Goal: Task Accomplishment & Management: Manage account settings

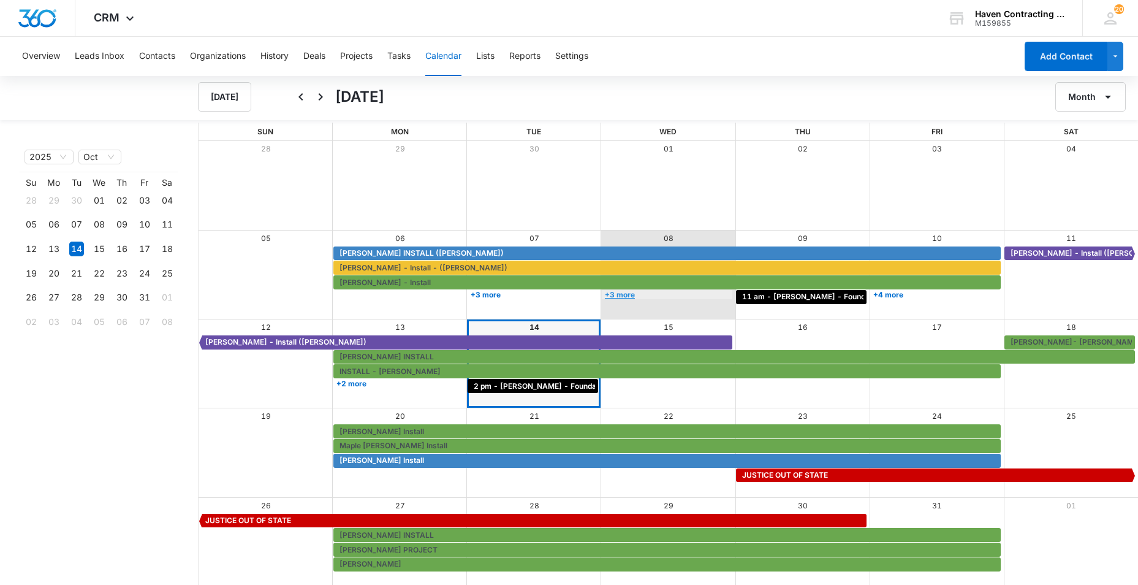
click at [623, 294] on link "+3 more" at bounding box center [667, 294] width 131 height 9
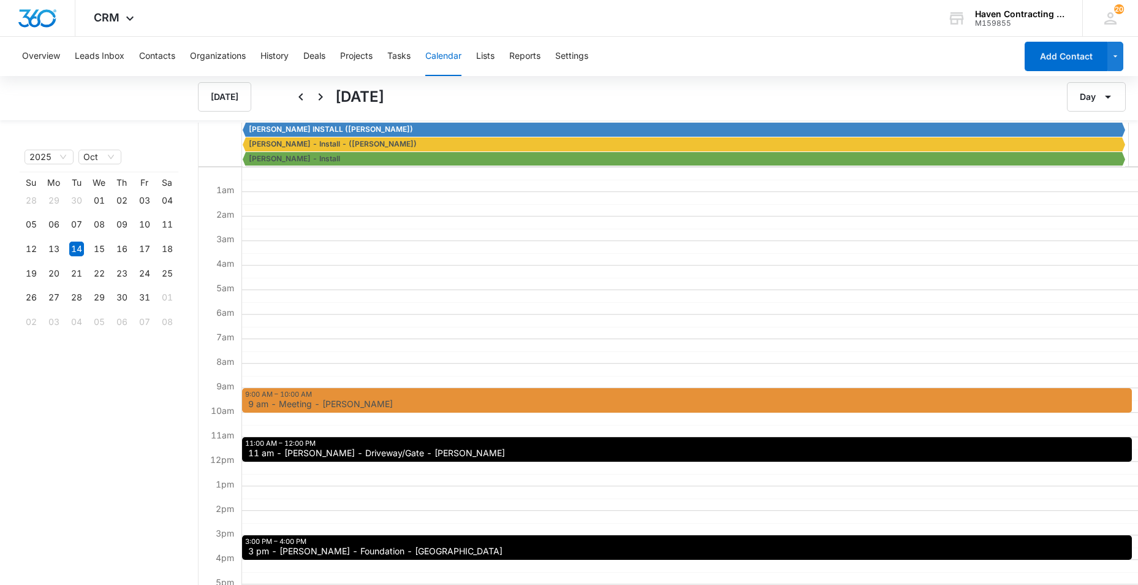
click at [295, 457] on span "11 am - Sherry Burkhart - Driveway/Gate - Pangburn" at bounding box center [376, 453] width 257 height 9
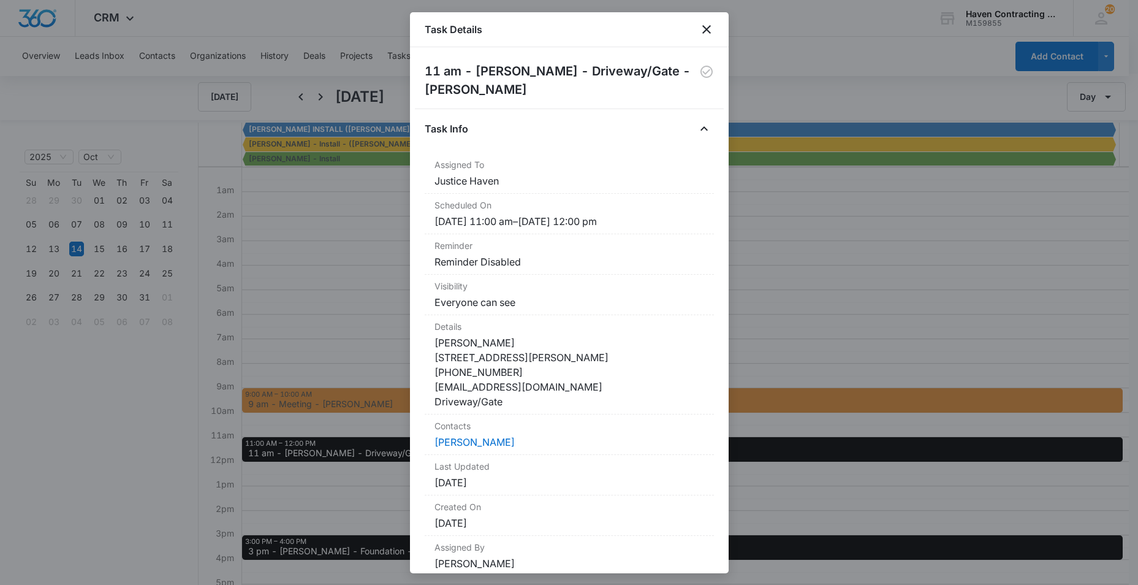
scroll to position [1, 0]
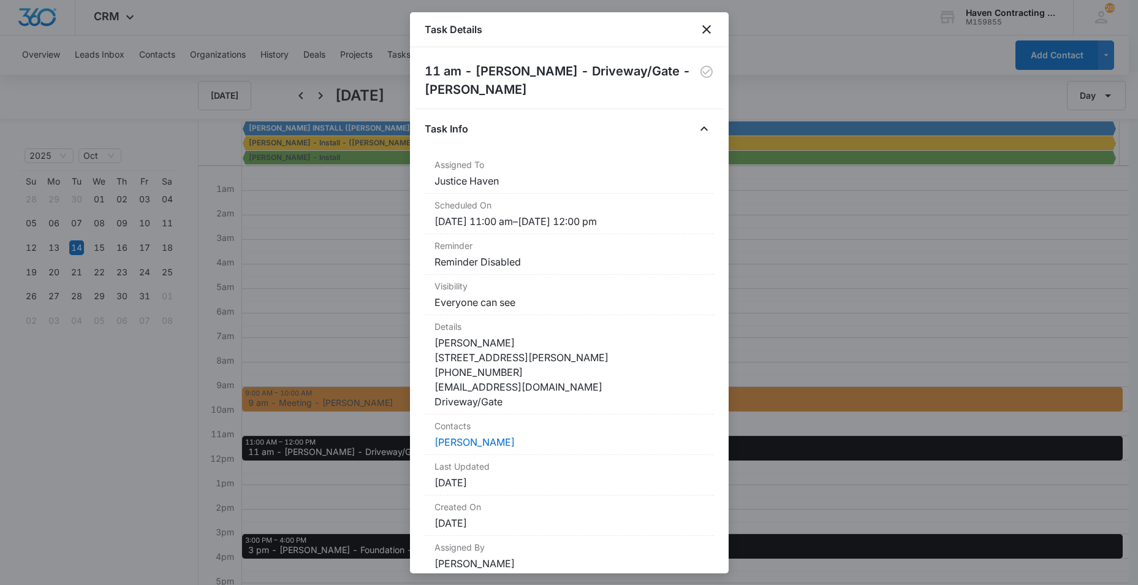
click at [388, 469] on div at bounding box center [569, 292] width 1138 height 585
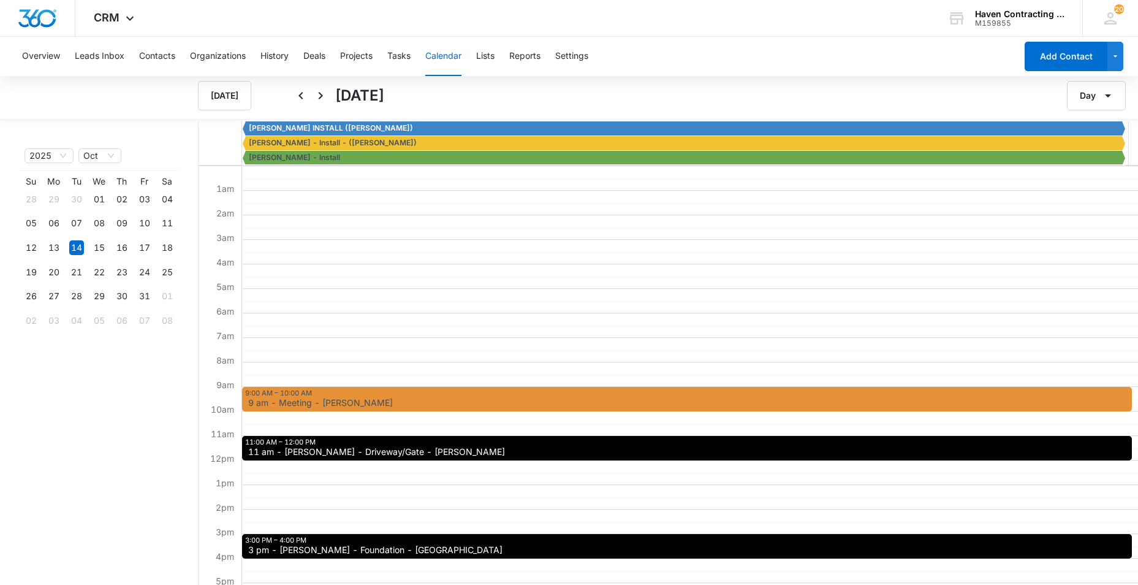
click at [586, 286] on div "9:00 AM – 10:00 AM 9 am - Meeting - Dawn Crump 11:00 AM – 12:00 PM 11 am - Sher…" at bounding box center [687, 460] width 891 height 589
click at [396, 56] on button "Tasks" at bounding box center [398, 56] width 23 height 39
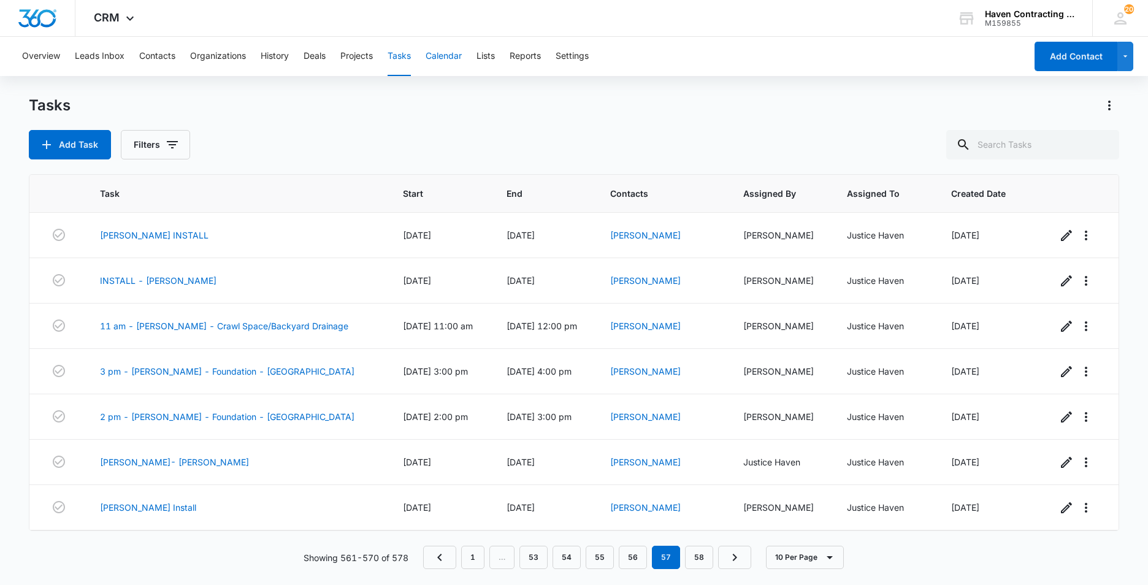
click at [444, 58] on button "Calendar" at bounding box center [443, 56] width 36 height 39
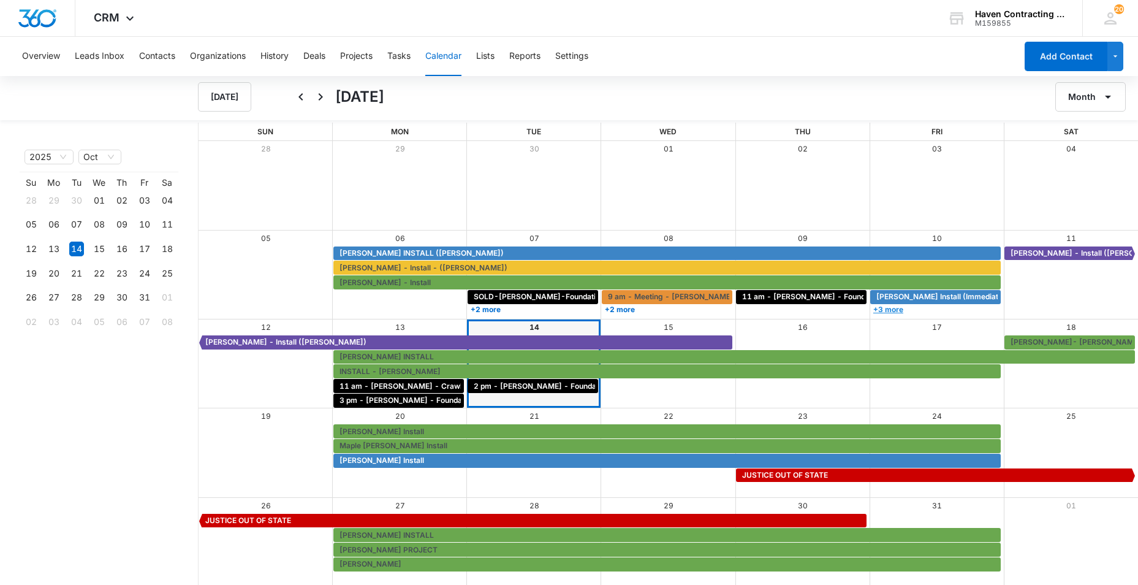
click at [885, 309] on link "+3 more" at bounding box center [936, 309] width 131 height 9
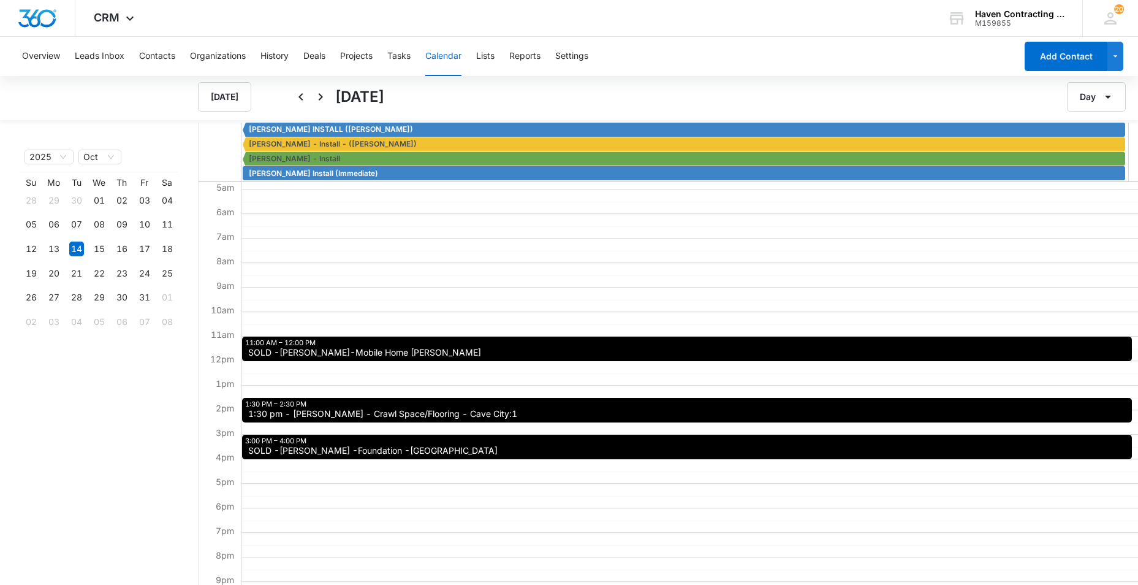
scroll to position [123, 0]
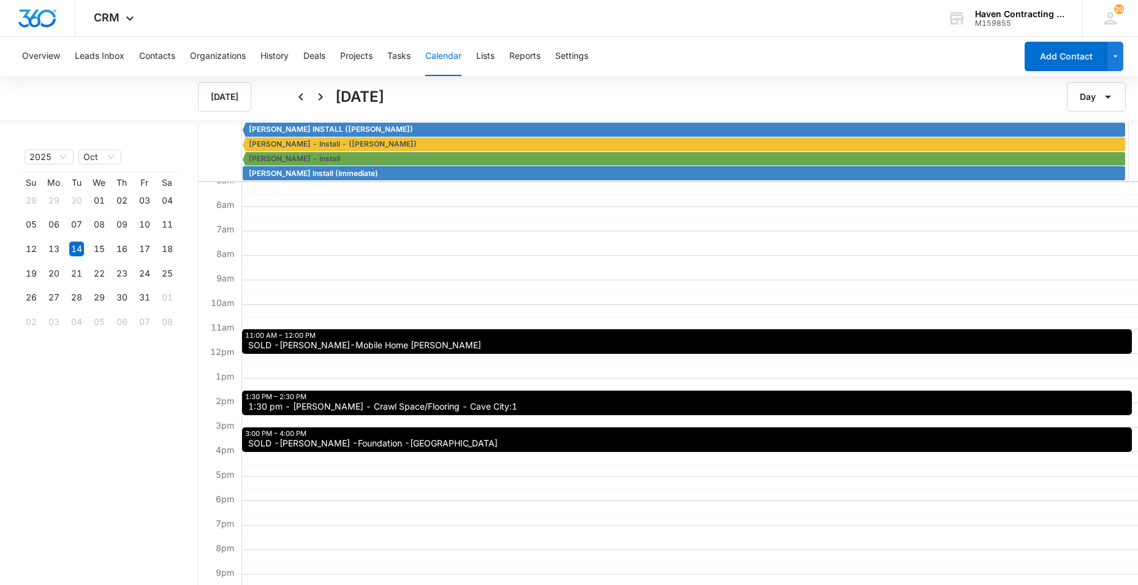
click at [277, 343] on span "SOLD -Martin-Mobile Home Marcella" at bounding box center [364, 345] width 233 height 9
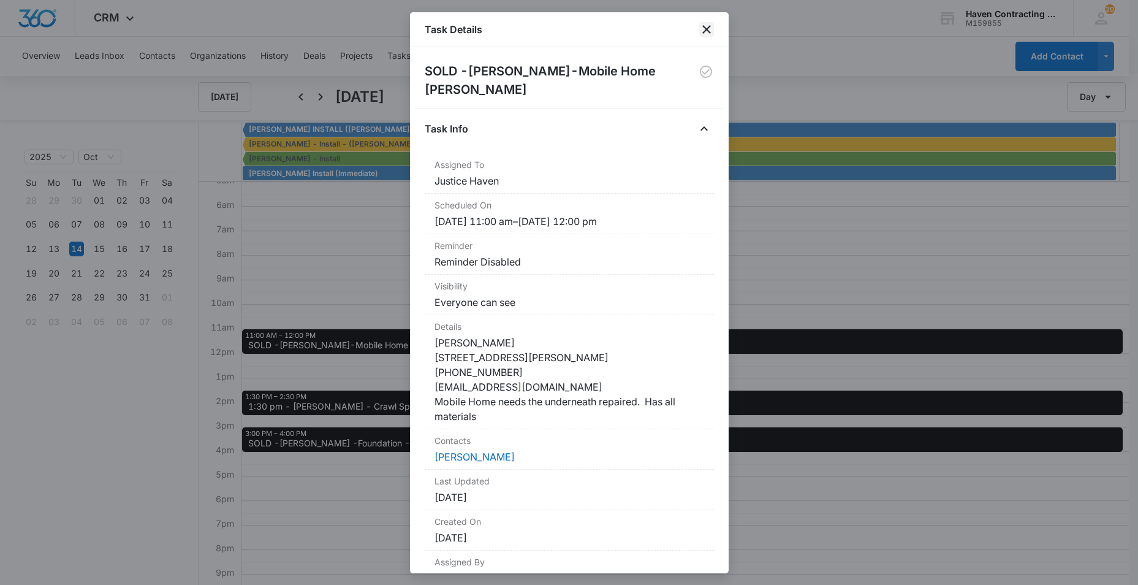
click at [709, 30] on icon "close" at bounding box center [706, 29] width 15 height 15
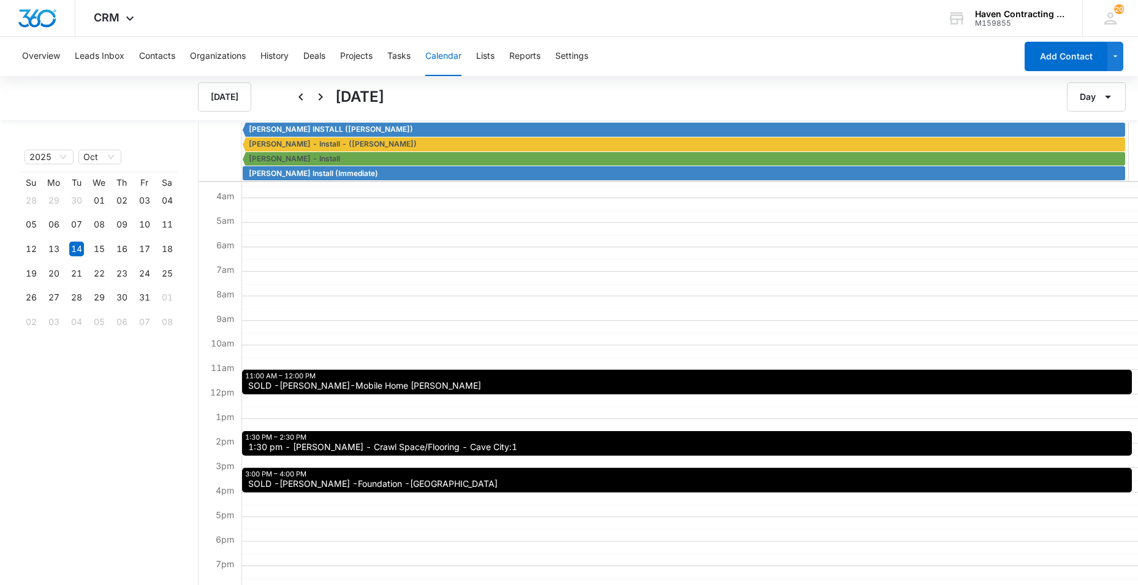
scroll to position [0, 0]
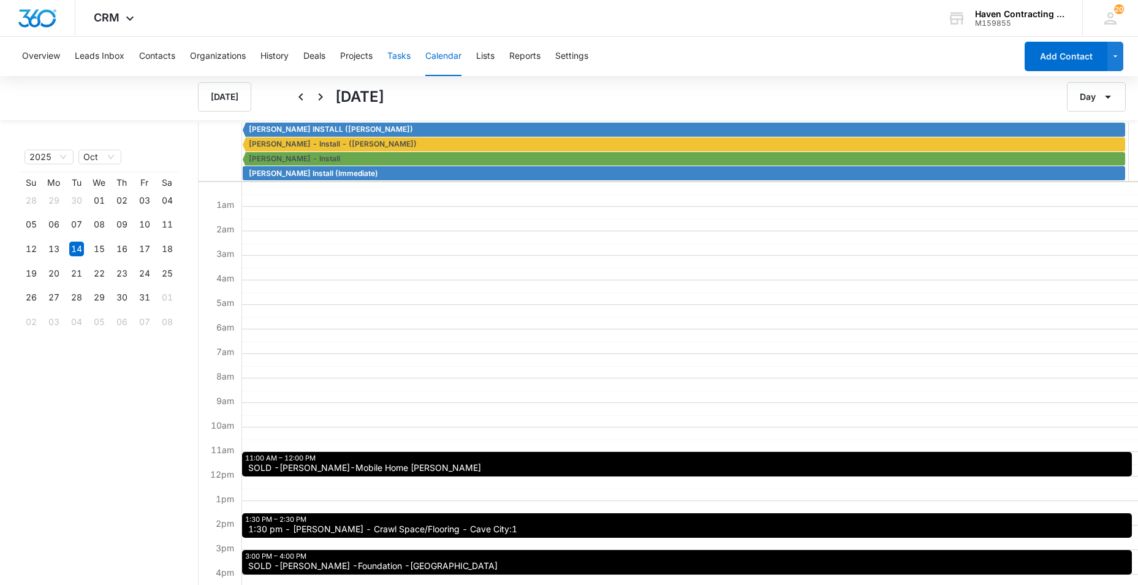
click at [397, 55] on button "Tasks" at bounding box center [398, 56] width 23 height 39
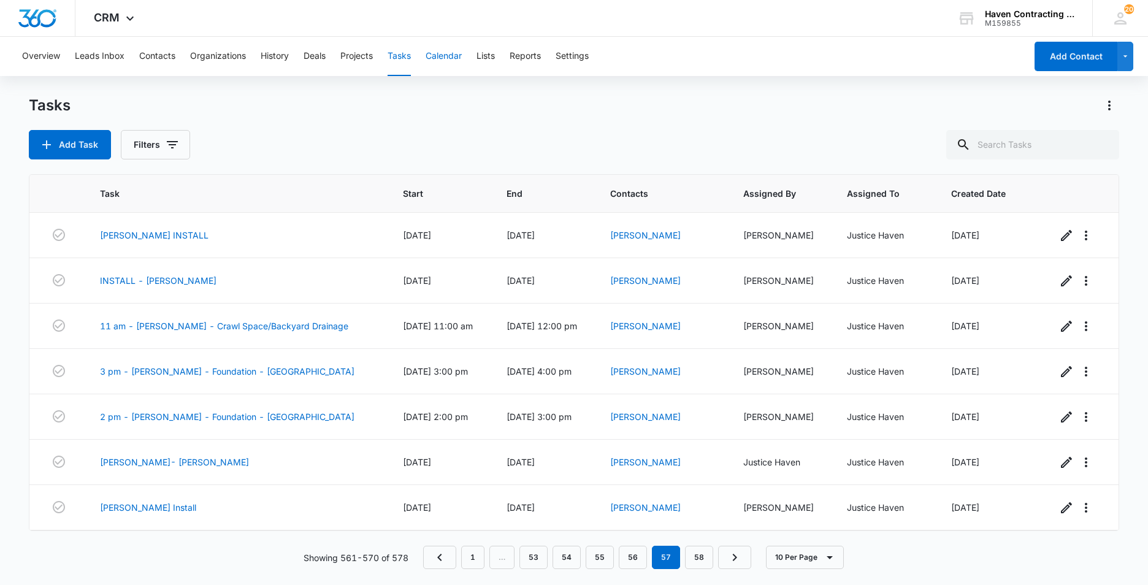
click at [446, 56] on button "Calendar" at bounding box center [443, 56] width 36 height 39
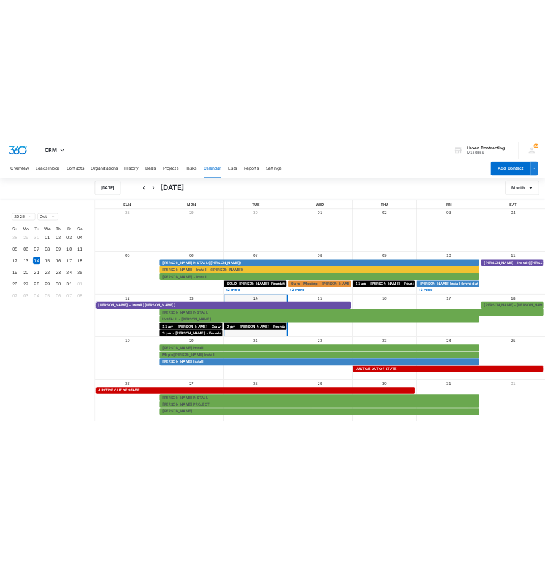
scroll to position [1, 0]
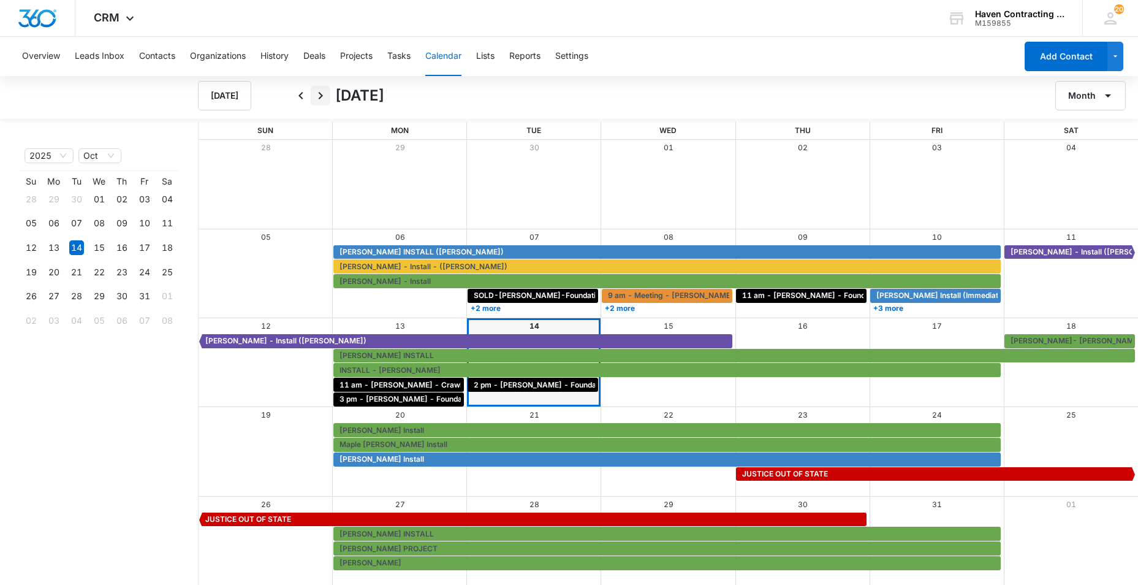
click at [316, 94] on icon "Next" at bounding box center [320, 95] width 15 height 15
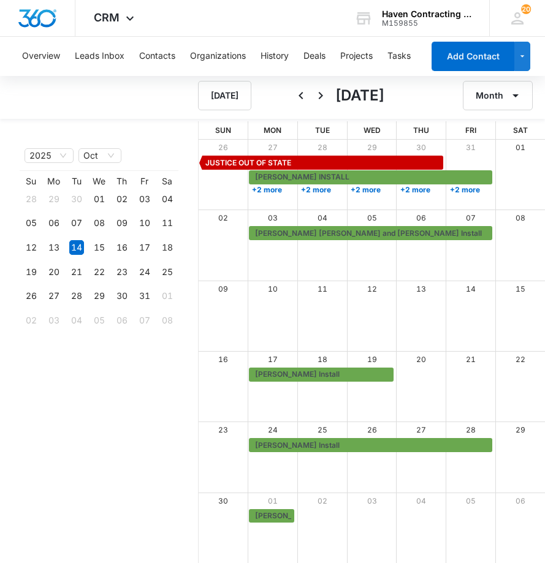
click at [73, 92] on div "Today November 2025 Month" at bounding box center [272, 95] width 545 height 47
click at [73, 94] on div "Today November 2025 Month" at bounding box center [272, 95] width 545 height 47
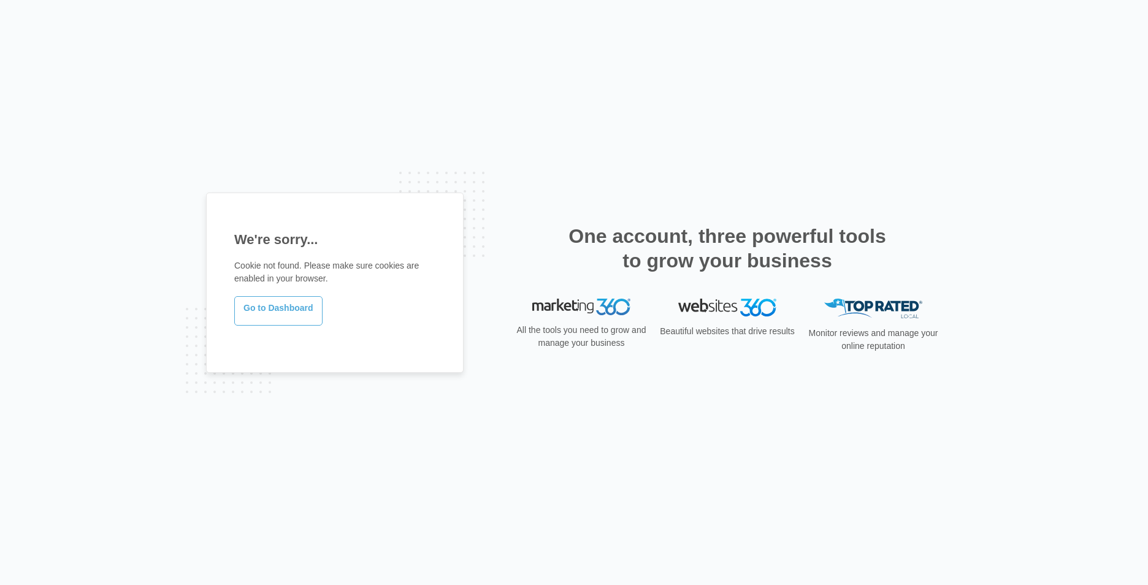
click at [256, 313] on link "Go to Dashboard" at bounding box center [278, 310] width 88 height 29
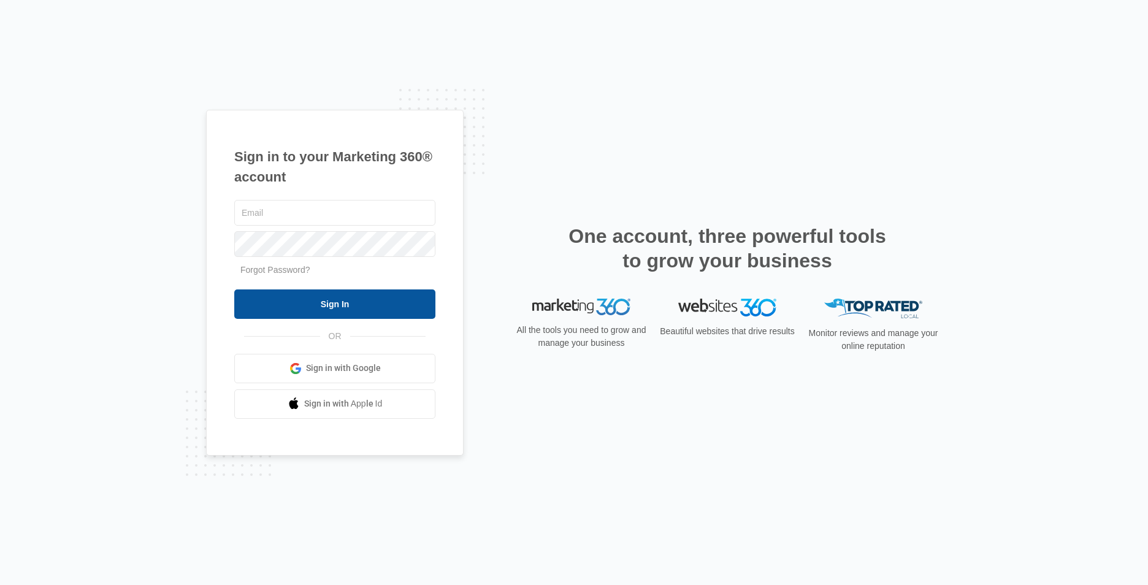
type input "[EMAIL_ADDRESS][DOMAIN_NAME]"
click at [254, 297] on input "Sign In" at bounding box center [334, 303] width 201 height 29
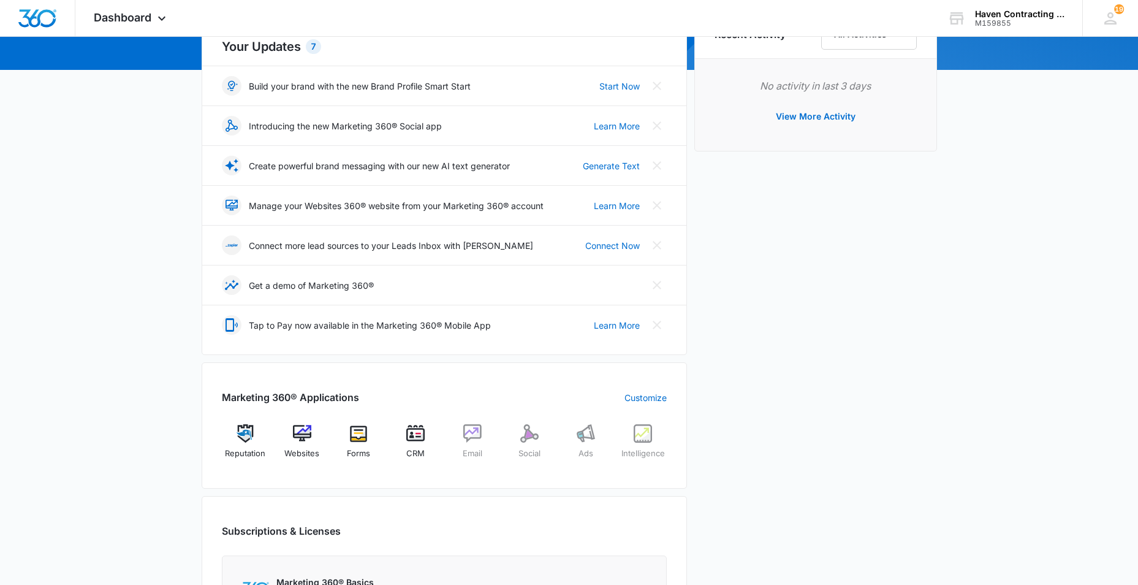
scroll to position [184, 0]
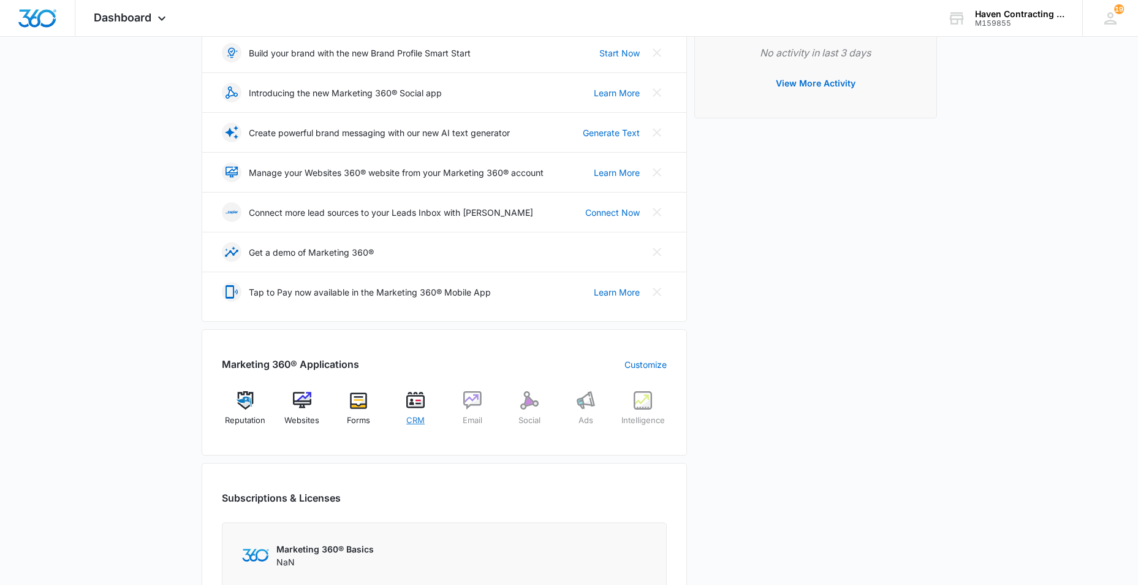
click at [408, 408] on img at bounding box center [415, 400] width 18 height 18
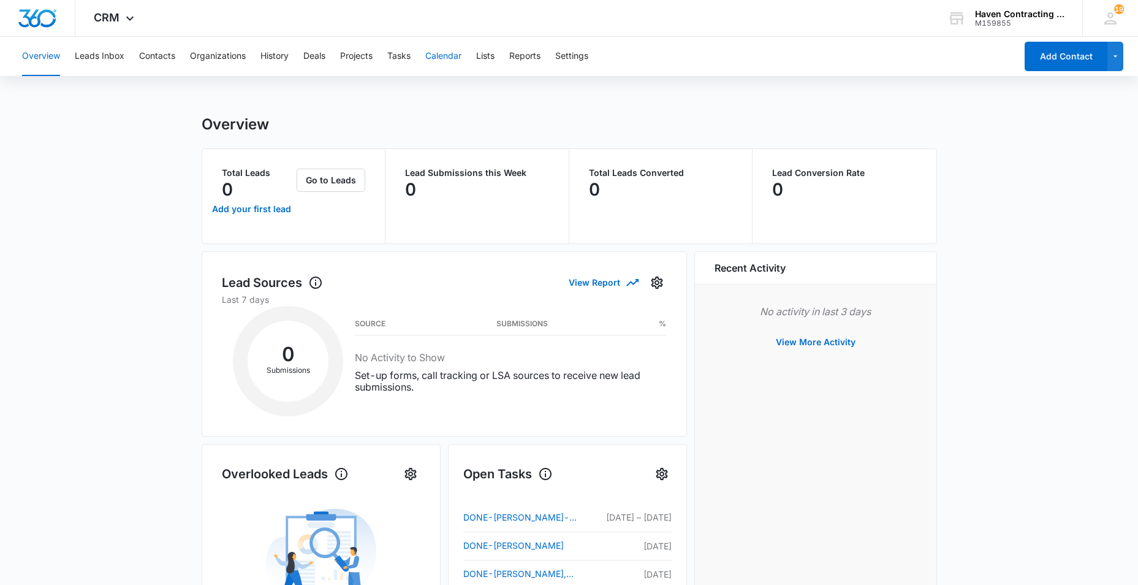
click at [444, 58] on button "Calendar" at bounding box center [443, 56] width 36 height 39
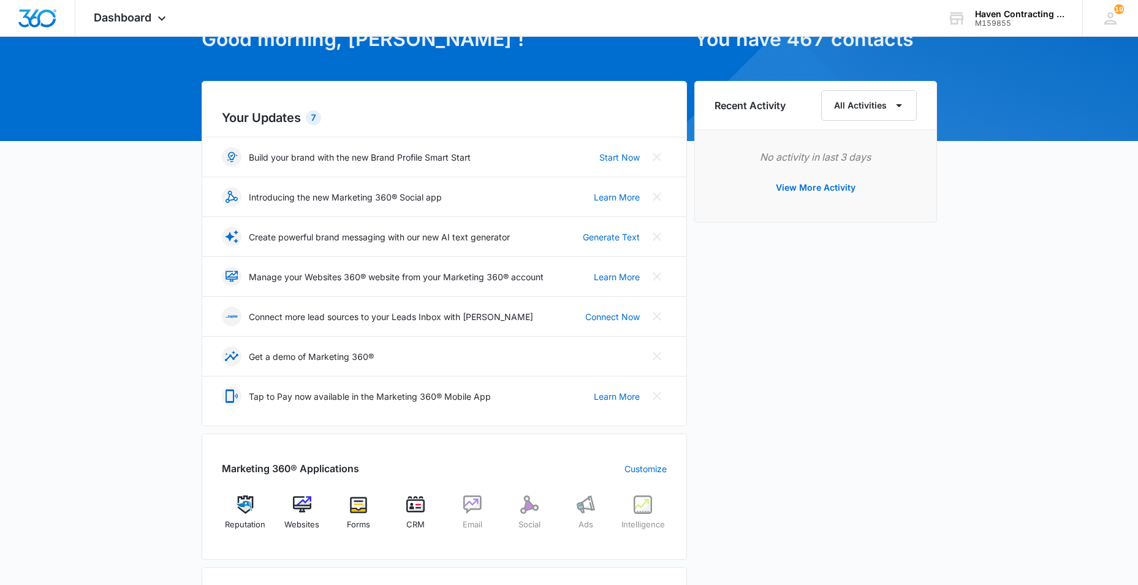
scroll to position [307, 0]
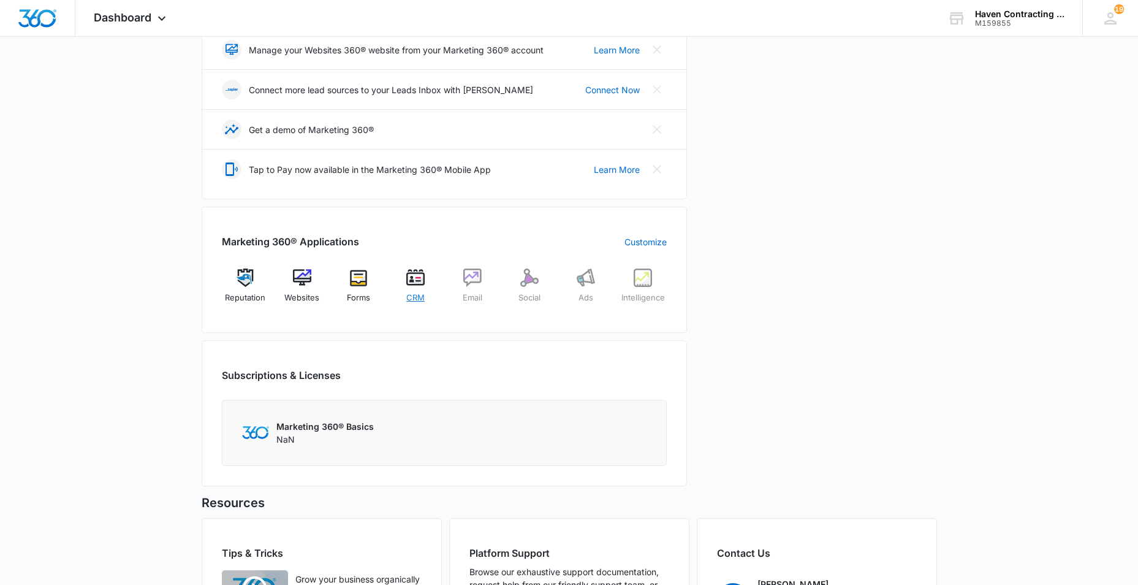
click at [411, 279] on img at bounding box center [415, 278] width 18 height 18
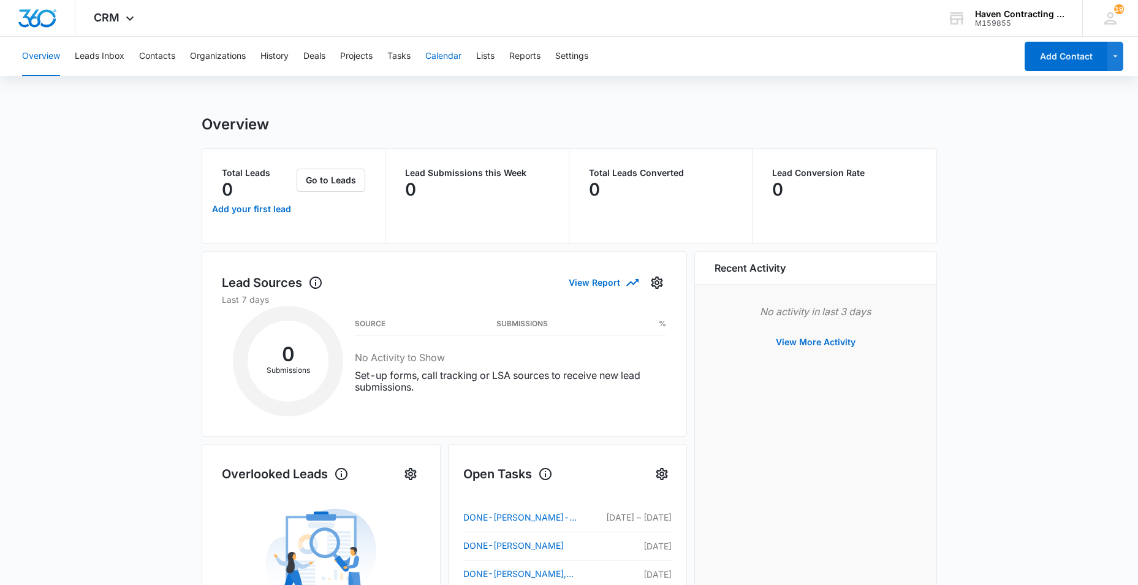
click at [439, 53] on button "Calendar" at bounding box center [443, 56] width 36 height 39
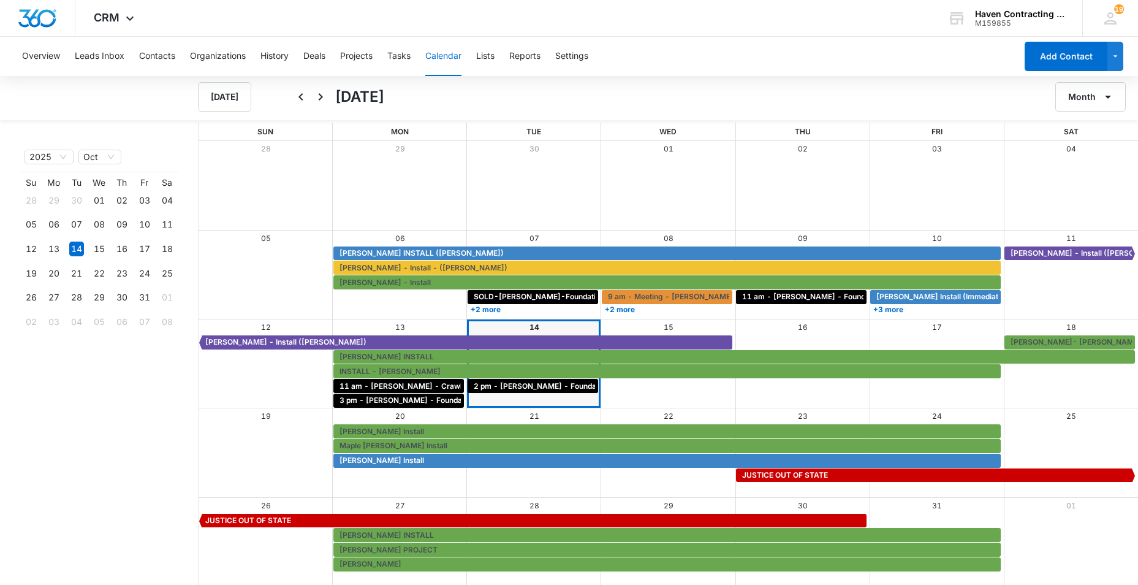
scroll to position [1, 0]
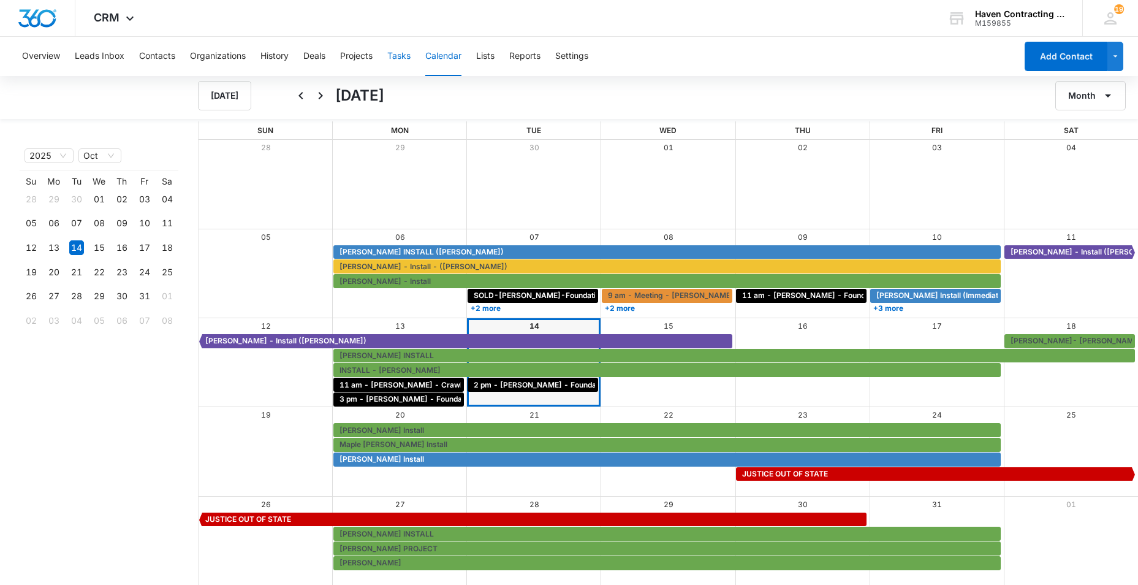
click at [398, 58] on button "Tasks" at bounding box center [398, 56] width 23 height 39
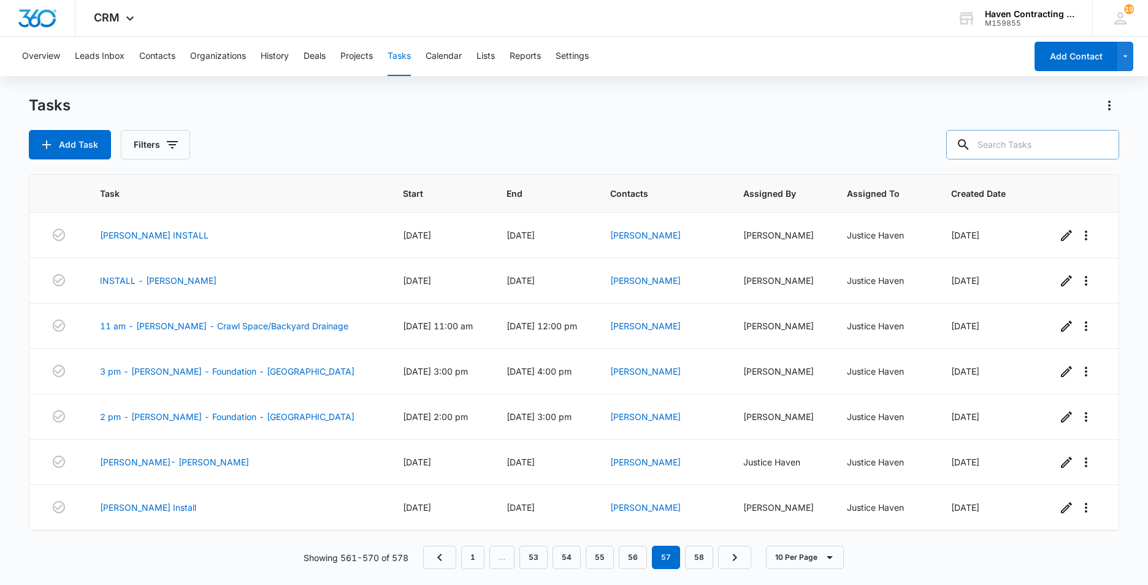
click at [993, 148] on input "text" at bounding box center [1032, 144] width 173 height 29
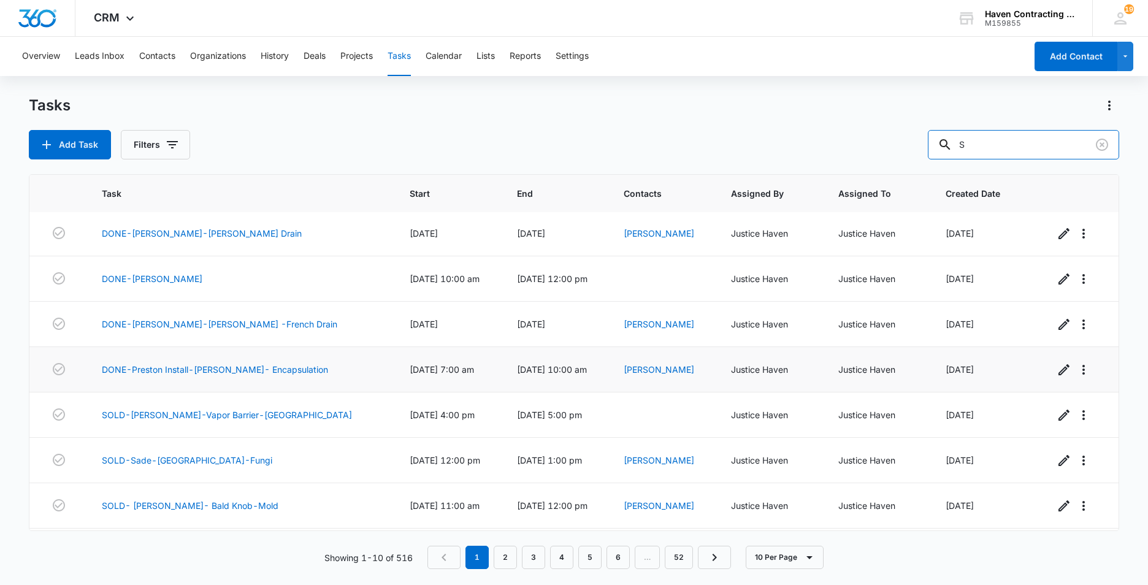
scroll to position [135, 0]
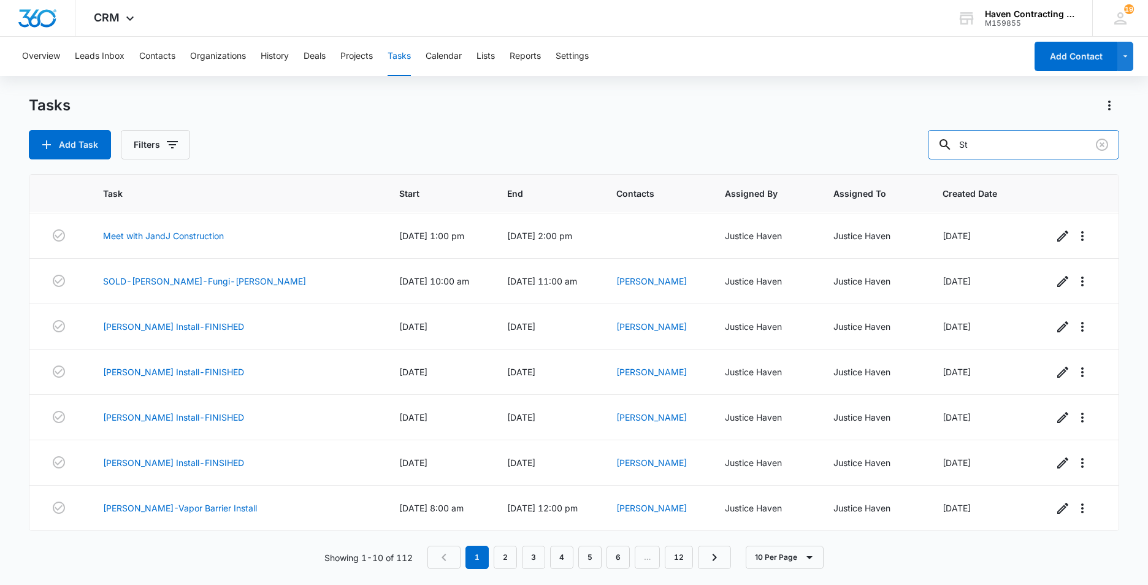
type input "S"
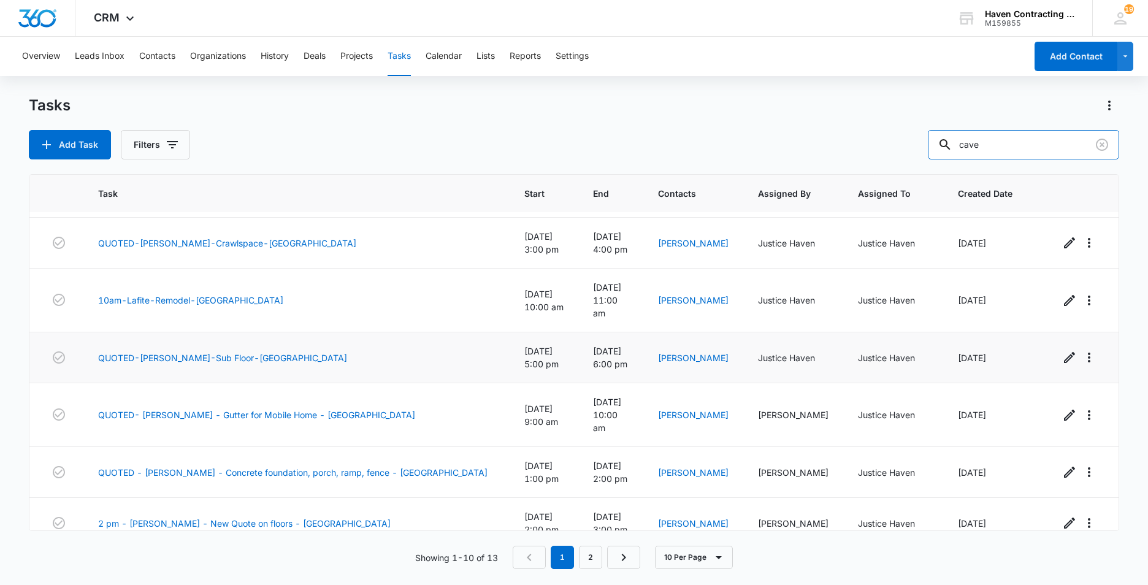
scroll to position [191, 0]
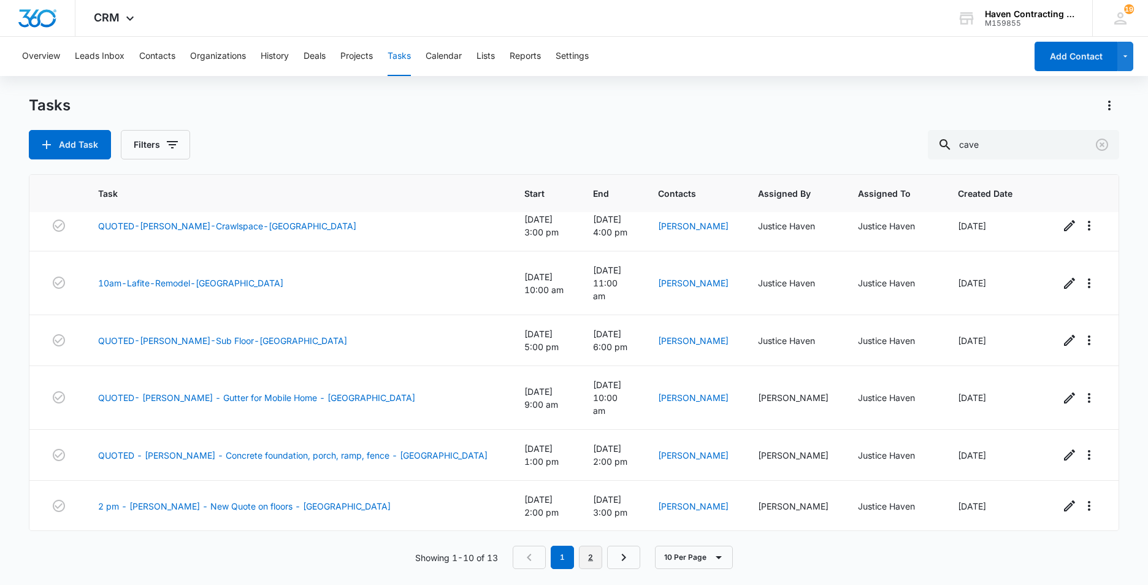
click at [590, 557] on link "2" at bounding box center [590, 557] width 23 height 23
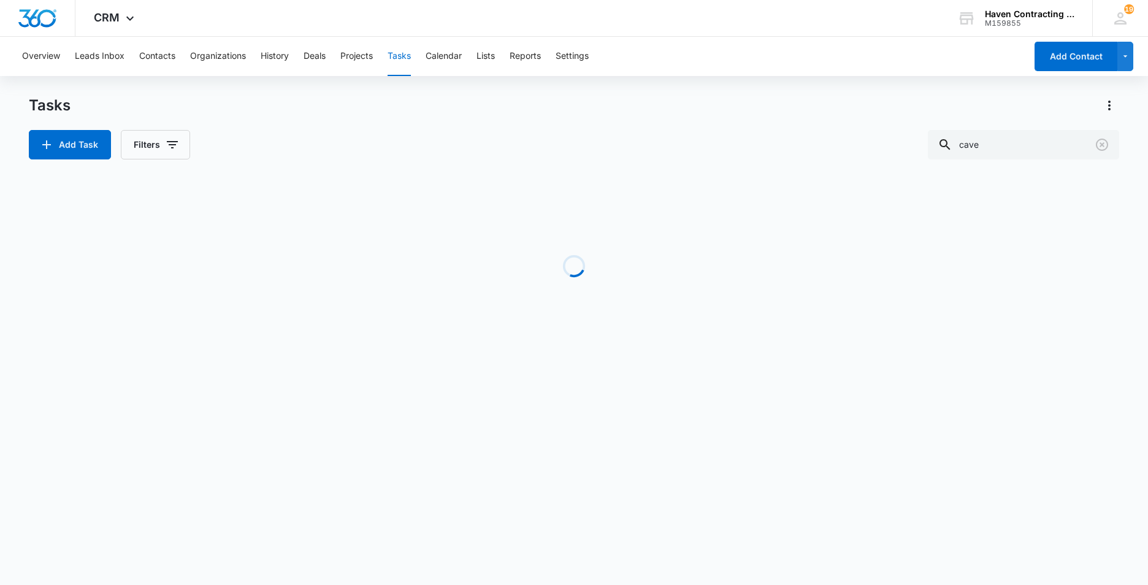
scroll to position [0, 0]
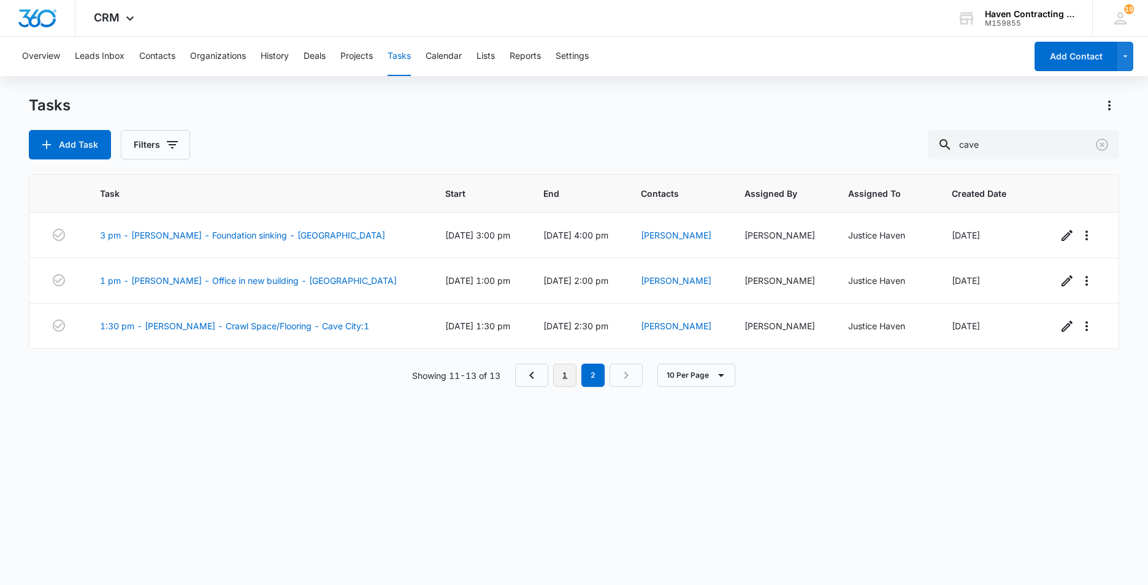
click at [564, 378] on link "1" at bounding box center [564, 375] width 23 height 23
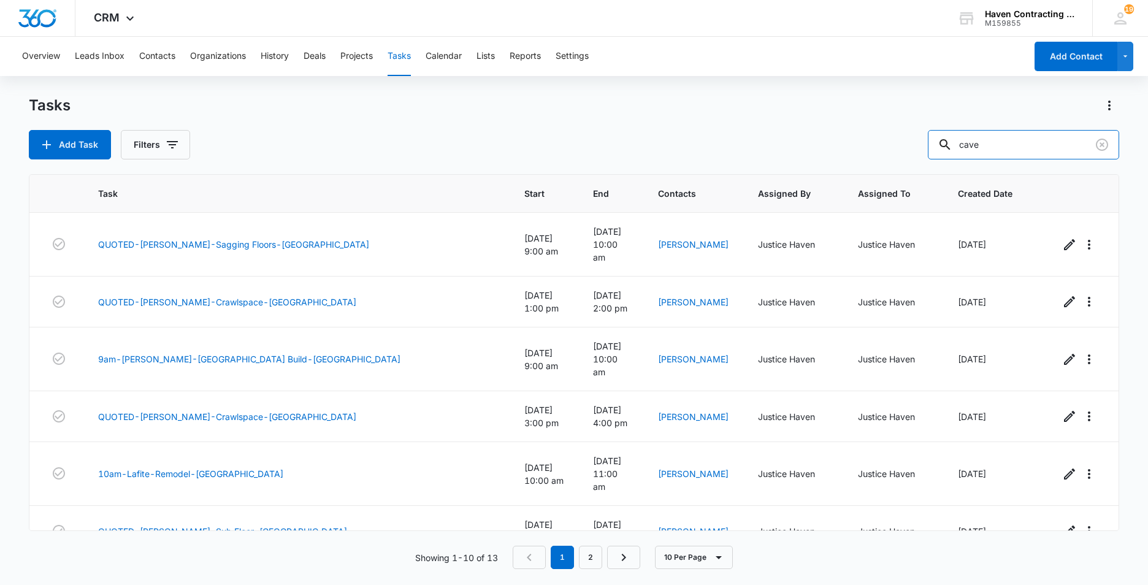
click at [755, 165] on div "Tasks Add Task Filters cave Task Start End Contacts Assigned By Assigned To Cre…" at bounding box center [574, 340] width 1090 height 488
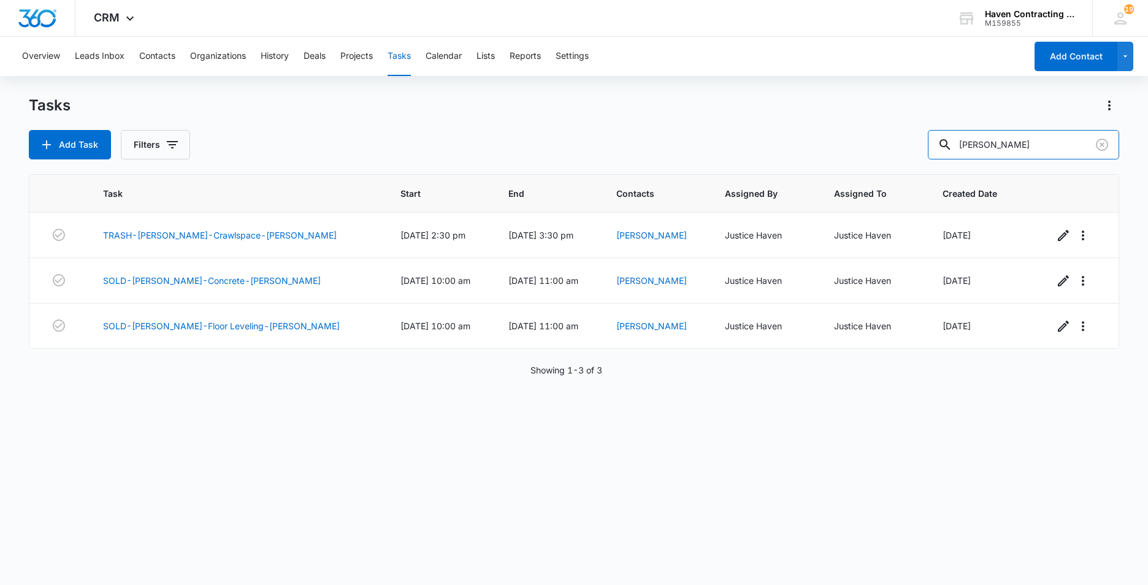
drag, startPoint x: 1005, startPoint y: 147, endPoint x: 441, endPoint y: 161, distance: 564.8
click at [682, 141] on div "Add Task Filters sidney" at bounding box center [574, 144] width 1090 height 29
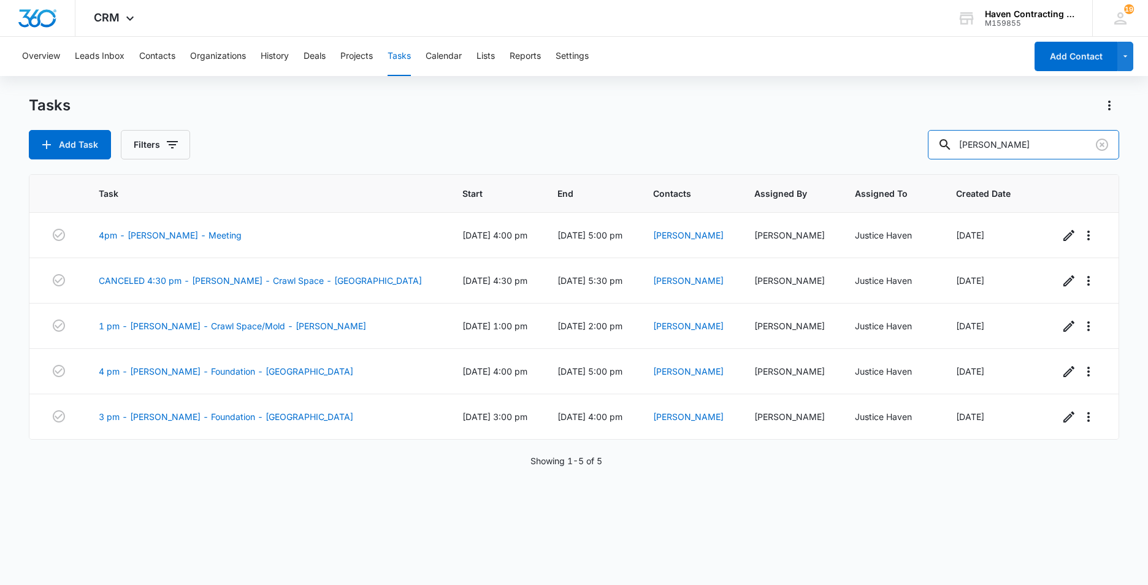
drag, startPoint x: 1002, startPoint y: 144, endPoint x: 689, endPoint y: 157, distance: 313.5
click at [767, 149] on div "Add Task Filters David" at bounding box center [574, 144] width 1090 height 29
type input "Studdle"
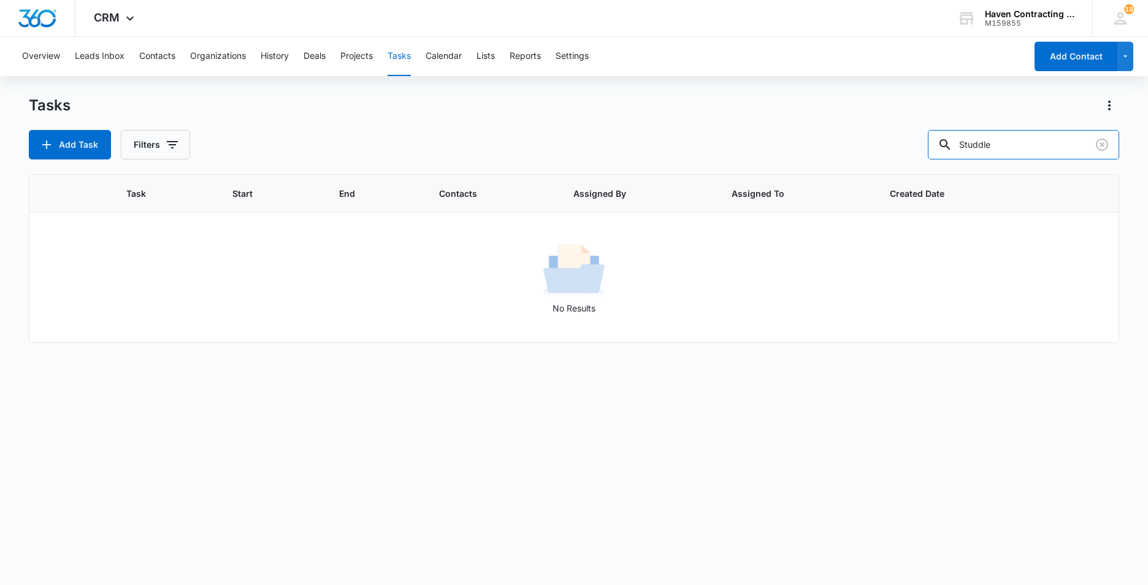
drag, startPoint x: 1008, startPoint y: 147, endPoint x: 713, endPoint y: 156, distance: 295.0
click at [803, 148] on div "Add Task Filters Studdle" at bounding box center [574, 144] width 1090 height 29
click at [406, 55] on button "Tasks" at bounding box center [398, 56] width 23 height 39
click at [1002, 145] on input "text" at bounding box center [1032, 144] width 173 height 29
click at [440, 55] on button "Calendar" at bounding box center [443, 56] width 36 height 39
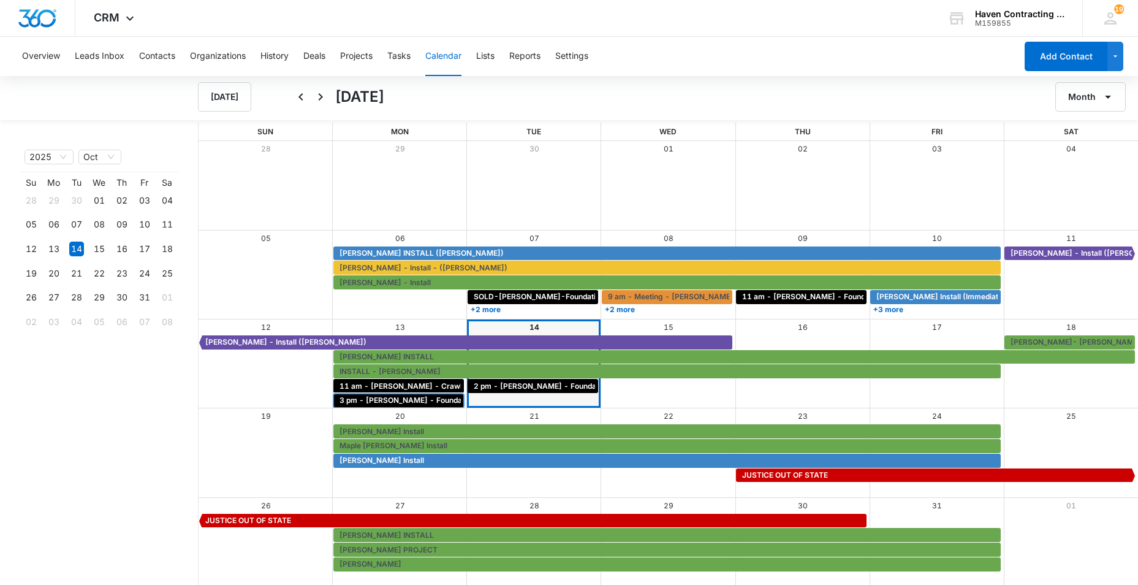
click at [362, 405] on span "3 pm - [PERSON_NAME] - Foundation - [GEOGRAPHIC_DATA]" at bounding box center [451, 400] width 223 height 11
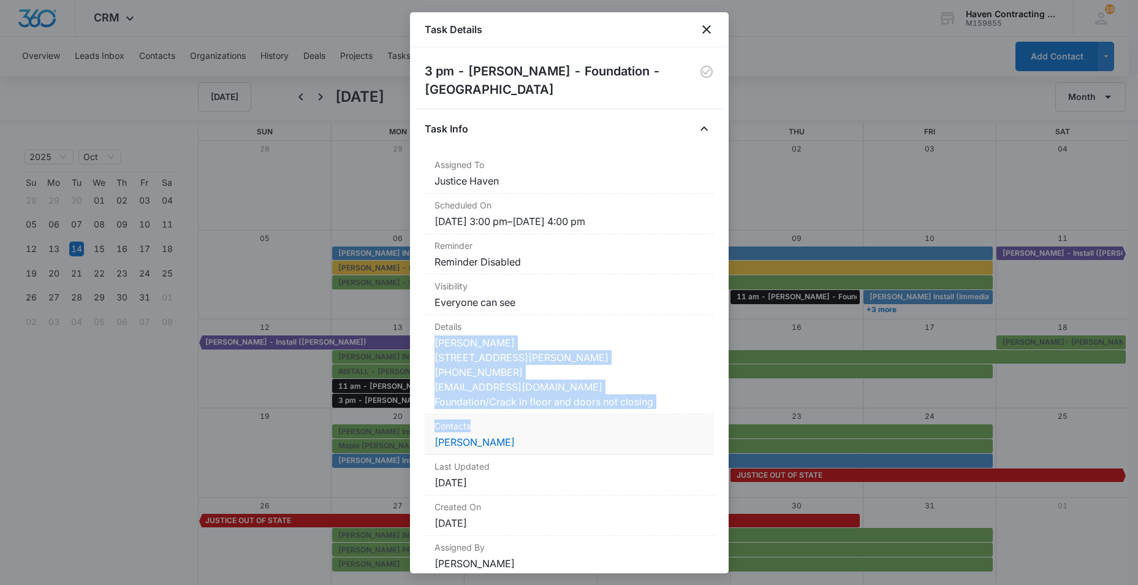
drag, startPoint x: 431, startPoint y: 341, endPoint x: 654, endPoint y: 431, distance: 240.7
click at [654, 431] on dl "Assigned To Justice Haven Scheduled On 10/13/25, 3:00 pm – 10/13/25, 4:00 pm Re…" at bounding box center [569, 364] width 289 height 423
drag, startPoint x: 654, startPoint y: 431, endPoint x: 634, endPoint y: 430, distance: 20.2
drag, startPoint x: 706, startPoint y: 28, endPoint x: 701, endPoint y: 35, distance: 8.7
click at [706, 29] on icon "close" at bounding box center [706, 29] width 15 height 15
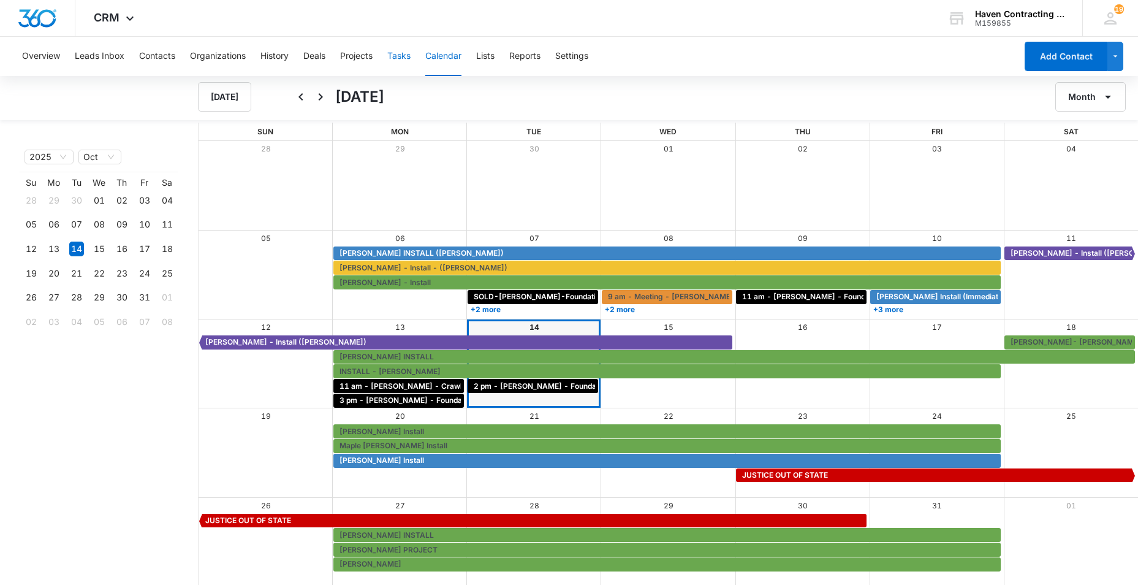
click at [403, 61] on button "Tasks" at bounding box center [398, 56] width 23 height 39
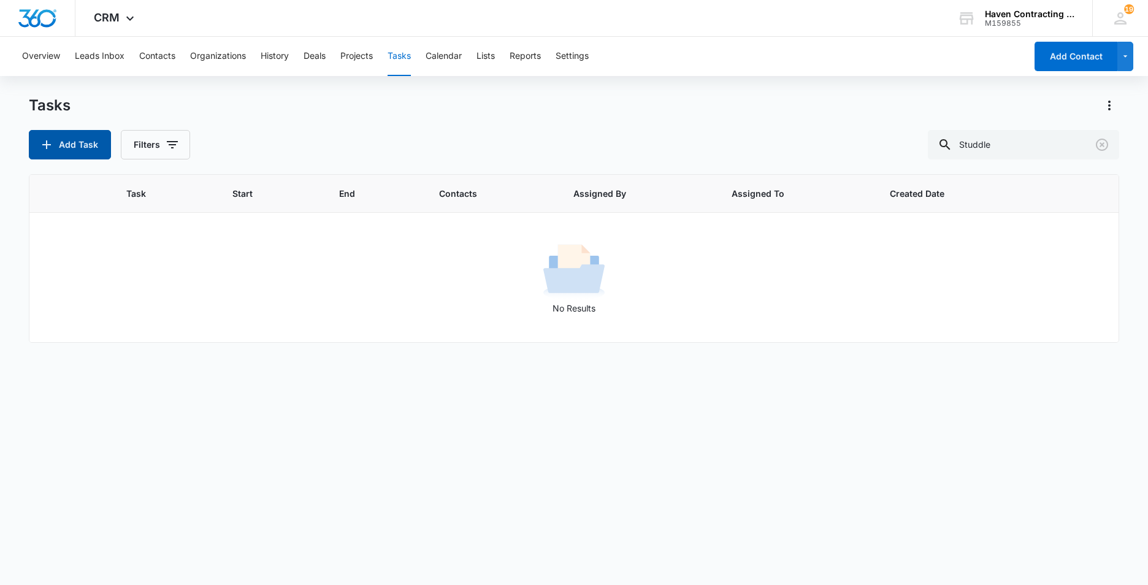
click at [61, 146] on button "Add Task" at bounding box center [70, 144] width 82 height 29
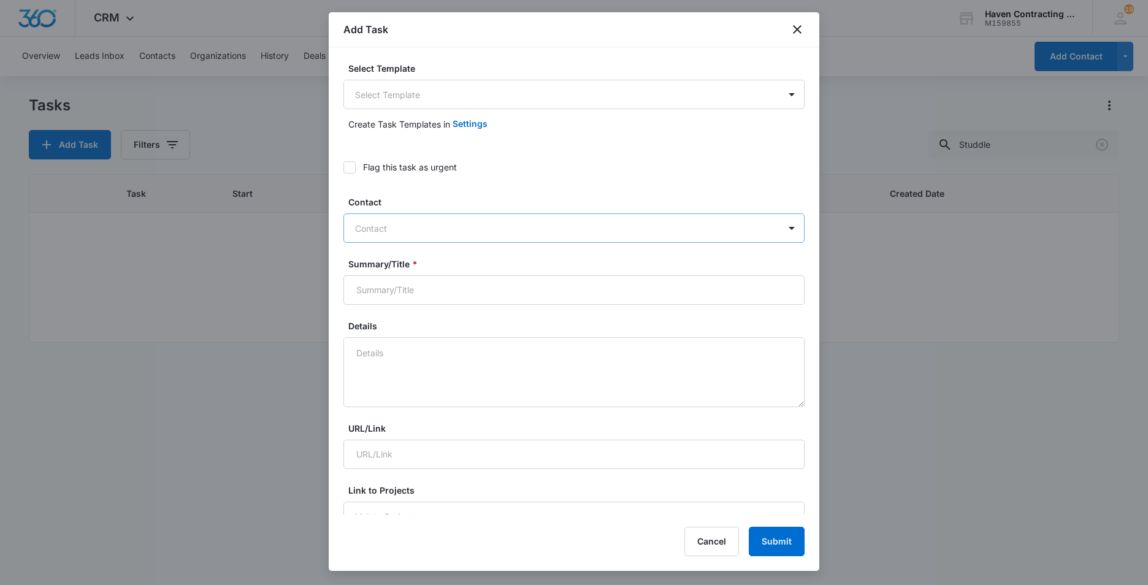
drag, startPoint x: 357, startPoint y: 225, endPoint x: 497, endPoint y: 245, distance: 141.1
click at [358, 225] on div at bounding box center [566, 228] width 423 height 15
type input "[PERSON_NAME]"
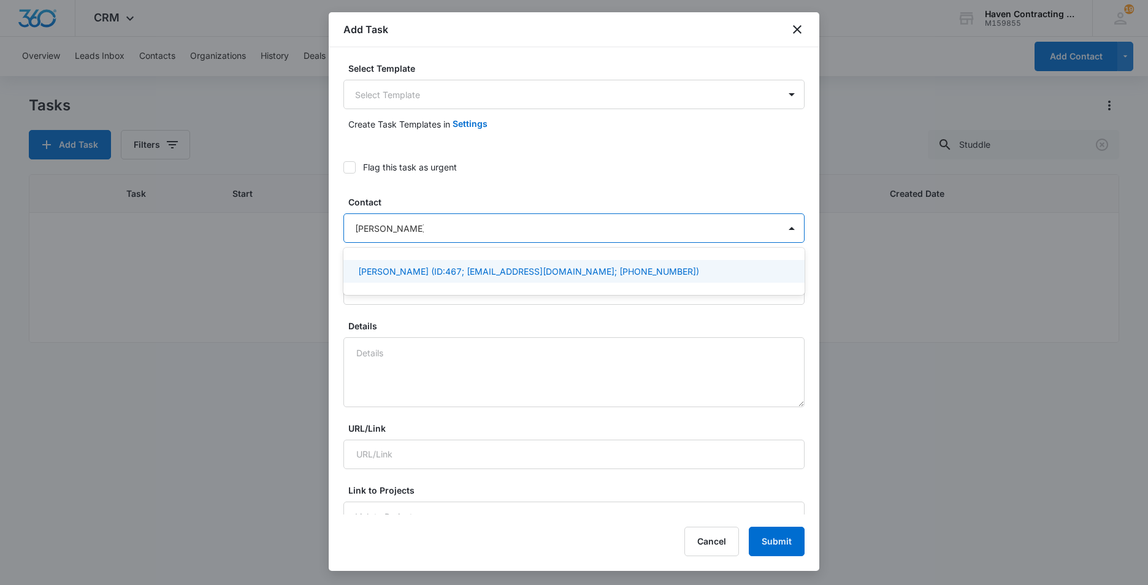
click at [384, 270] on p "David Blackburn (ID:467; garrisonbyz@gmail.com; (870) 612-0524)" at bounding box center [528, 271] width 341 height 13
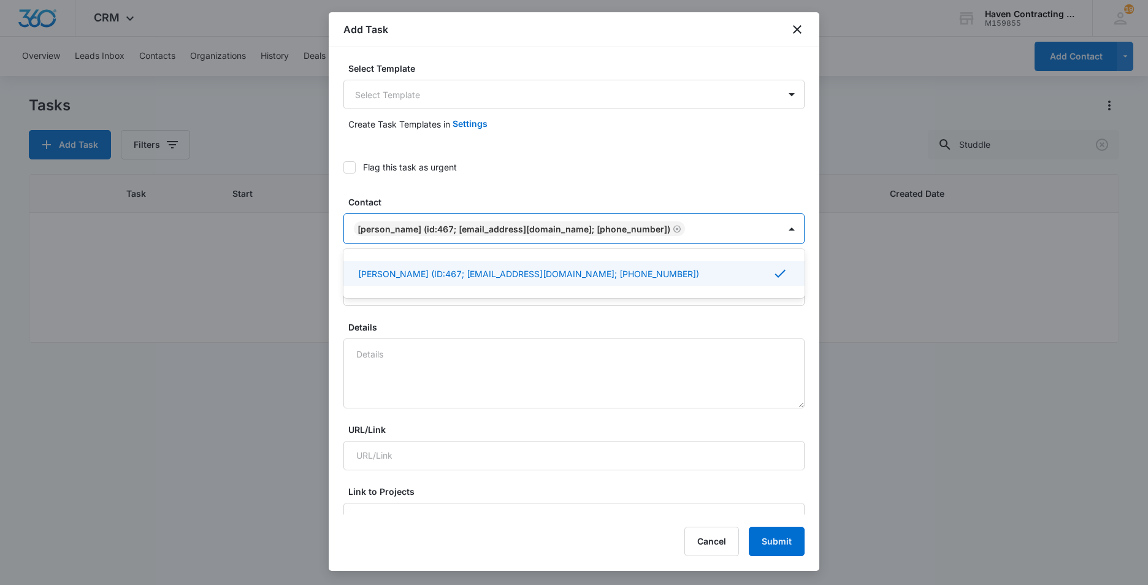
click at [333, 271] on div "Select Template Select Template Create Task Templates in Settings Flag this tas…" at bounding box center [574, 280] width 490 height 467
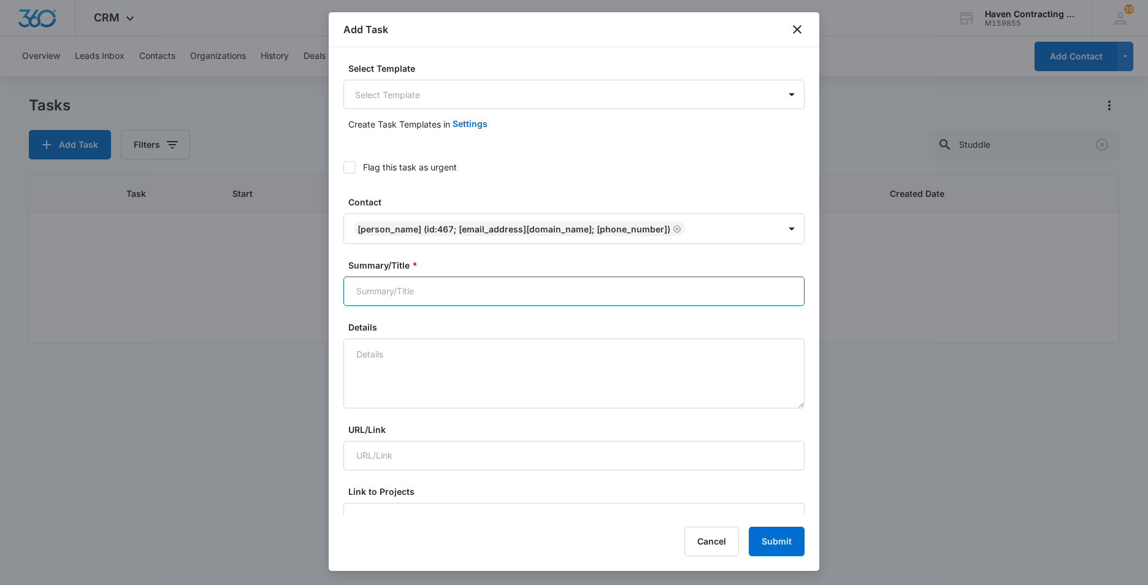
drag, startPoint x: 364, startPoint y: 294, endPoint x: 384, endPoint y: 297, distance: 20.0
click at [364, 294] on input "Summary/Title *" at bounding box center [573, 290] width 461 height 29
type input "David Blackburn INSTALL"
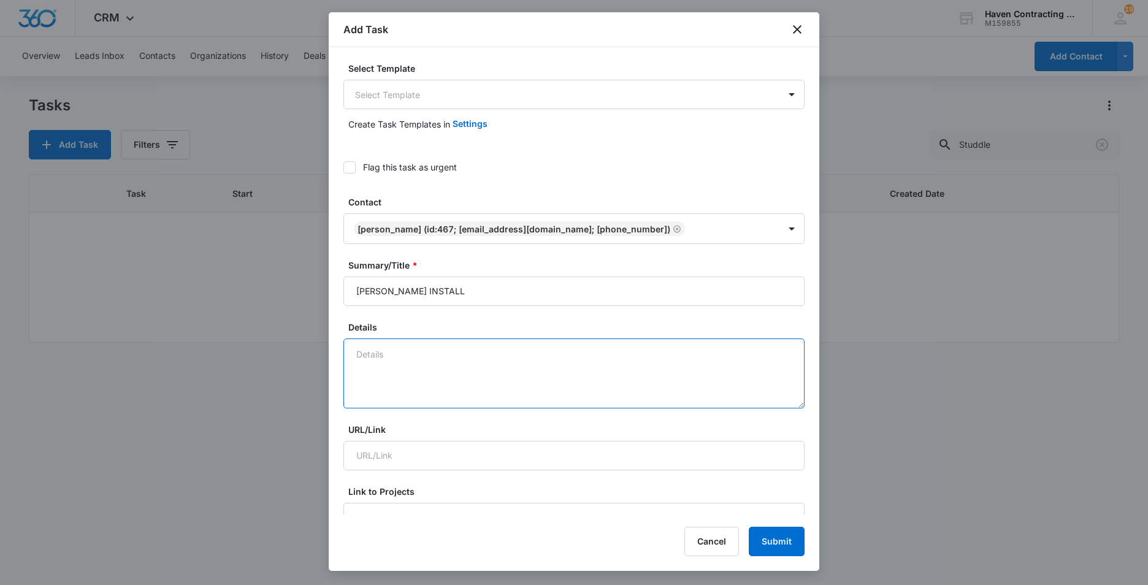
click at [359, 349] on textarea "Details" at bounding box center [573, 373] width 461 height 70
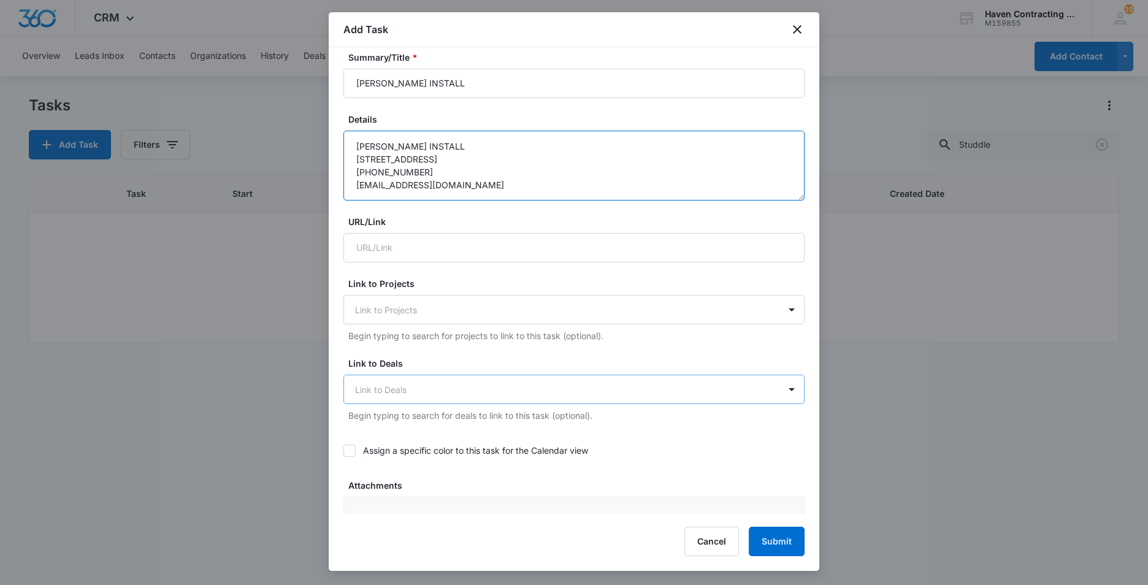
scroll to position [245, 0]
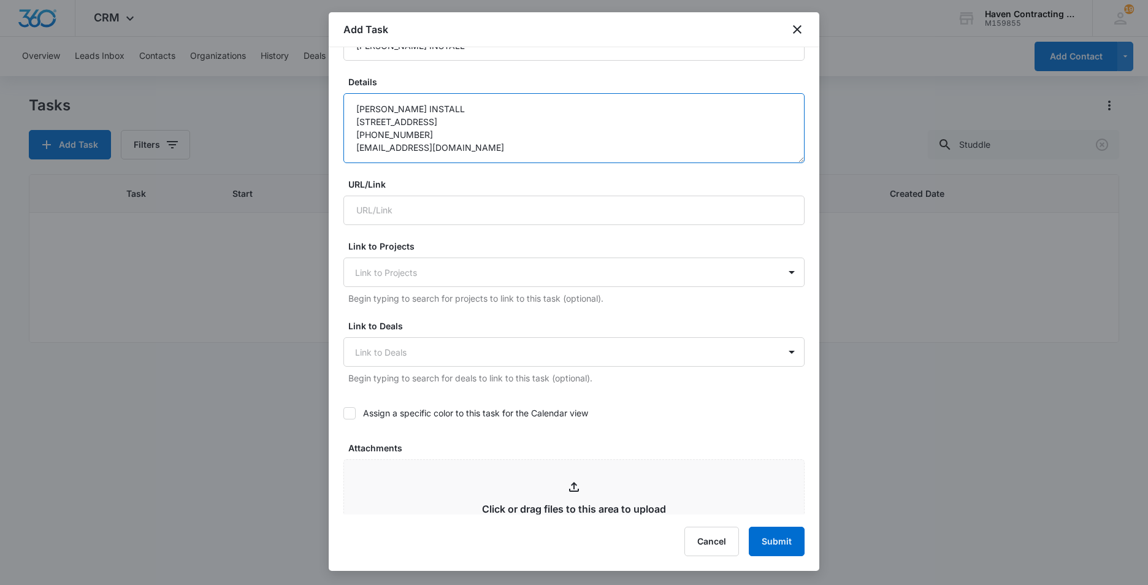
type textarea "David Blackburn INSTALL 30 Stella Loop Mount Pleasant, AR 72561 870-612-0524 ga…"
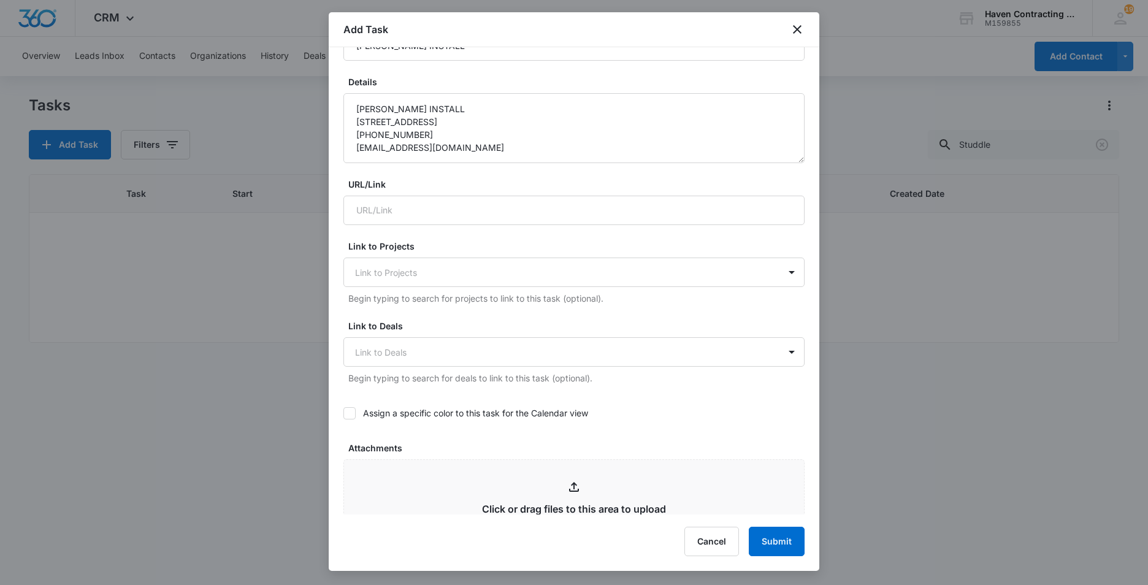
click at [350, 416] on icon at bounding box center [349, 413] width 11 height 11
click at [343, 413] on input "Assign a specific color to this task for the Calendar view" at bounding box center [343, 413] width 0 height 0
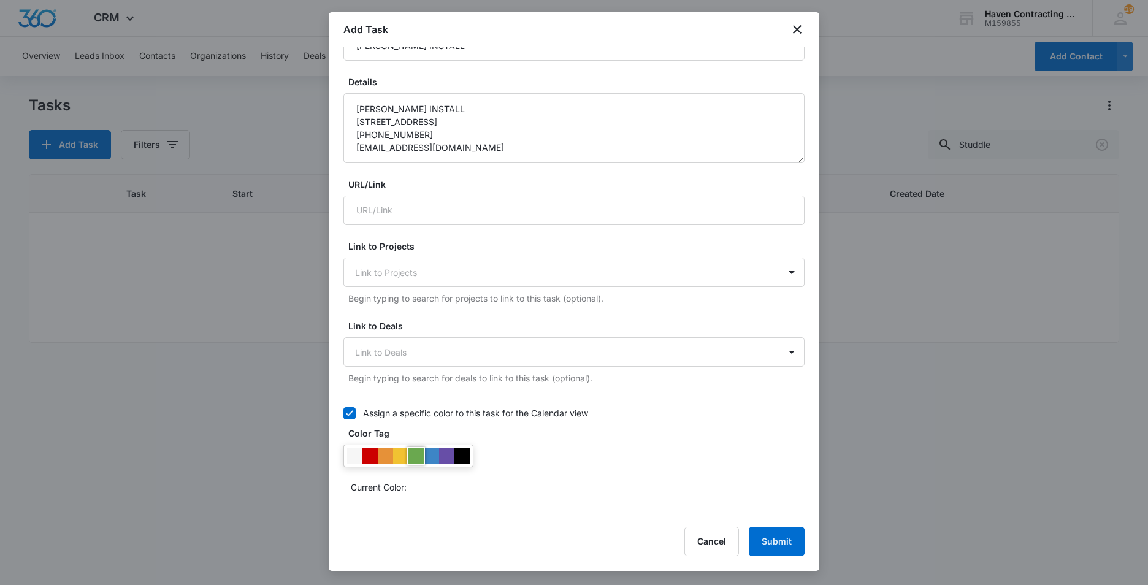
click at [412, 459] on div at bounding box center [415, 455] width 15 height 15
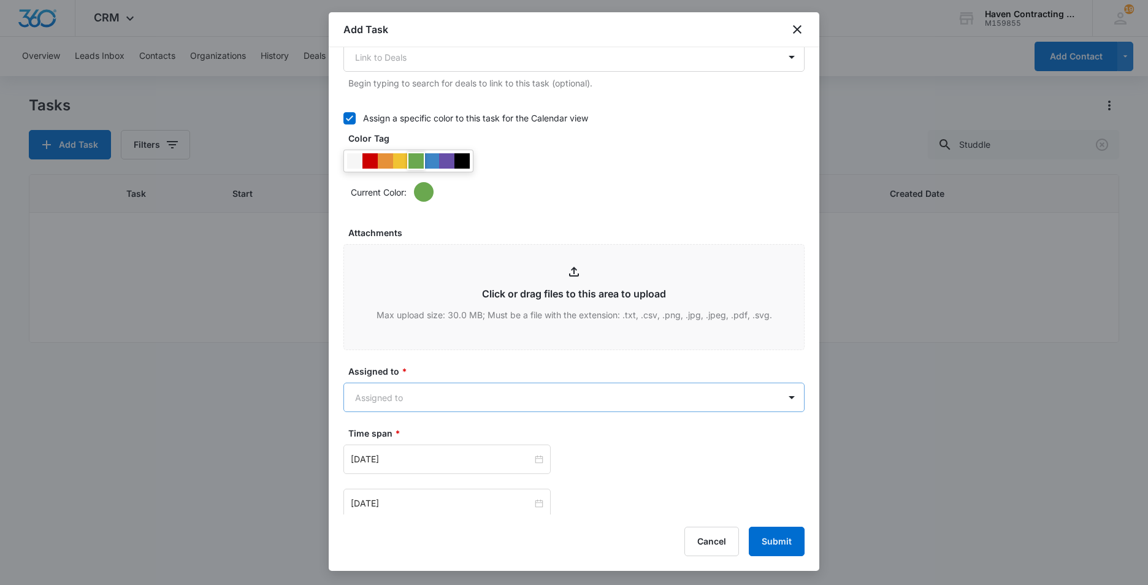
scroll to position [613, 0]
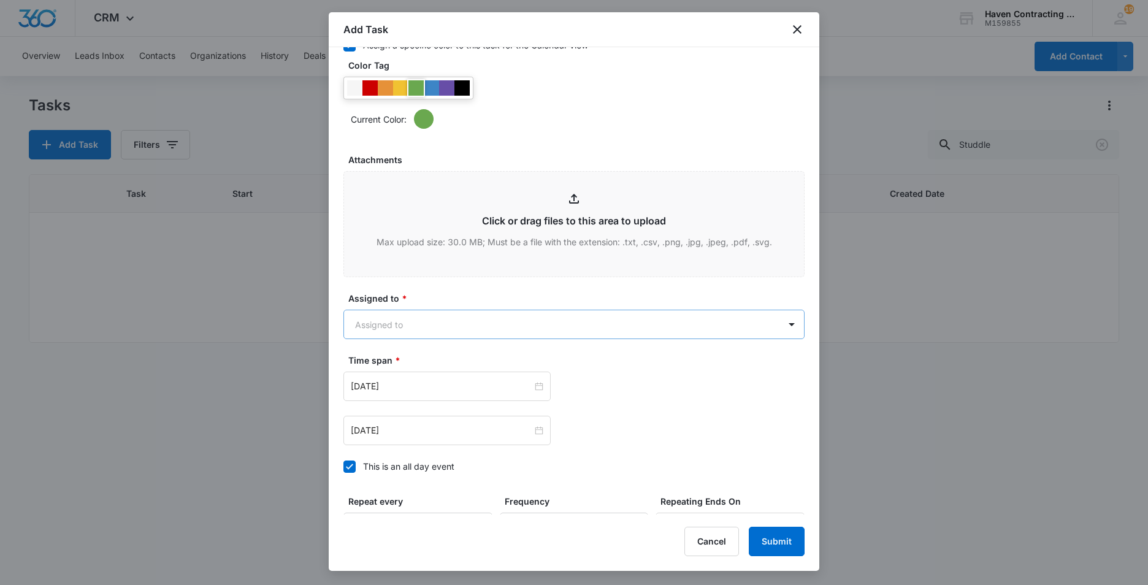
click at [356, 332] on body "CRM Apps Reputation Websites Forms CRM Email Social Ads Intelligence Brand Sett…" at bounding box center [574, 292] width 1148 height 585
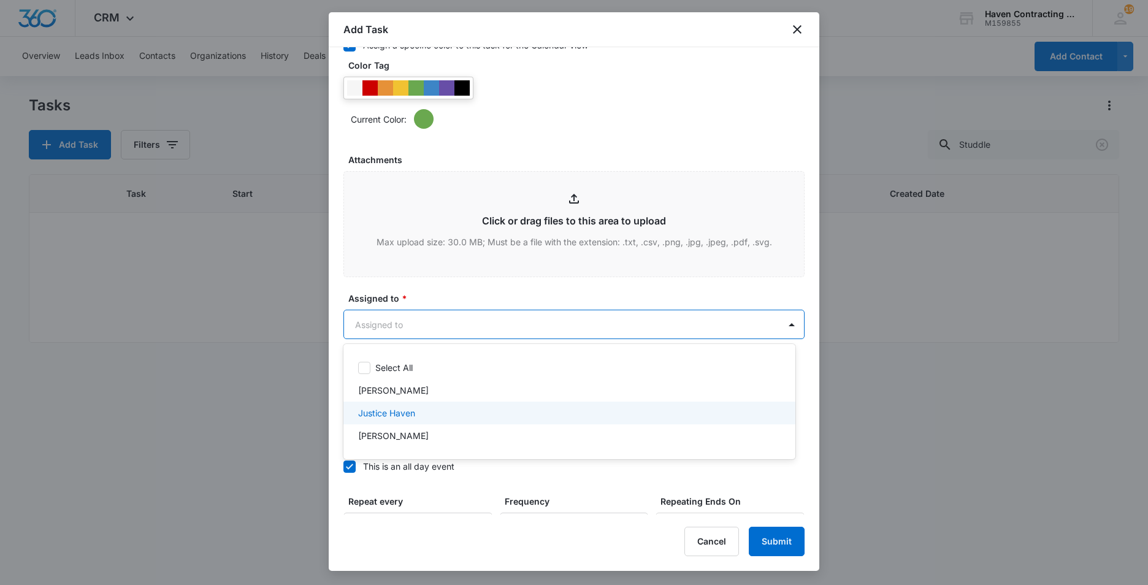
click at [360, 416] on p "Justice Haven" at bounding box center [386, 412] width 57 height 13
click at [336, 425] on div at bounding box center [574, 292] width 1148 height 585
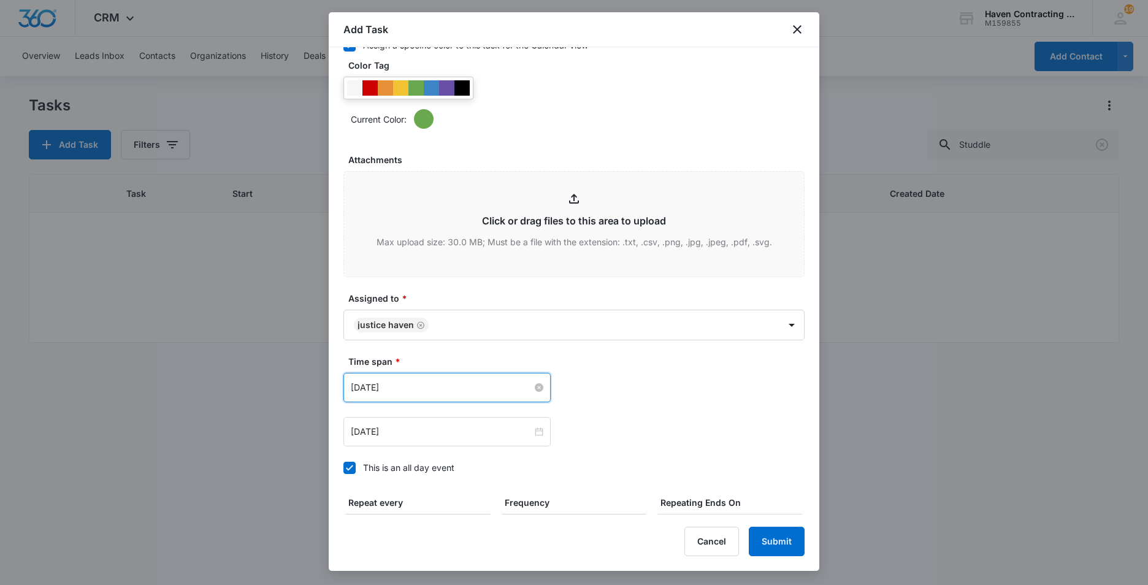
click at [421, 390] on input "Oct 14, 2025" at bounding box center [441, 387] width 181 height 13
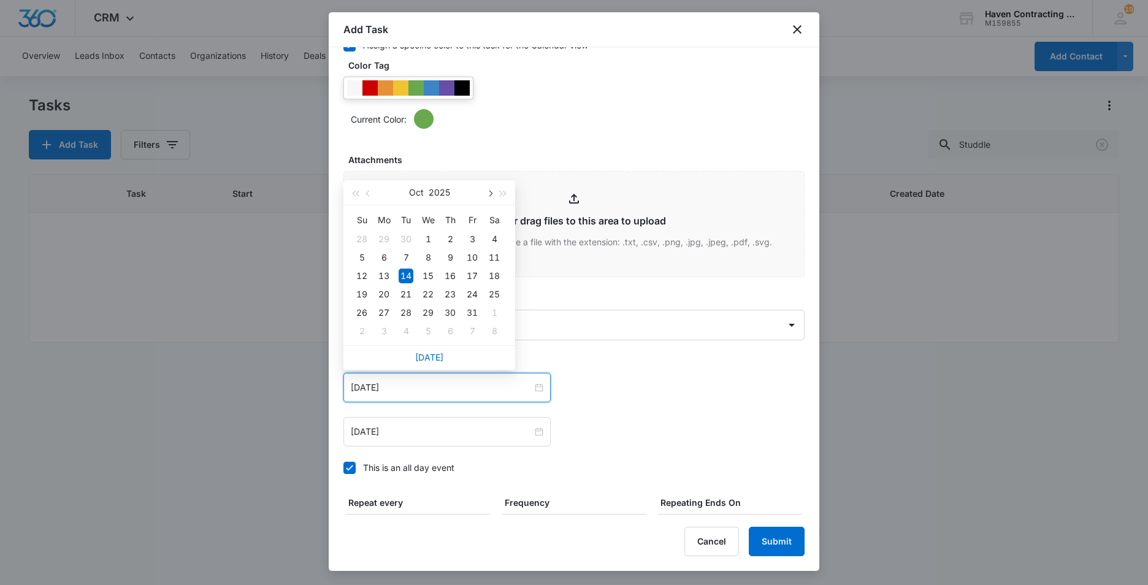
click at [492, 194] on button "button" at bounding box center [488, 192] width 13 height 25
click at [492, 194] on span "button" at bounding box center [489, 194] width 6 height 6
type input "Dec 8, 2025"
click at [386, 256] on div "8" at bounding box center [383, 257] width 15 height 15
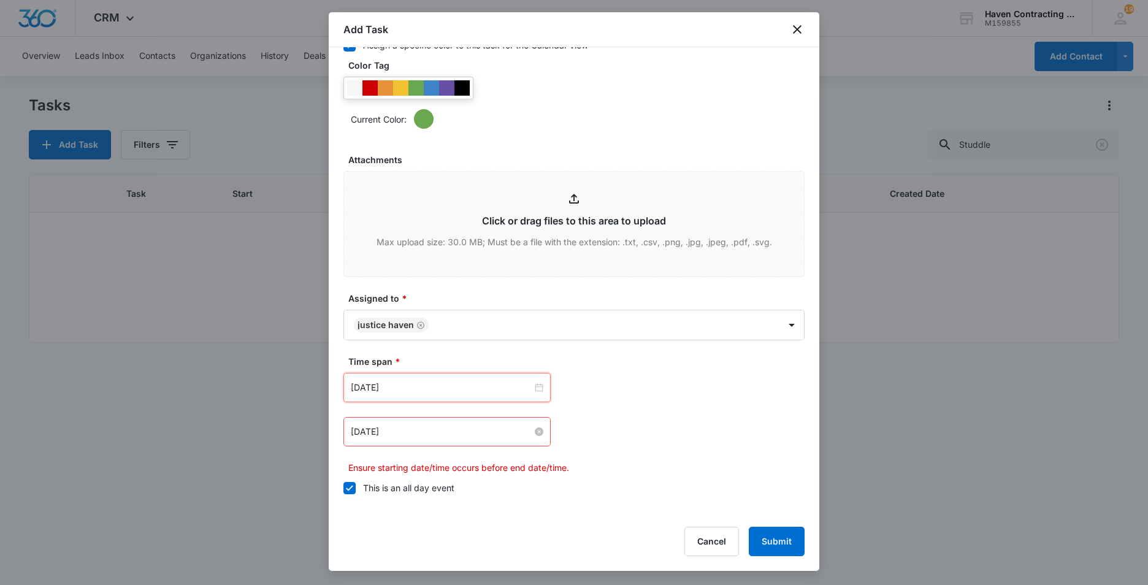
click at [414, 438] on input "Oct 14, 2025" at bounding box center [441, 431] width 181 height 13
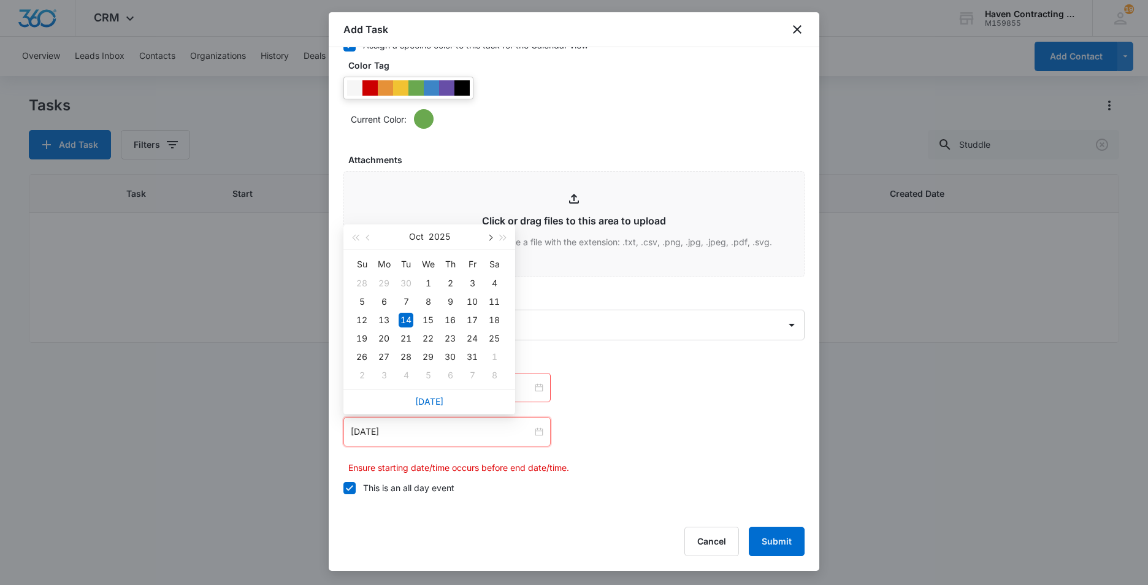
click at [486, 237] on span "button" at bounding box center [489, 238] width 6 height 6
type input "Dec 10, 2025"
click at [425, 302] on div "10" at bounding box center [428, 301] width 15 height 15
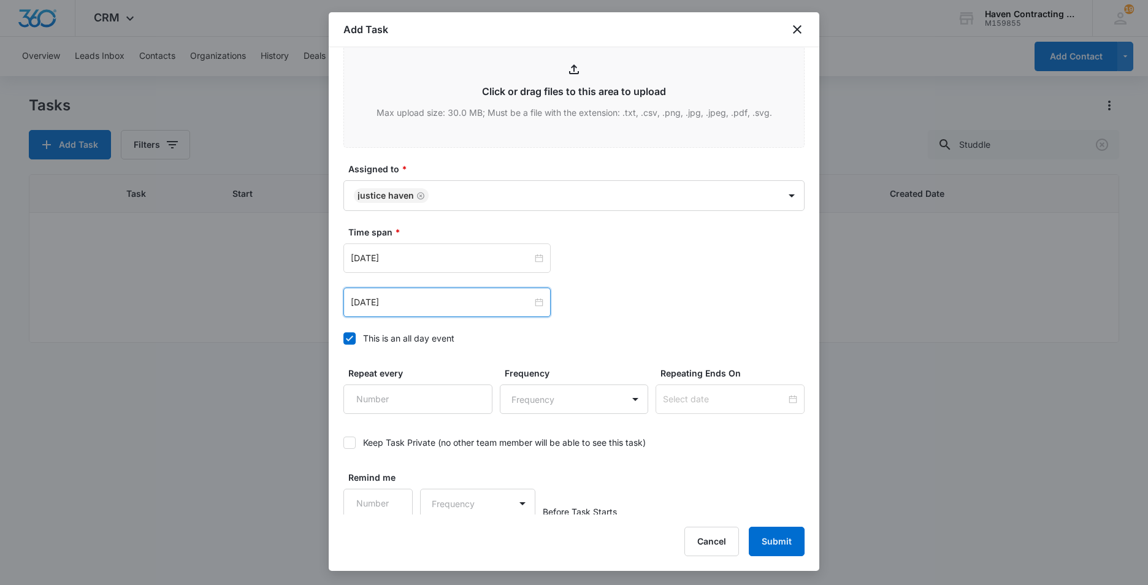
scroll to position [746, 0]
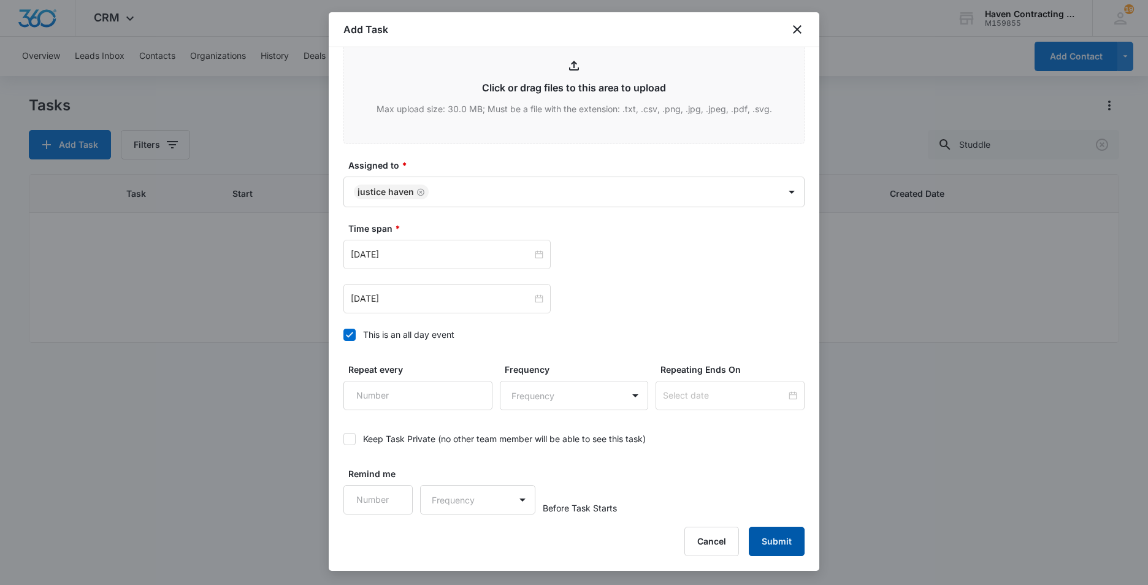
click at [764, 534] on button "Submit" at bounding box center [777, 541] width 56 height 29
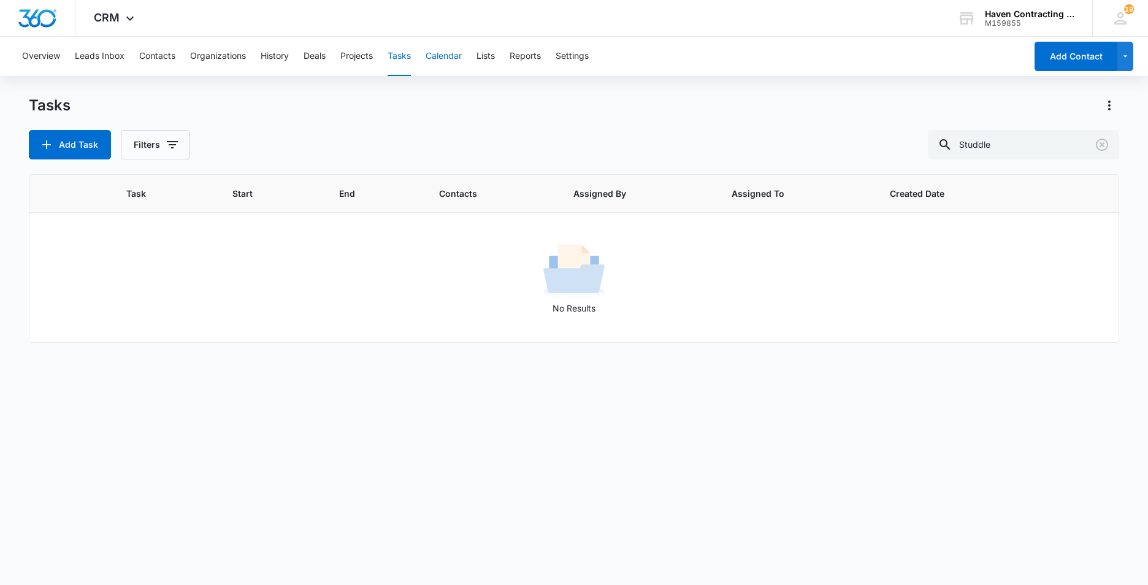
click at [446, 54] on button "Calendar" at bounding box center [443, 56] width 36 height 39
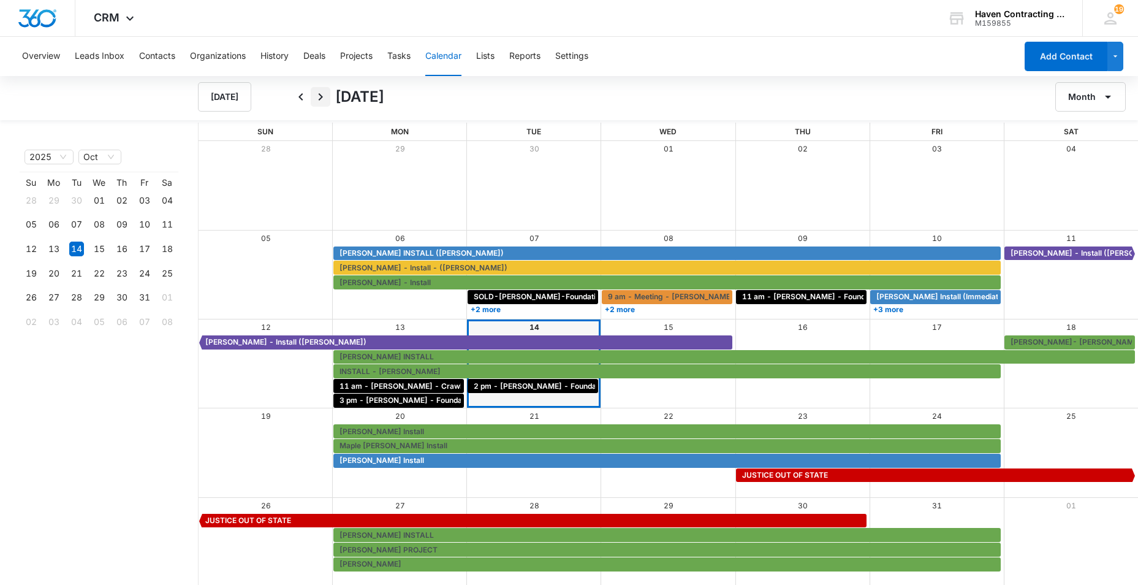
click at [319, 96] on icon "Next" at bounding box center [320, 97] width 15 height 15
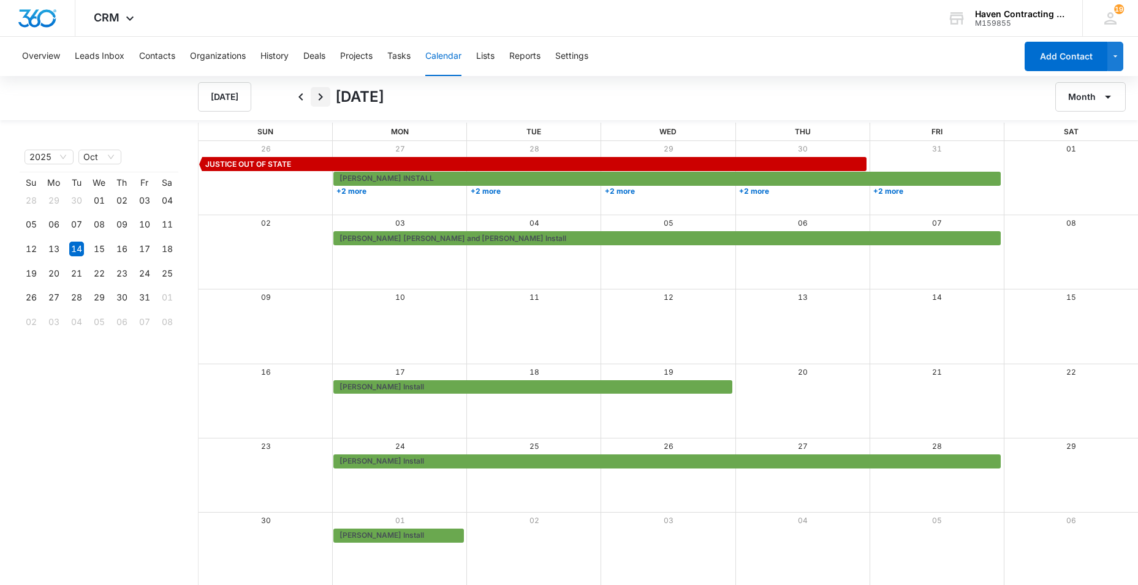
click at [319, 96] on icon "Next" at bounding box center [320, 97] width 15 height 15
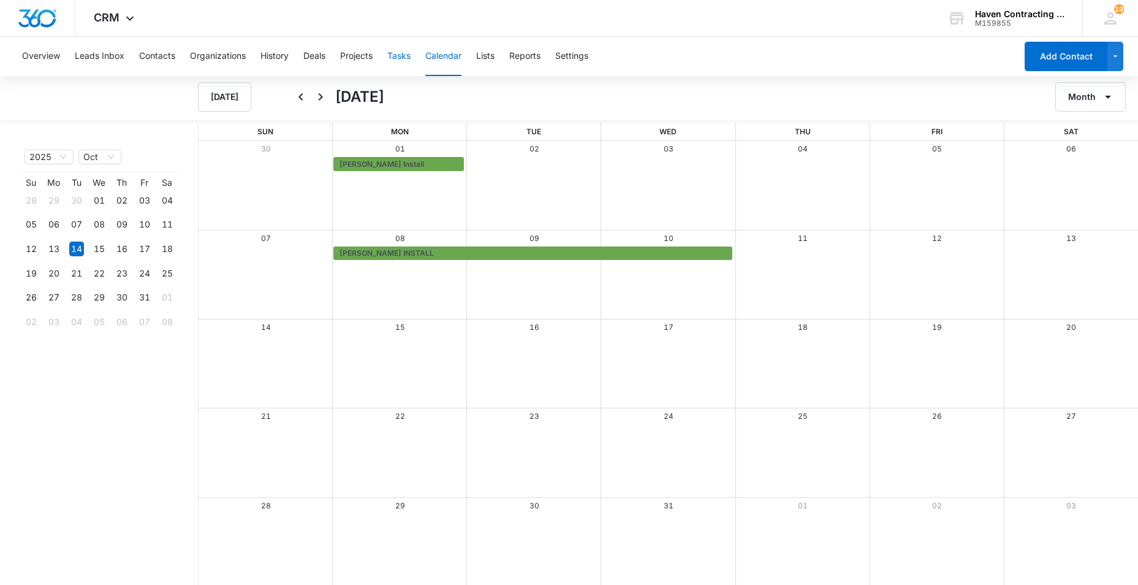
click at [398, 53] on button "Tasks" at bounding box center [398, 56] width 23 height 39
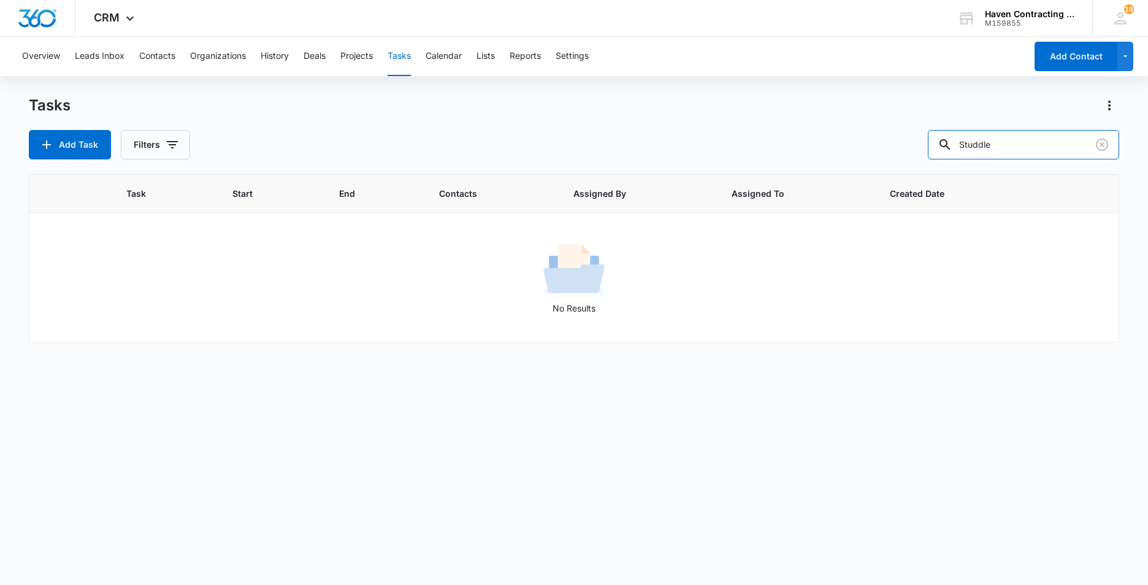
click at [708, 173] on div "Tasks Add Task Filters Studdle Task Start End Contacts Assigned By Assigned To …" at bounding box center [574, 340] width 1090 height 488
type input "blackburn"
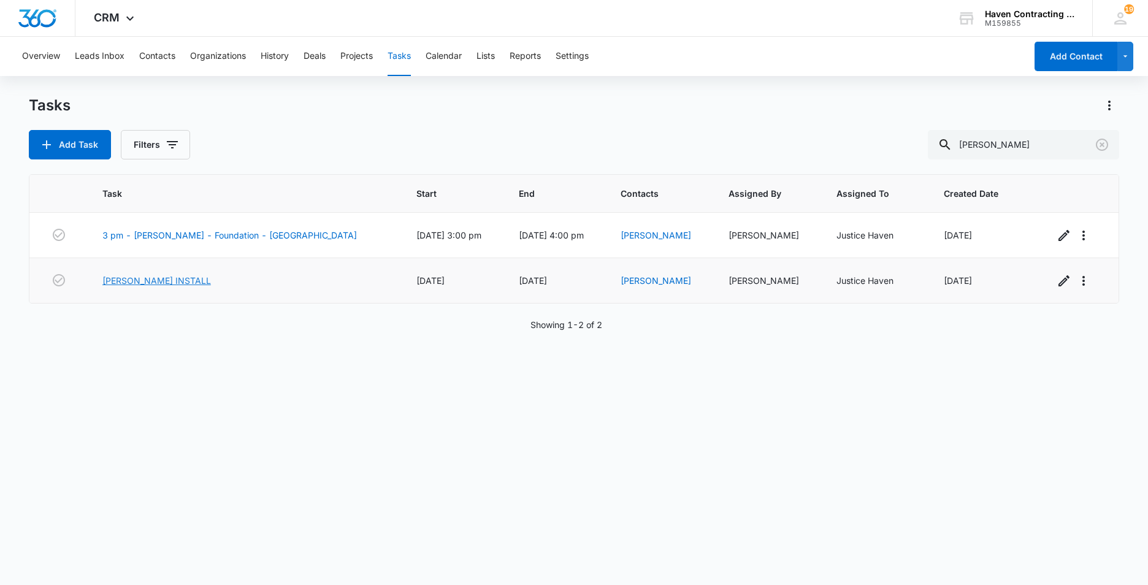
click at [139, 280] on link "David Blackburn INSTALL" at bounding box center [156, 280] width 109 height 13
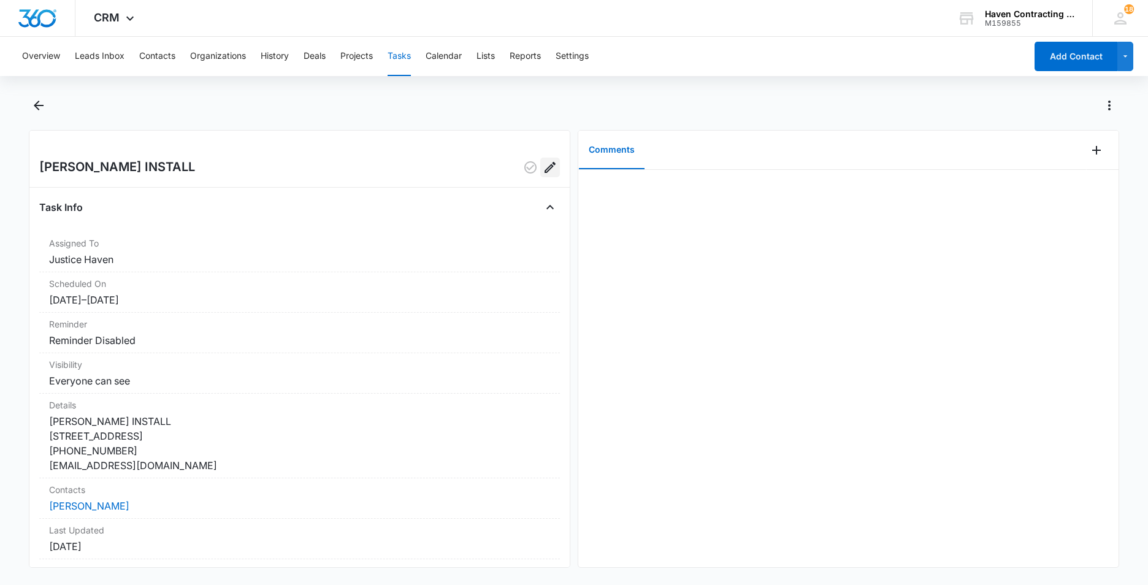
click at [543, 167] on icon "Edit" at bounding box center [550, 167] width 15 height 15
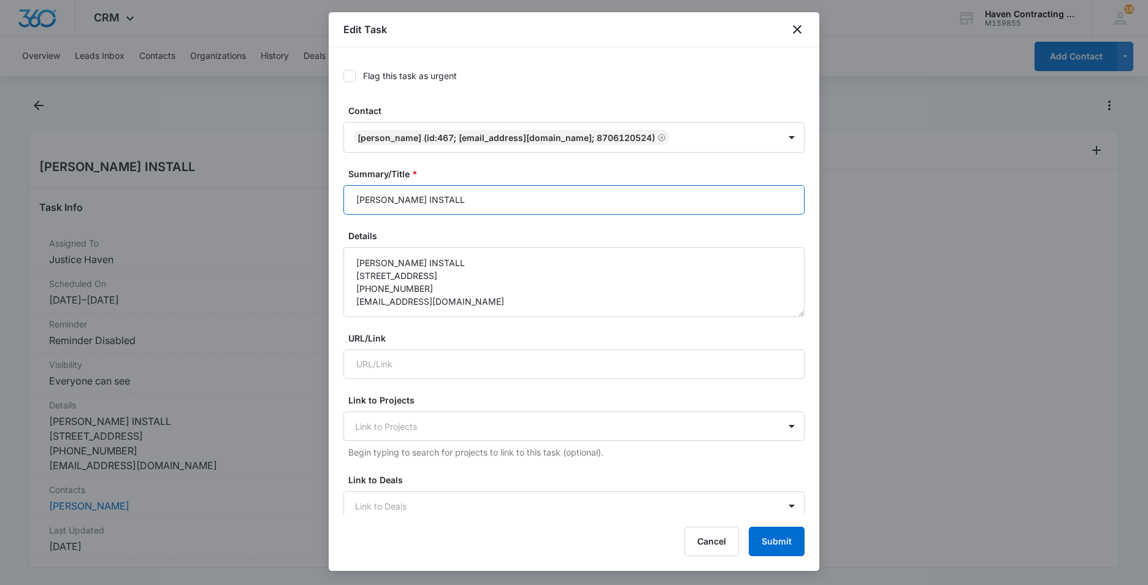
drag, startPoint x: 470, startPoint y: 199, endPoint x: 829, endPoint y: 269, distance: 366.7
click at [471, 199] on input "[PERSON_NAME] INSTALL" at bounding box center [573, 199] width 461 height 29
type input "[PERSON_NAME] INSTALL ([PERSON_NAME])"
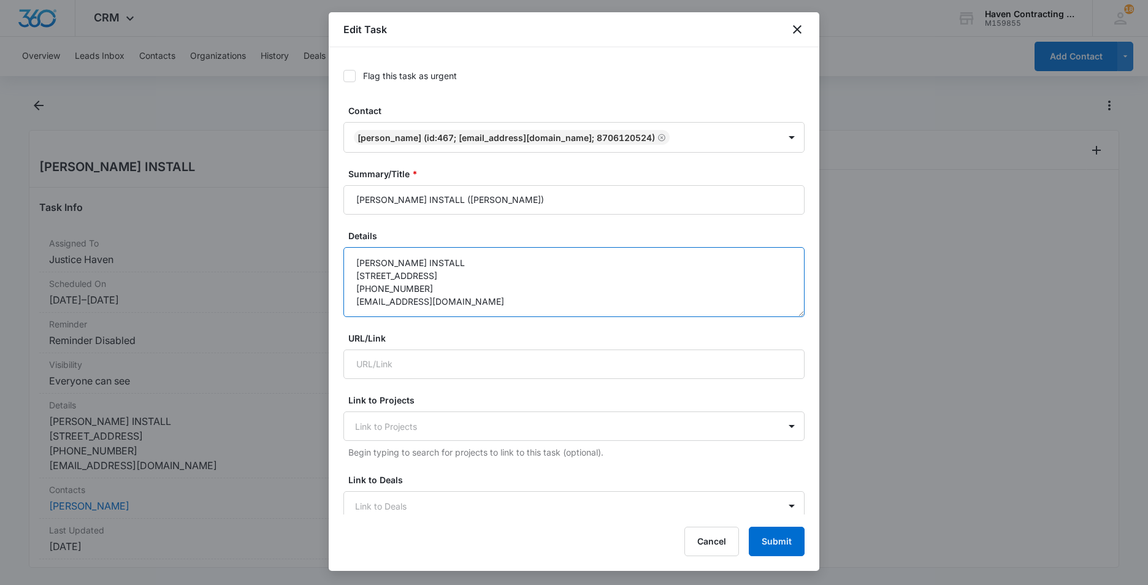
drag, startPoint x: 467, startPoint y: 265, endPoint x: 523, endPoint y: 256, distance: 57.0
click at [468, 265] on textarea "[PERSON_NAME] INSTALL [STREET_ADDRESS] [PHONE_NUMBER] [EMAIL_ADDRESS][DOMAIN_NA…" at bounding box center [573, 282] width 461 height 70
type textarea "[PERSON_NAME] INSTALL ([PERSON_NAME]) [STREET_ADDRESS][PERSON_NAME] [PHONE_NUMB…"
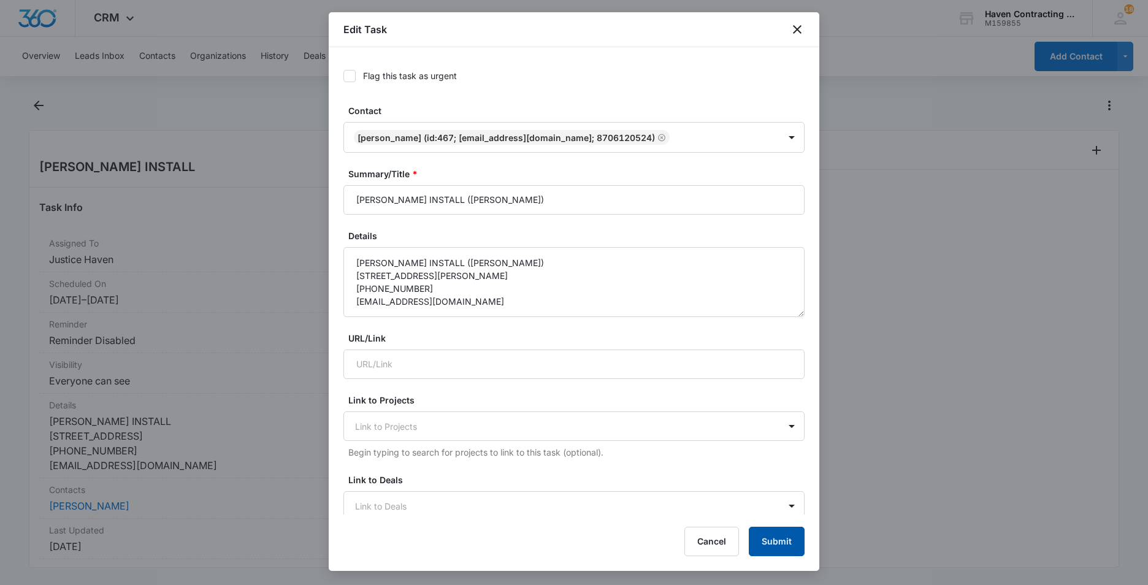
click at [786, 538] on button "Submit" at bounding box center [777, 541] width 56 height 29
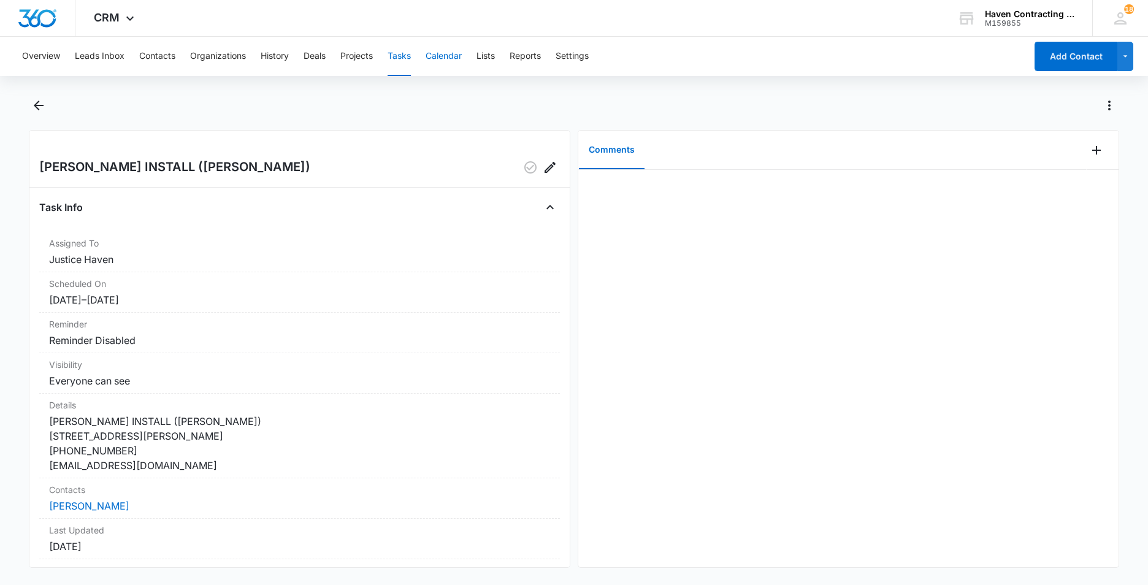
click at [452, 55] on button "Calendar" at bounding box center [443, 56] width 36 height 39
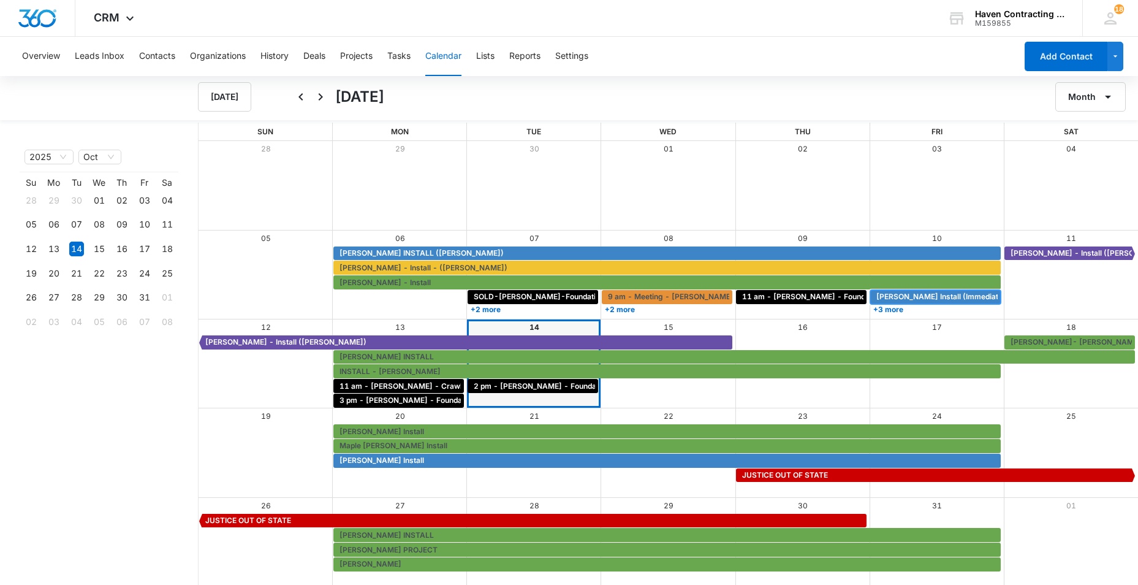
click at [892, 297] on span "[PERSON_NAME] Install (Immediate)" at bounding box center [941, 296] width 129 height 11
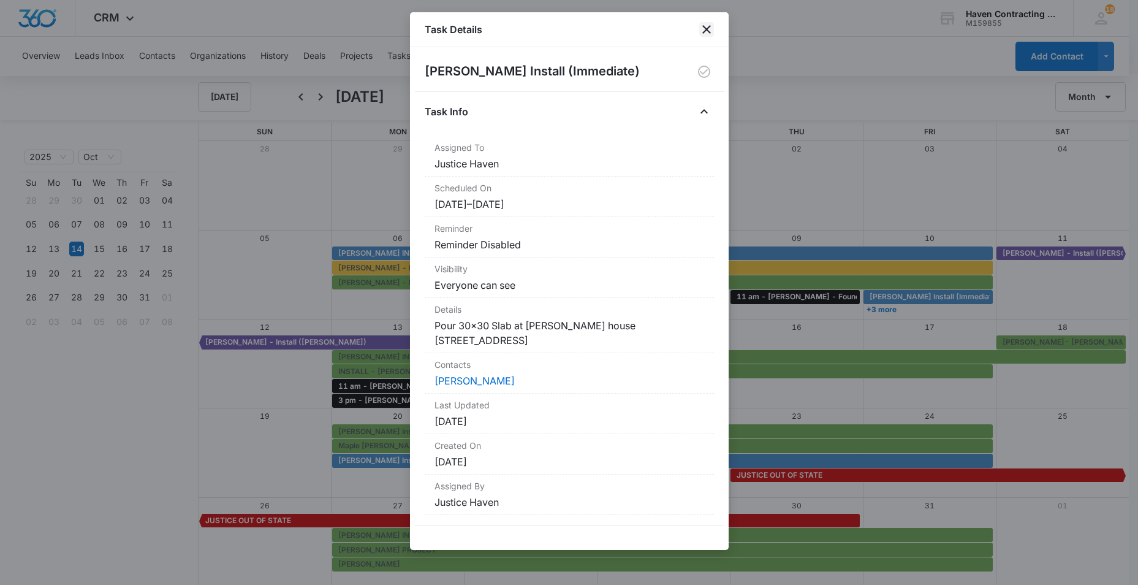
click at [709, 28] on icon "close" at bounding box center [706, 29] width 15 height 15
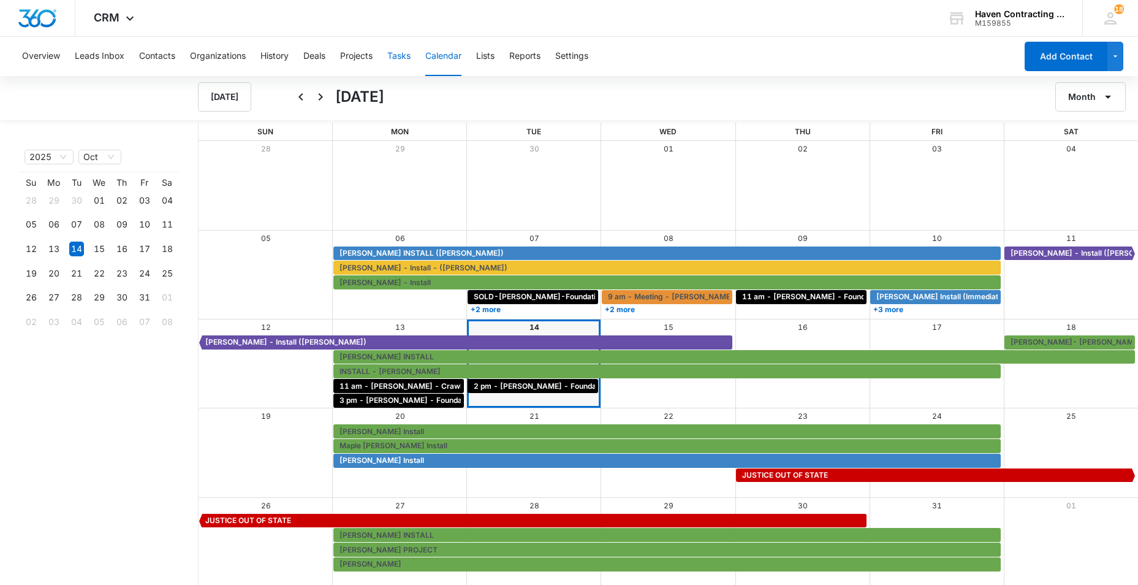
click at [403, 57] on button "Tasks" at bounding box center [398, 56] width 23 height 39
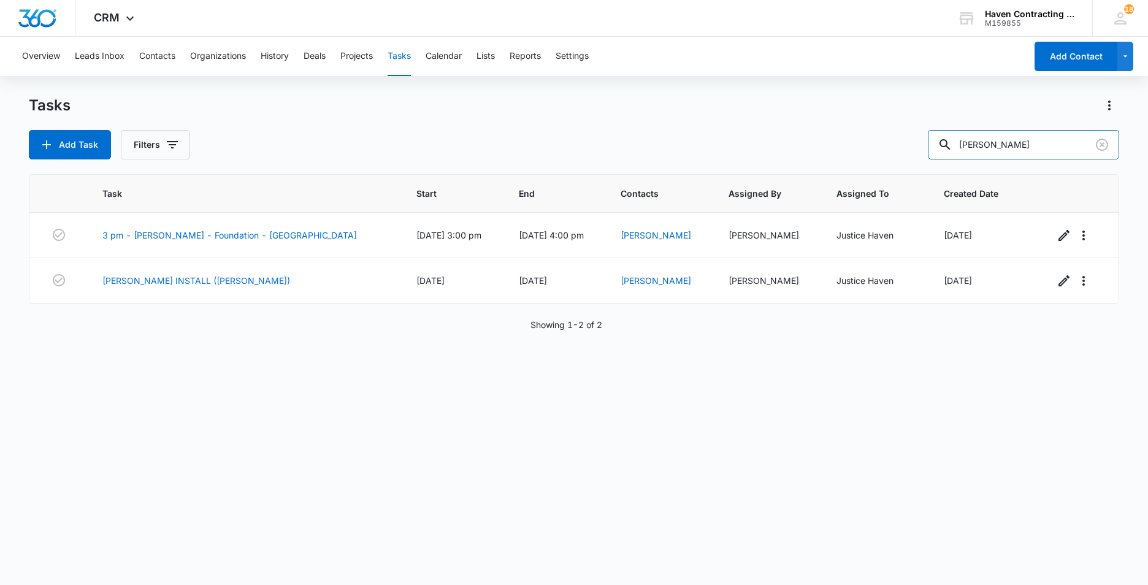
drag, startPoint x: 1015, startPoint y: 145, endPoint x: 695, endPoint y: 205, distance: 326.2
click at [745, 181] on div "Tasks Add Task Filters blackburn Task Start End Contacts Assigned By Assigned T…" at bounding box center [574, 340] width 1090 height 488
type input "wilson"
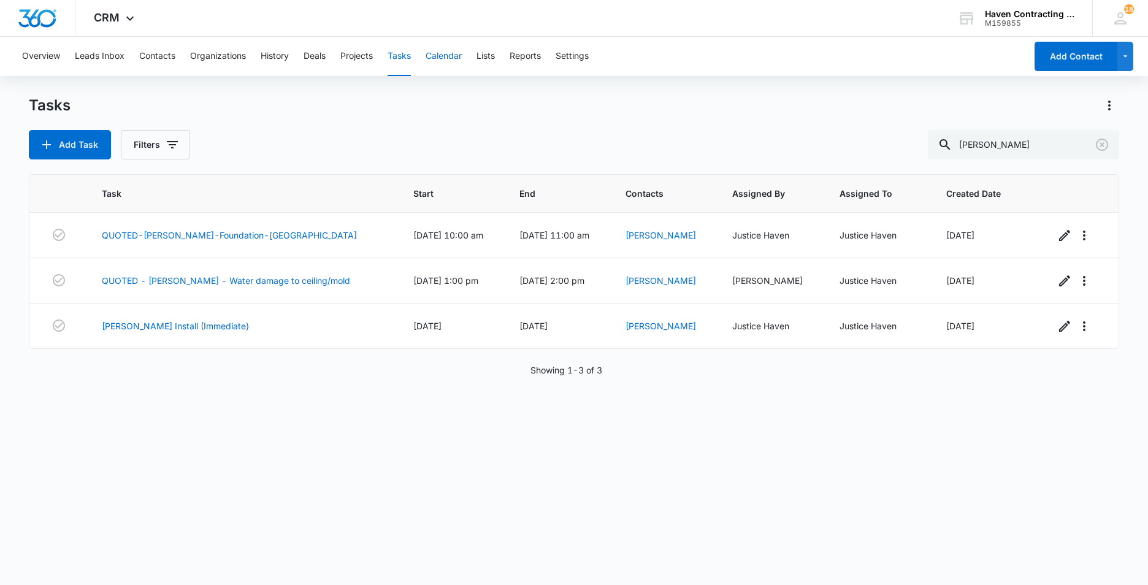
click at [462, 53] on button "Calendar" at bounding box center [443, 56] width 36 height 39
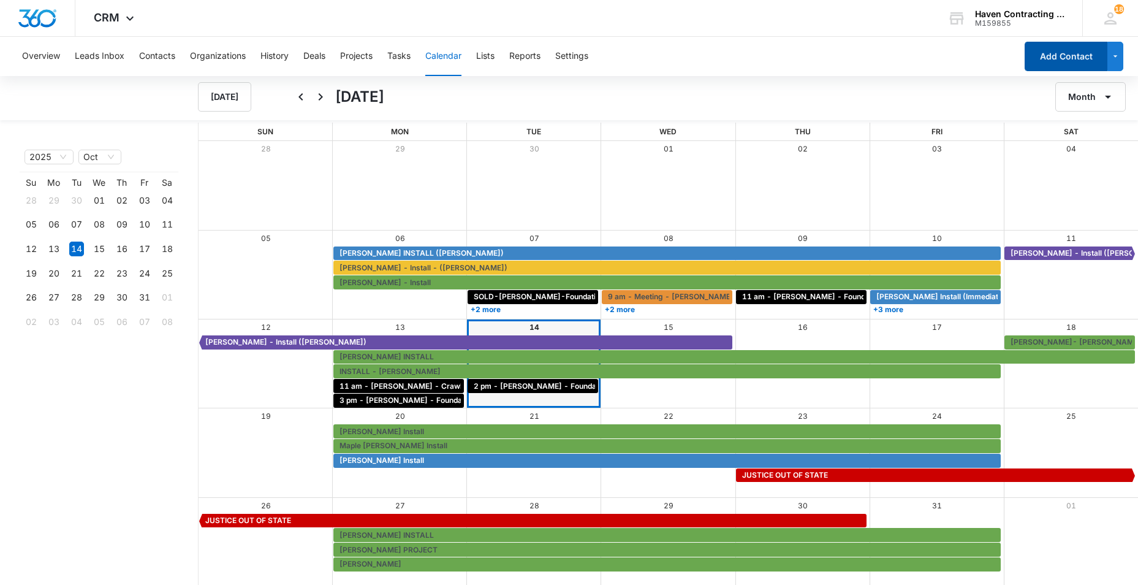
click at [1061, 48] on button "Add Contact" at bounding box center [1066, 56] width 83 height 29
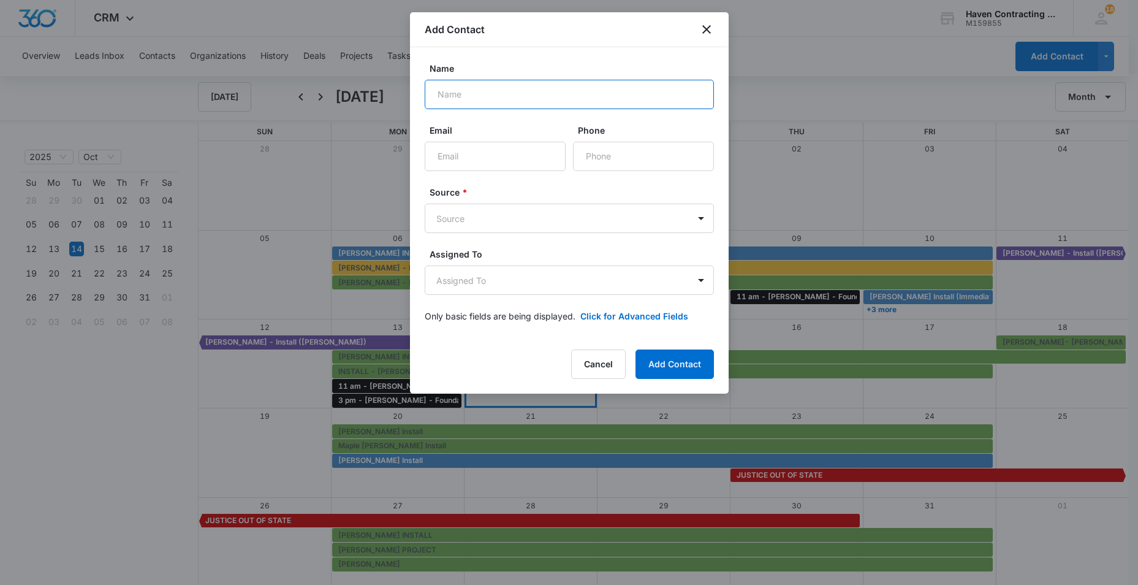
click at [454, 95] on input "Name" at bounding box center [569, 94] width 289 height 29
type input "Blenda Wilson"
click at [454, 150] on input "Email" at bounding box center [495, 156] width 141 height 29
type input "wilsonbelinda50@gmail.com"
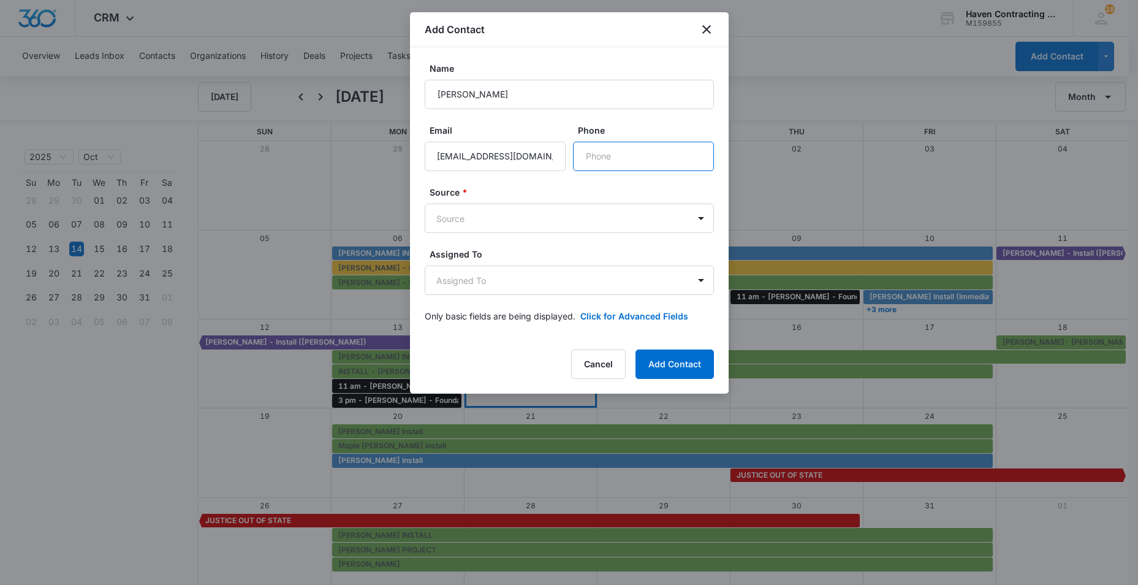
click at [601, 159] on input "Phone" at bounding box center [643, 156] width 141 height 29
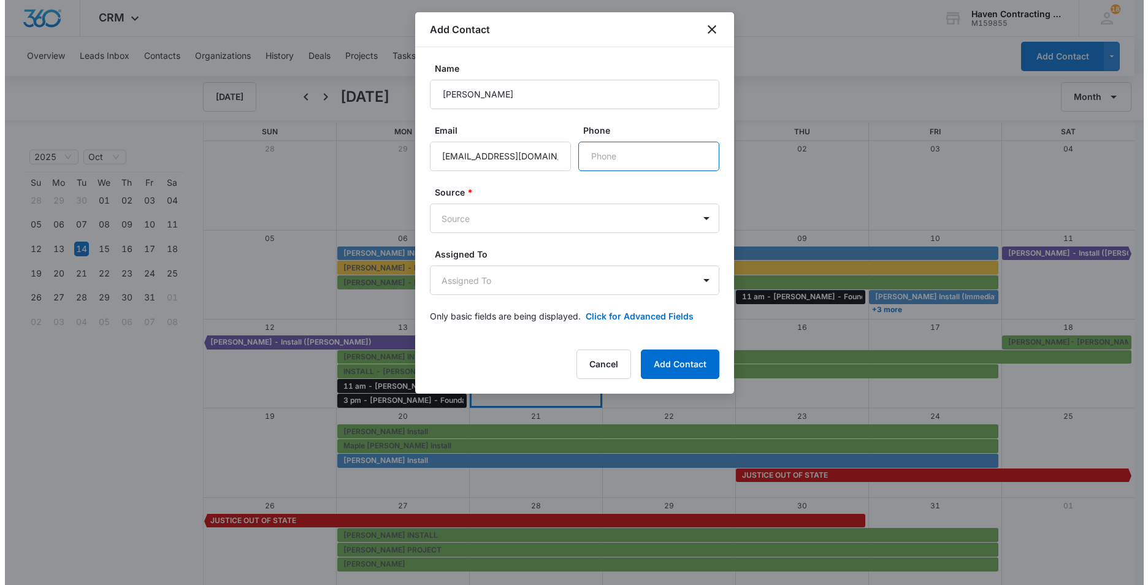
scroll to position [0, 0]
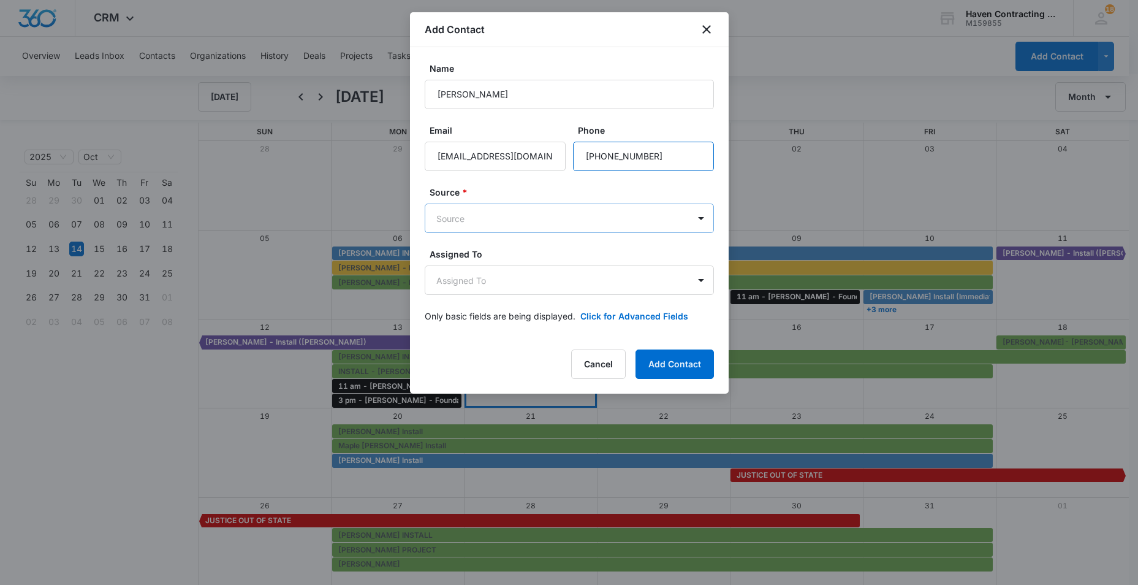
type input "(870) 213-7108"
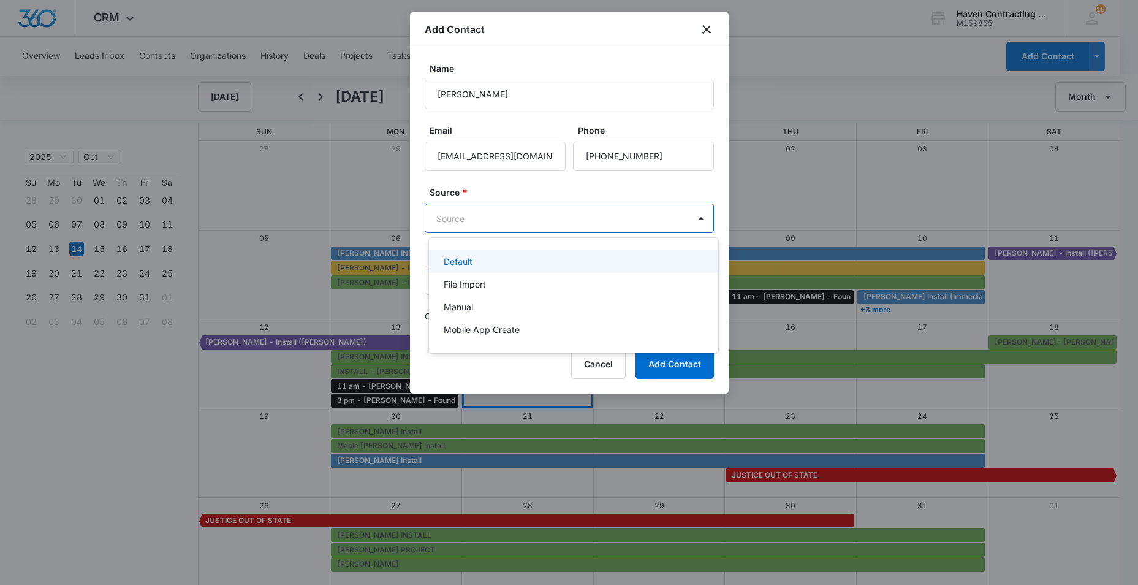
click at [433, 219] on body "CRM Apps Reputation Websites Forms CRM Email Social Ads Intelligence Brand Sett…" at bounding box center [569, 292] width 1138 height 585
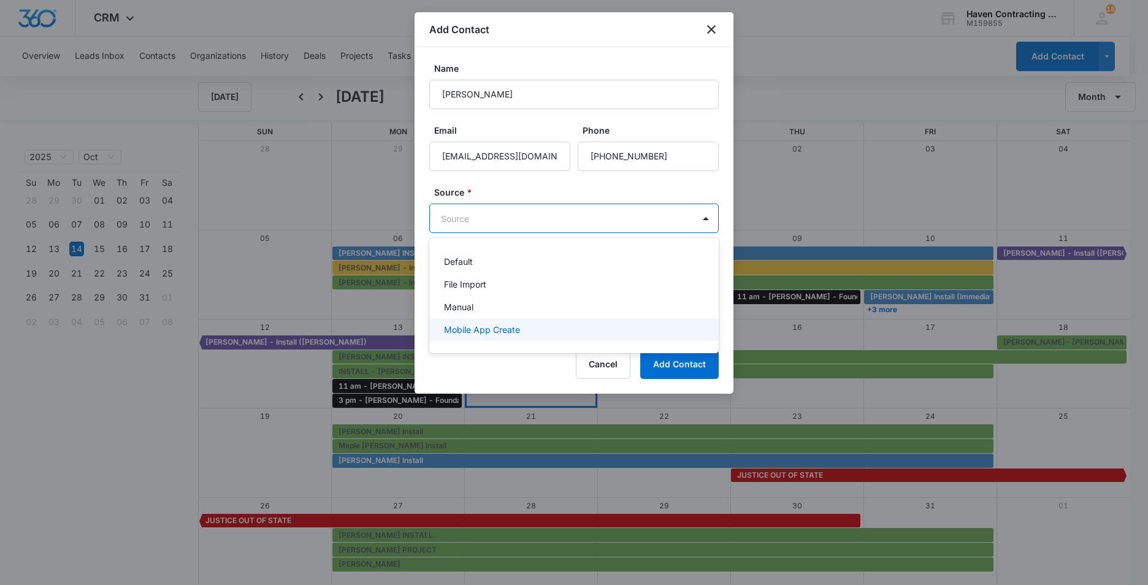
drag, startPoint x: 454, startPoint y: 322, endPoint x: 455, endPoint y: 312, distance: 9.9
click at [452, 322] on div "Mobile App Create" at bounding box center [573, 329] width 289 height 23
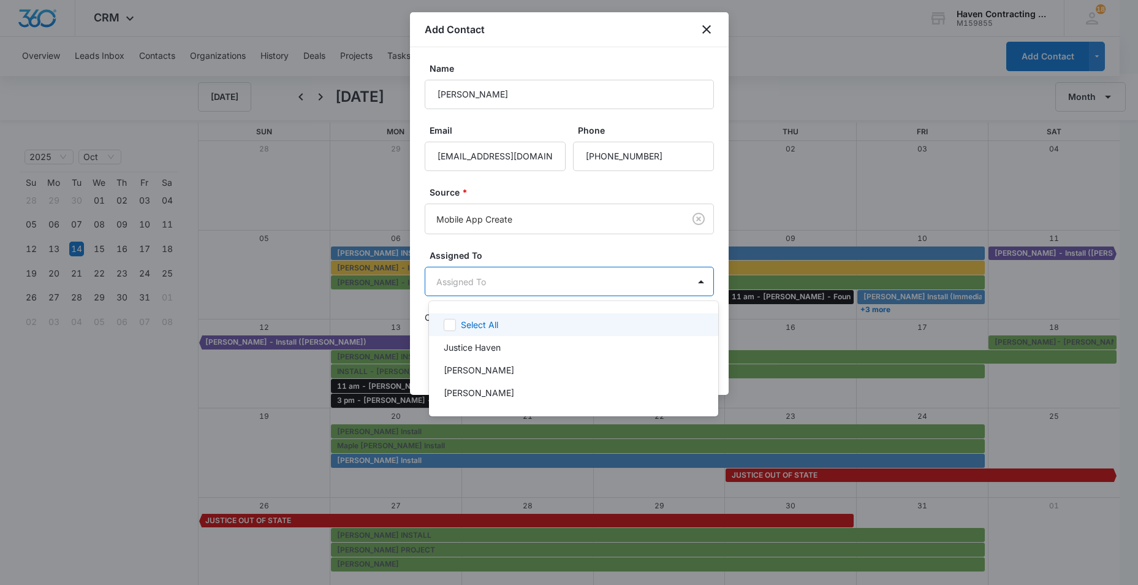
click at [441, 288] on body "CRM Apps Reputation Websites Forms CRM Email Social Ads Intelligence Brand Sett…" at bounding box center [569, 292] width 1138 height 585
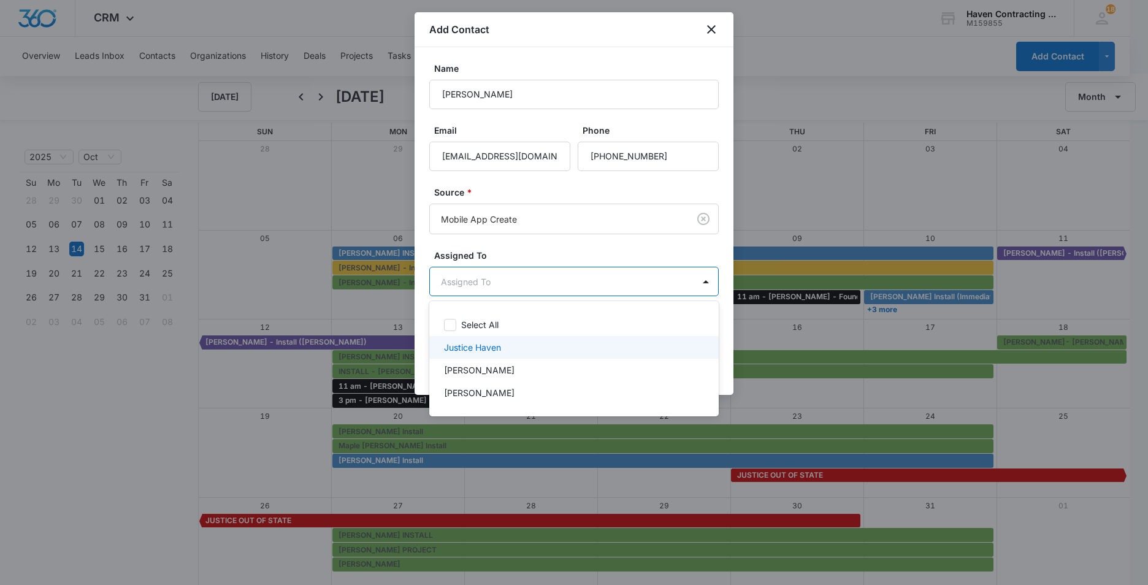
click at [455, 344] on p "Justice Haven" at bounding box center [472, 347] width 57 height 13
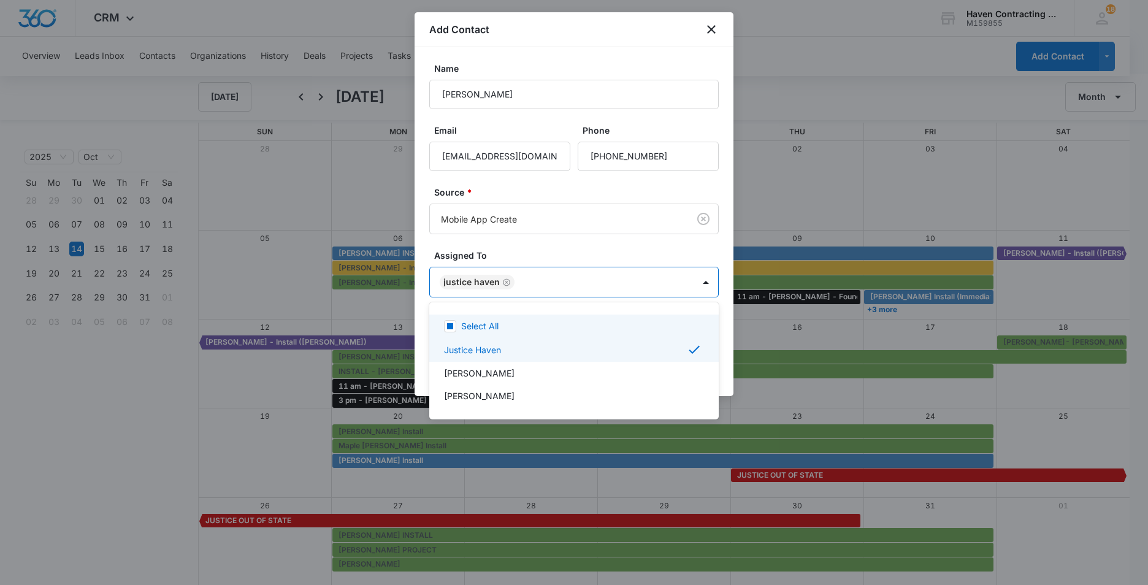
click at [419, 316] on div at bounding box center [574, 292] width 1148 height 585
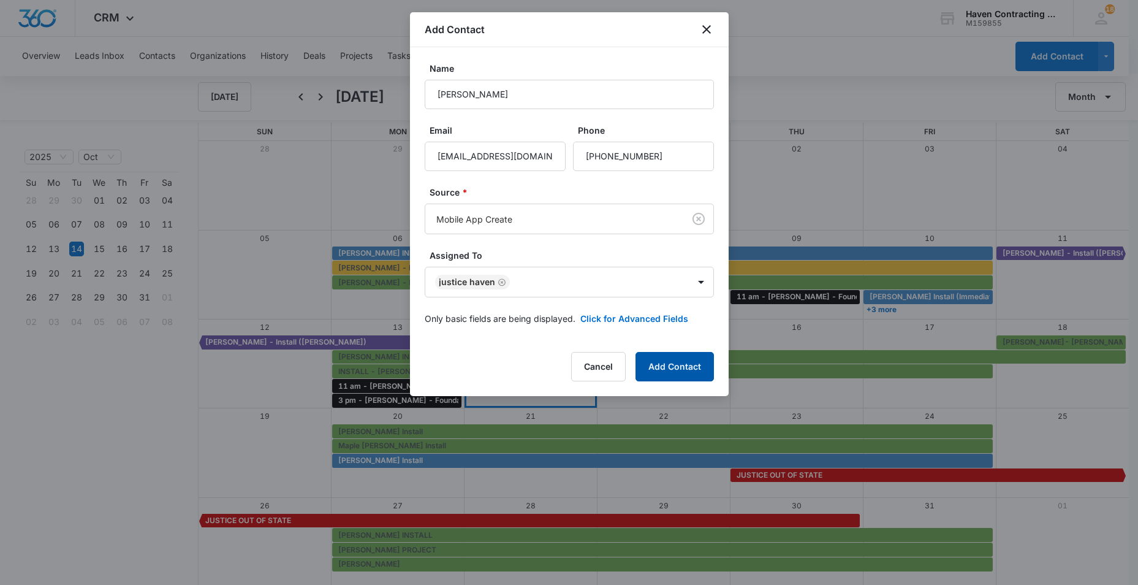
click at [679, 373] on button "Add Contact" at bounding box center [675, 366] width 78 height 29
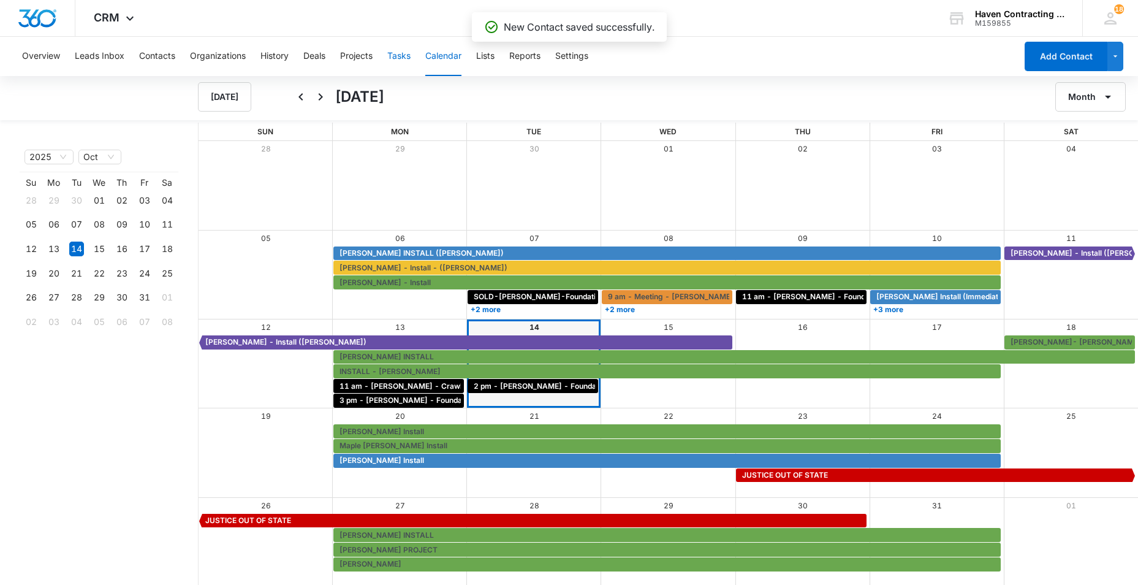
click at [392, 54] on button "Tasks" at bounding box center [398, 56] width 23 height 39
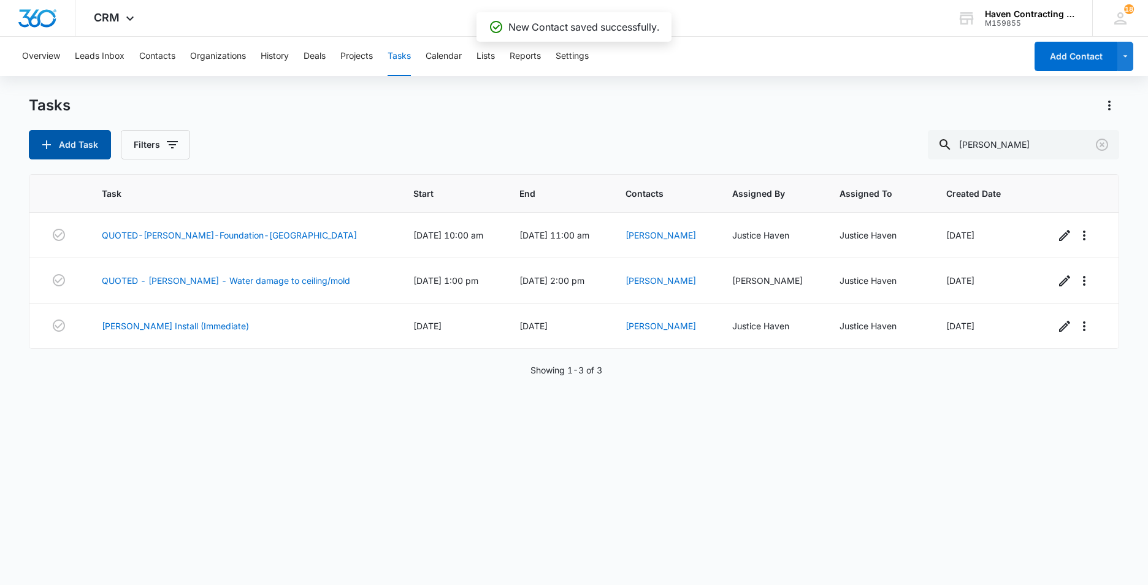
click at [93, 143] on button "Add Task" at bounding box center [70, 144] width 82 height 29
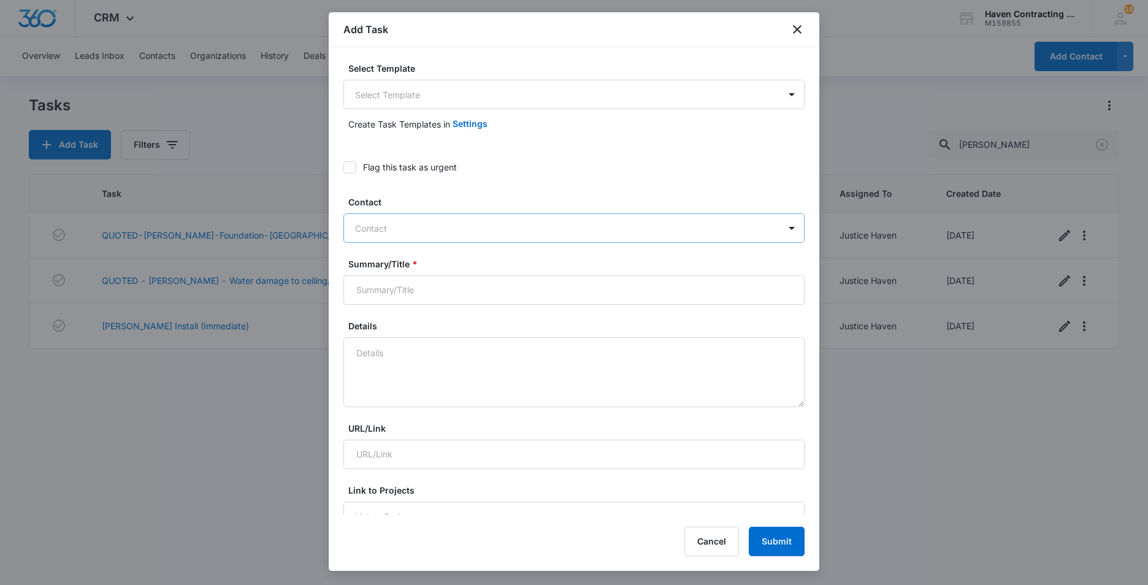
click at [375, 231] on div at bounding box center [566, 228] width 423 height 15
type input "Blenda Wison"
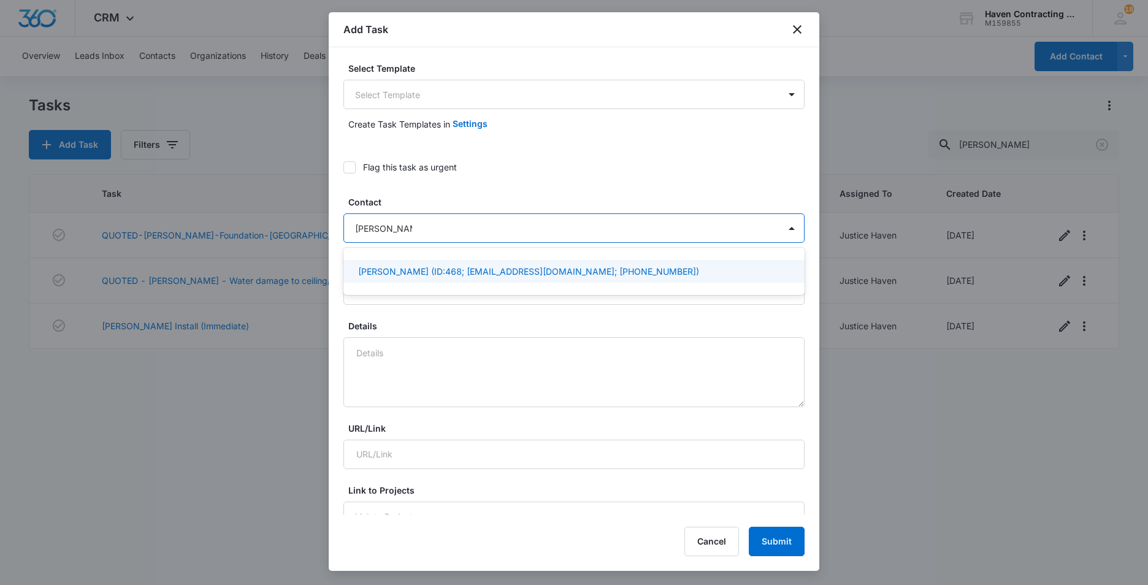
drag, startPoint x: 366, startPoint y: 270, endPoint x: 359, endPoint y: 273, distance: 7.8
click at [365, 271] on p "Blenda Wilson (ID:468; wilsonbelinda50@gmail.com; (870) 213-7108)" at bounding box center [528, 271] width 341 height 13
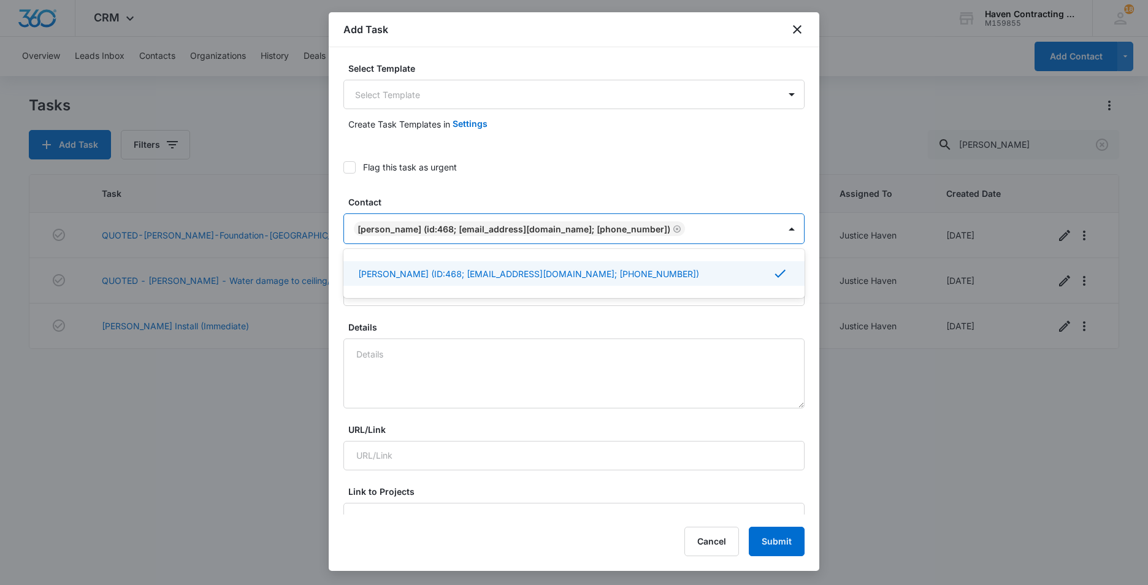
click at [333, 295] on div "Select Template Select Template Create Task Templates in Settings Flag this tas…" at bounding box center [574, 280] width 490 height 467
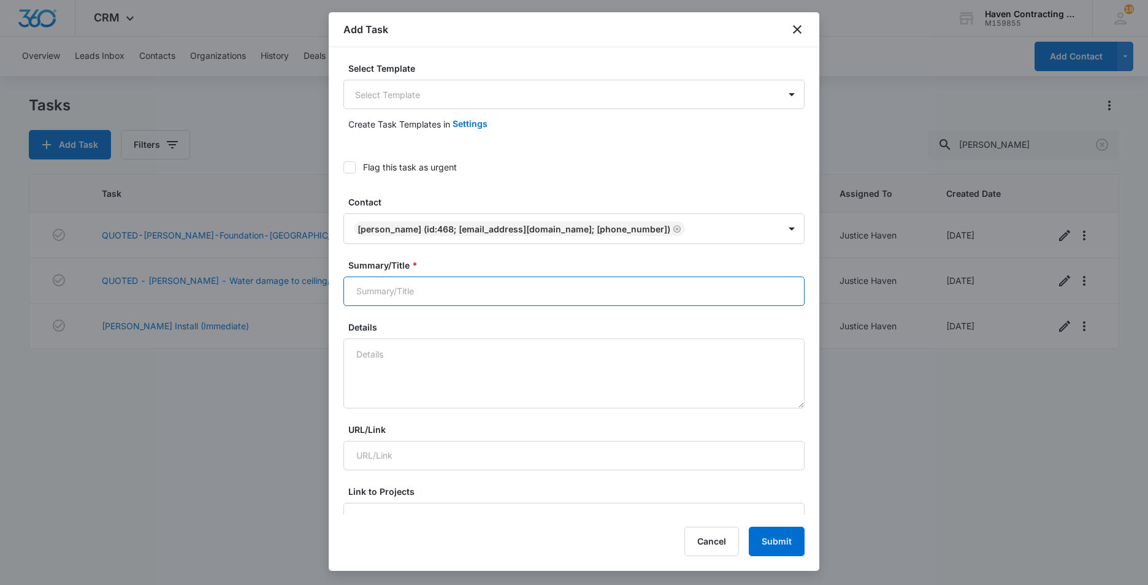
click at [357, 297] on input "Summary/Title *" at bounding box center [573, 290] width 461 height 29
type input "11 am - Blinda Wilson - Deck/French Drain - Mountain View"
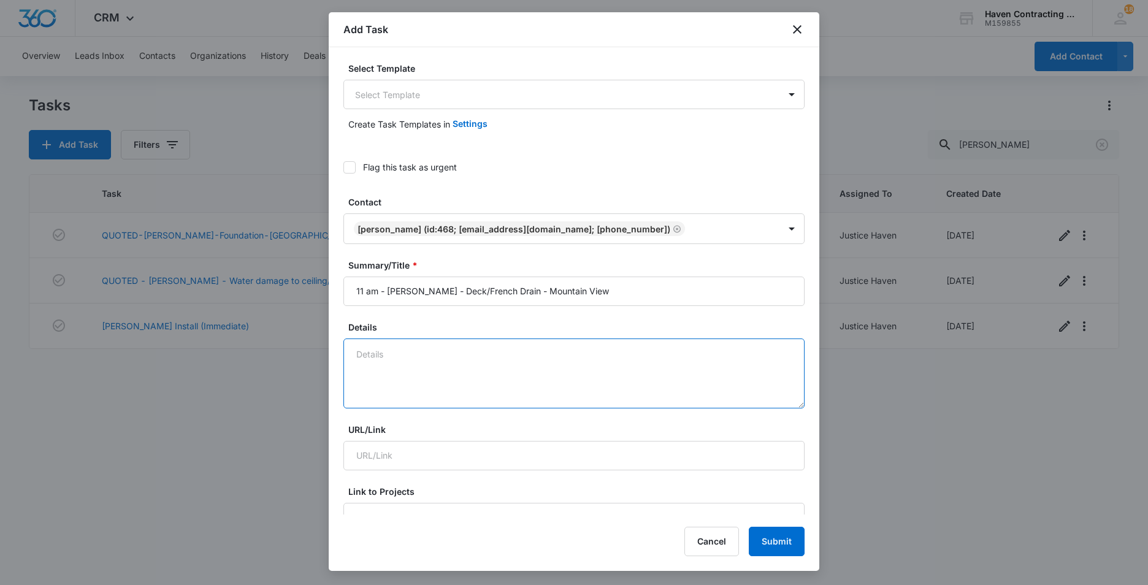
click at [357, 359] on textarea "Details" at bounding box center [573, 373] width 461 height 70
type textarea "Belinda Wilson"
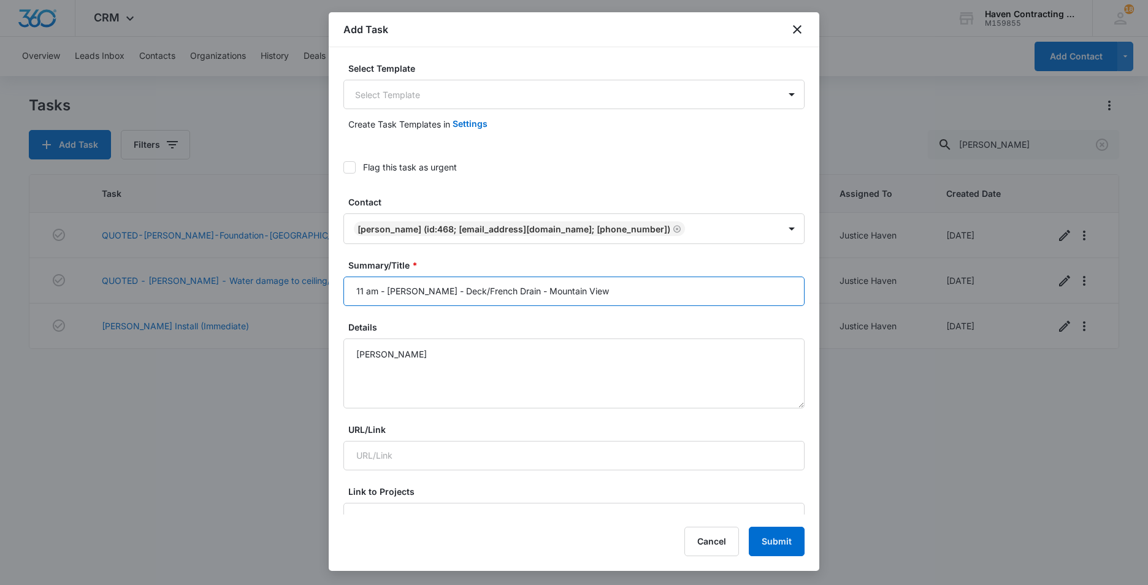
click at [392, 292] on input "11 am - Blinda Wilson - Deck/French Drain - Mountain View" at bounding box center [573, 290] width 461 height 29
type input "11 am - [PERSON_NAME] - Deck/French Drain - Mountain View"
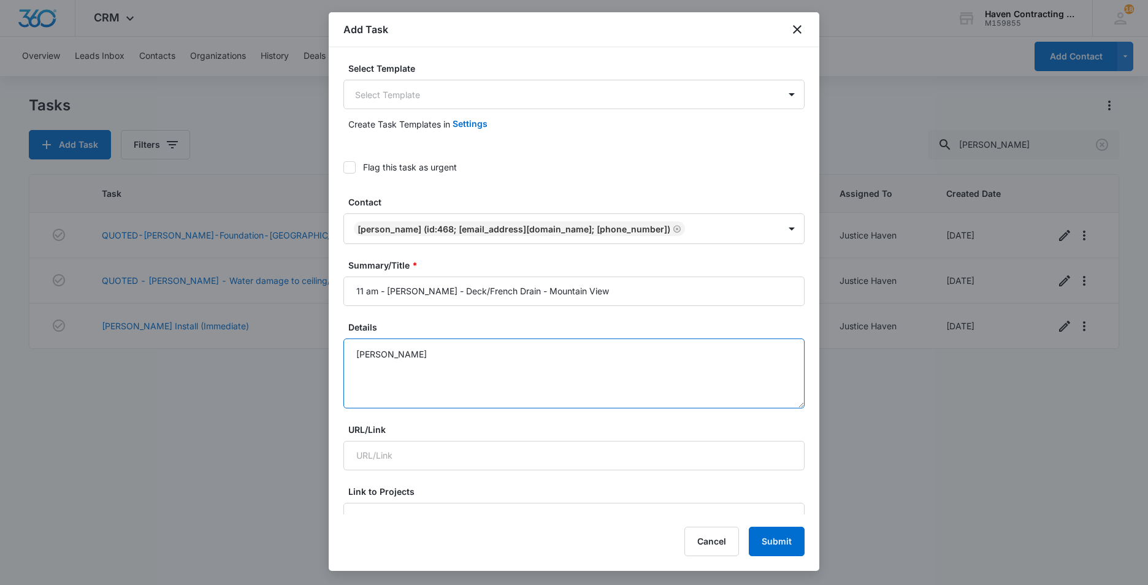
click at [421, 355] on textarea "Belinda Wilson" at bounding box center [573, 373] width 461 height 70
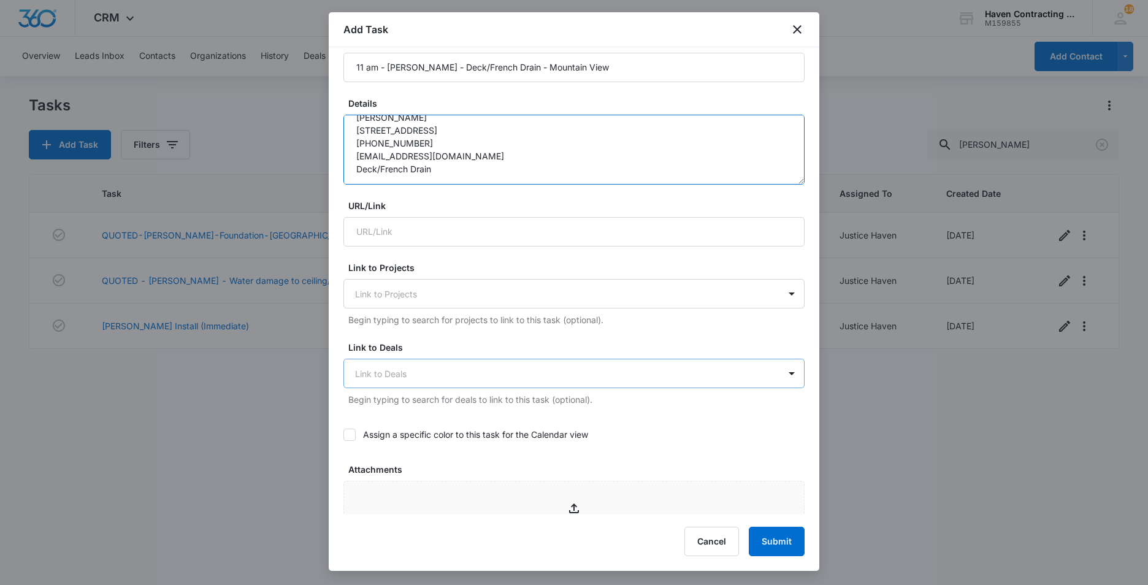
scroll to position [245, 0]
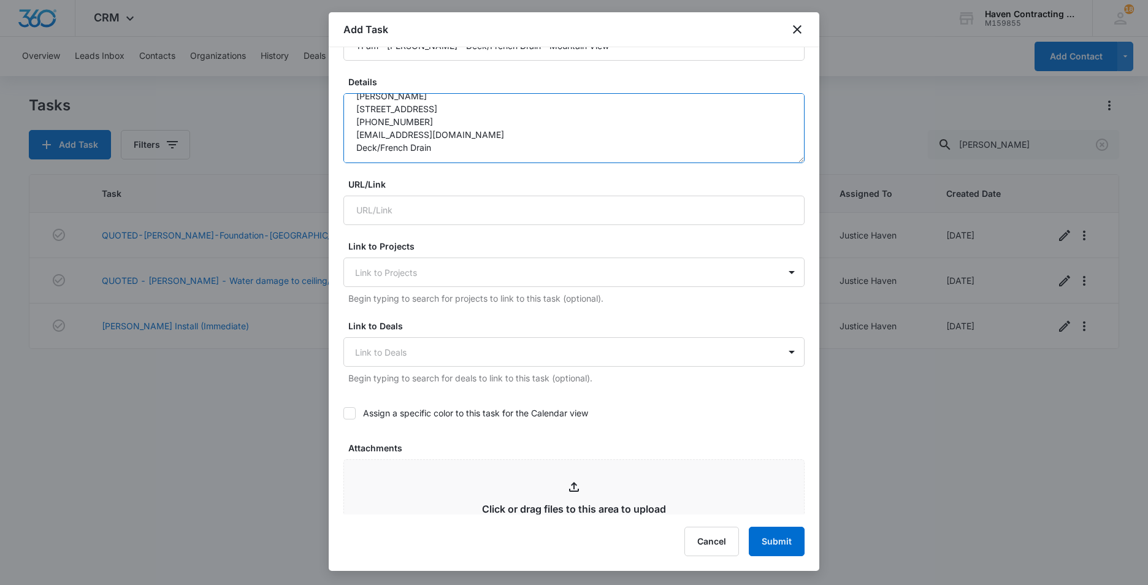
type textarea "Belinda Wilson 210 Deer Run Lane Mountain View, AR 72560 870-213-7108 wilsonbel…"
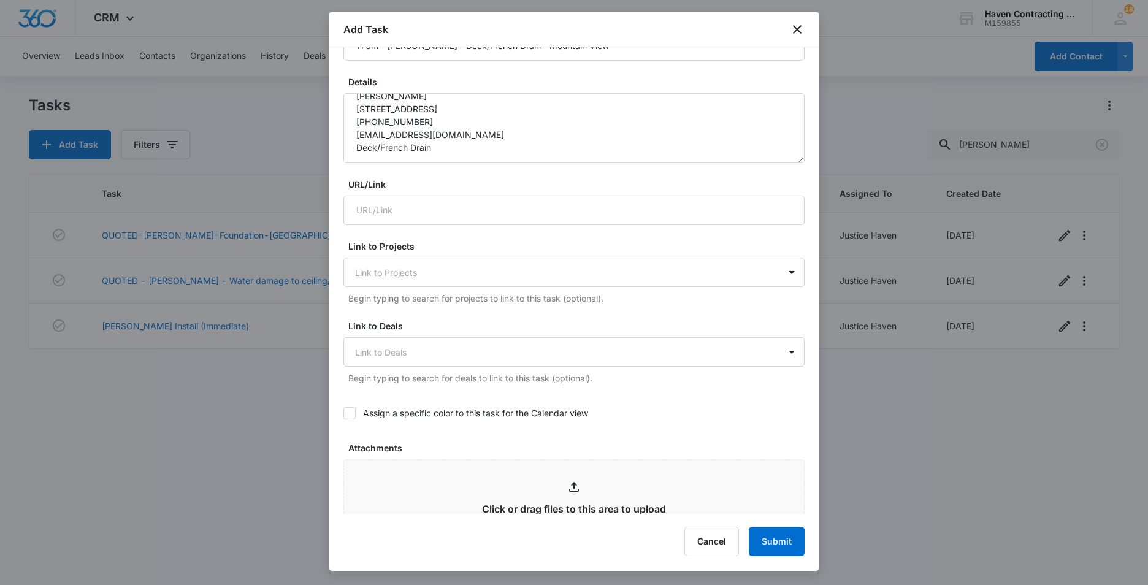
click at [353, 413] on icon at bounding box center [349, 413] width 11 height 11
click at [343, 413] on input "Assign a specific color to this task for the Calendar view" at bounding box center [343, 413] width 0 height 0
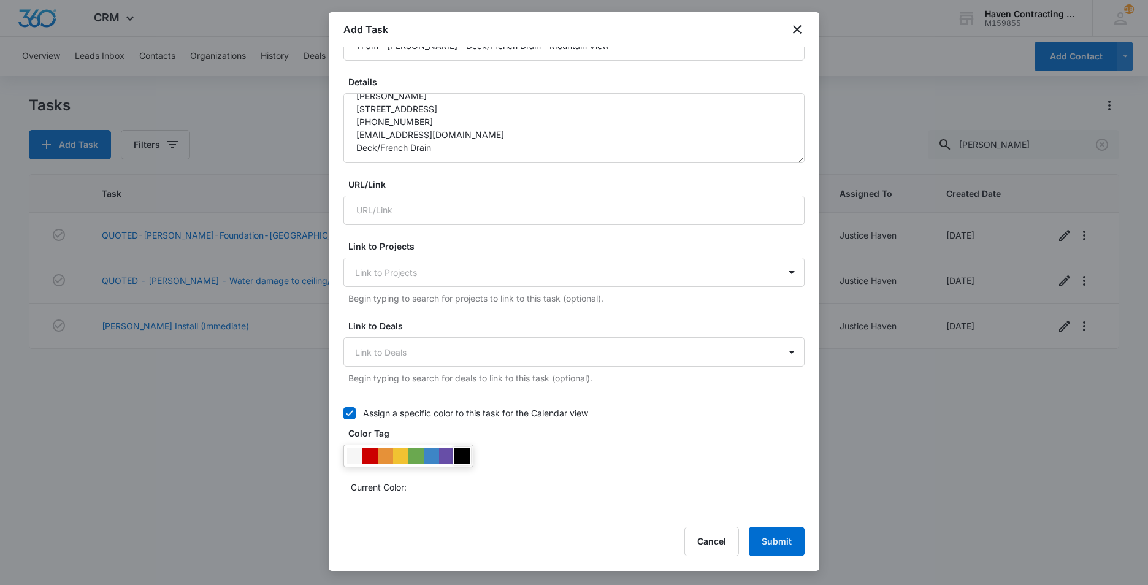
click at [463, 459] on div at bounding box center [461, 455] width 15 height 15
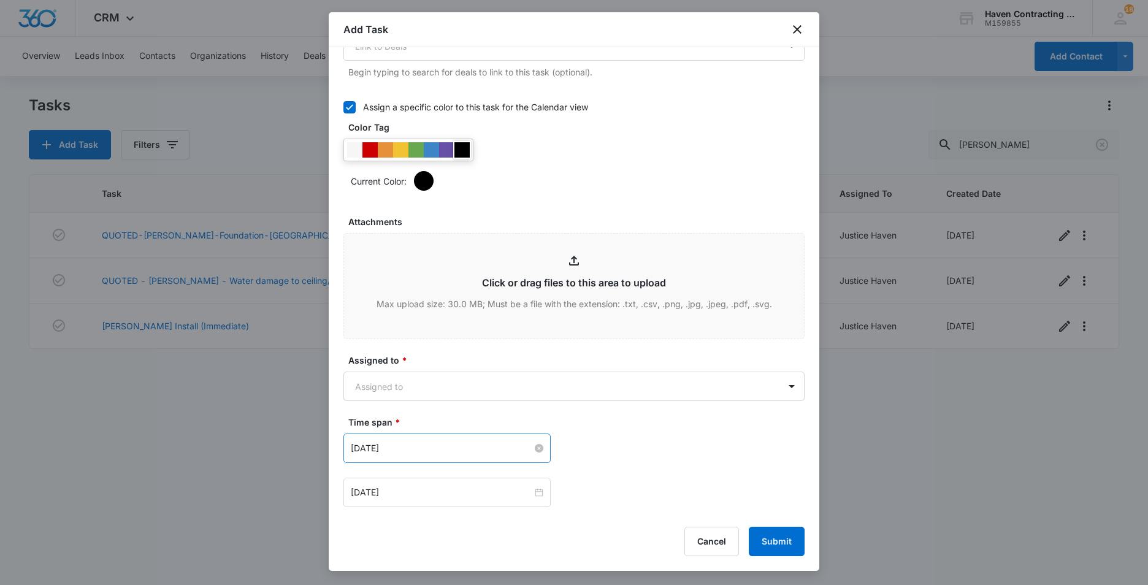
scroll to position [552, 0]
click at [359, 394] on body "CRM Apps Reputation Websites Forms CRM Email Social Ads Intelligence Brand Sett…" at bounding box center [574, 292] width 1148 height 585
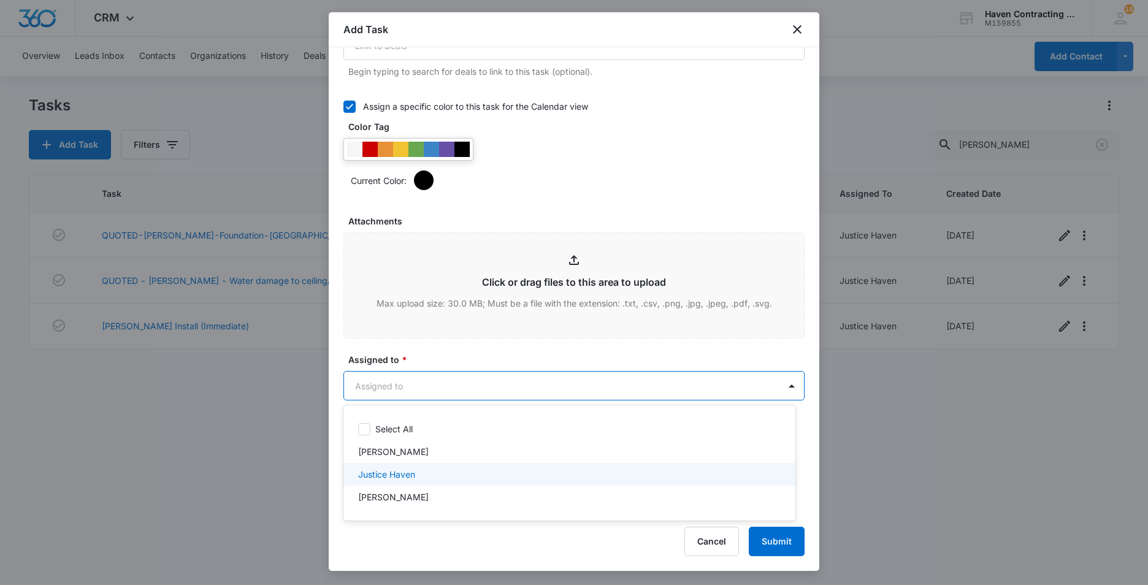
click at [370, 476] on p "Justice Haven" at bounding box center [386, 474] width 57 height 13
click at [360, 474] on p "Justice Haven" at bounding box center [386, 476] width 57 height 13
click at [332, 467] on div at bounding box center [574, 292] width 1148 height 585
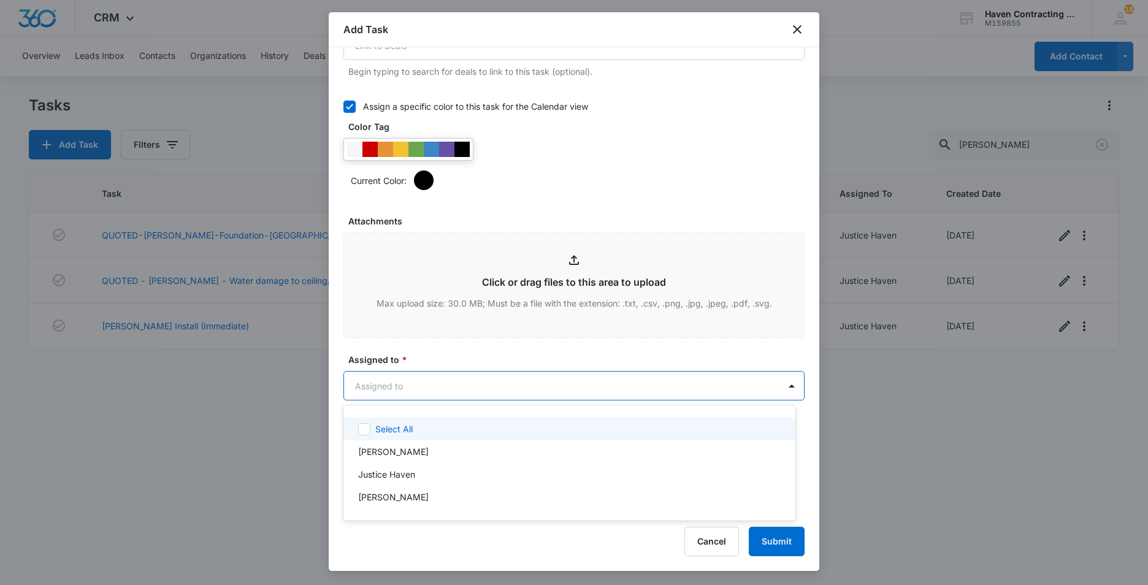
drag, startPoint x: 371, startPoint y: 382, endPoint x: 415, endPoint y: 403, distance: 48.3
click at [371, 383] on body "CRM Apps Reputation Websites Forms CRM Email Social Ads Intelligence Brand Sett…" at bounding box center [574, 292] width 1148 height 585
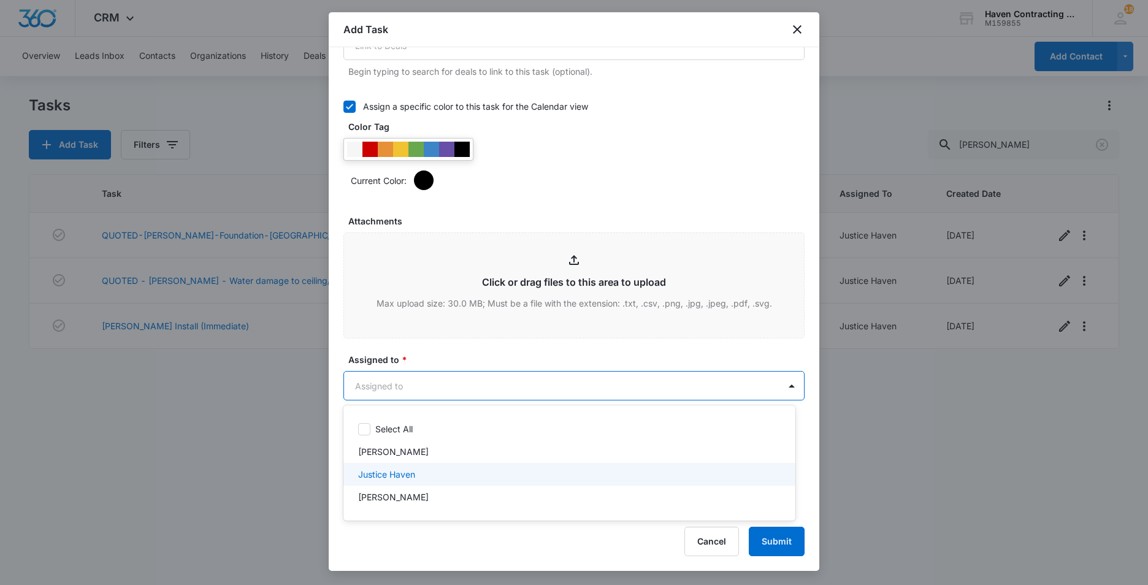
click at [378, 476] on p "Justice Haven" at bounding box center [386, 474] width 57 height 13
click at [337, 473] on div at bounding box center [574, 292] width 1148 height 585
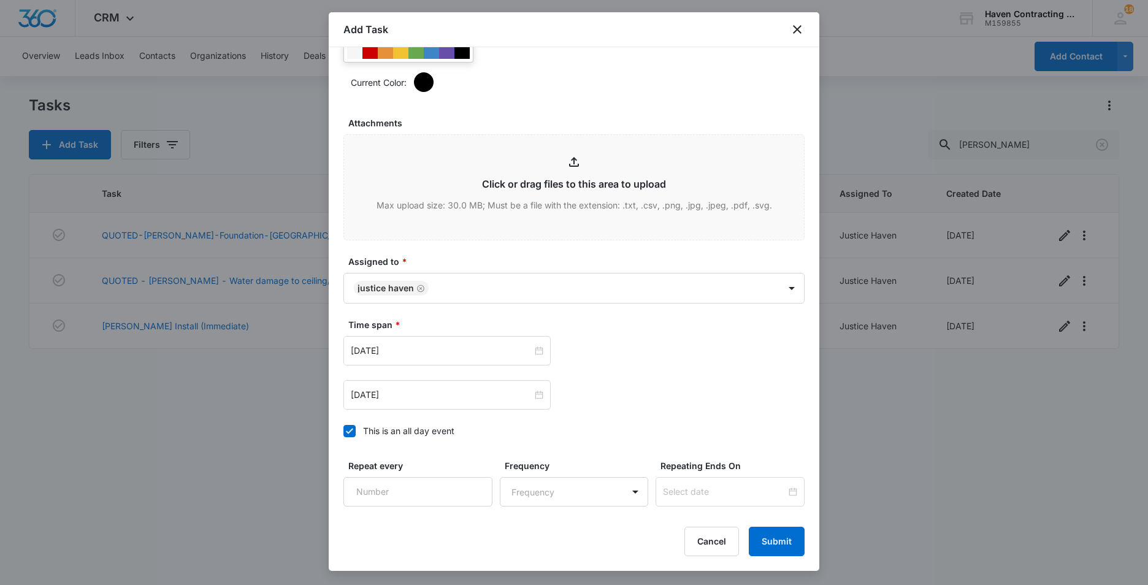
scroll to position [674, 0]
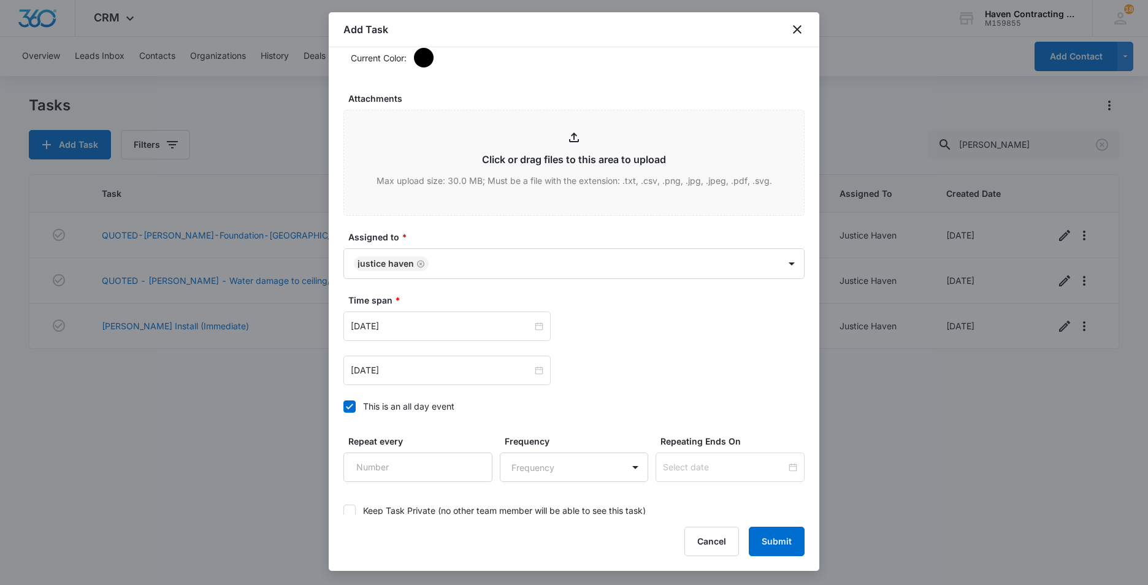
click at [347, 411] on icon at bounding box center [349, 406] width 11 height 11
click at [343, 406] on input "This is an all day event" at bounding box center [343, 406] width 0 height 0
click at [424, 330] on input "Oct 14, 2025" at bounding box center [441, 325] width 181 height 13
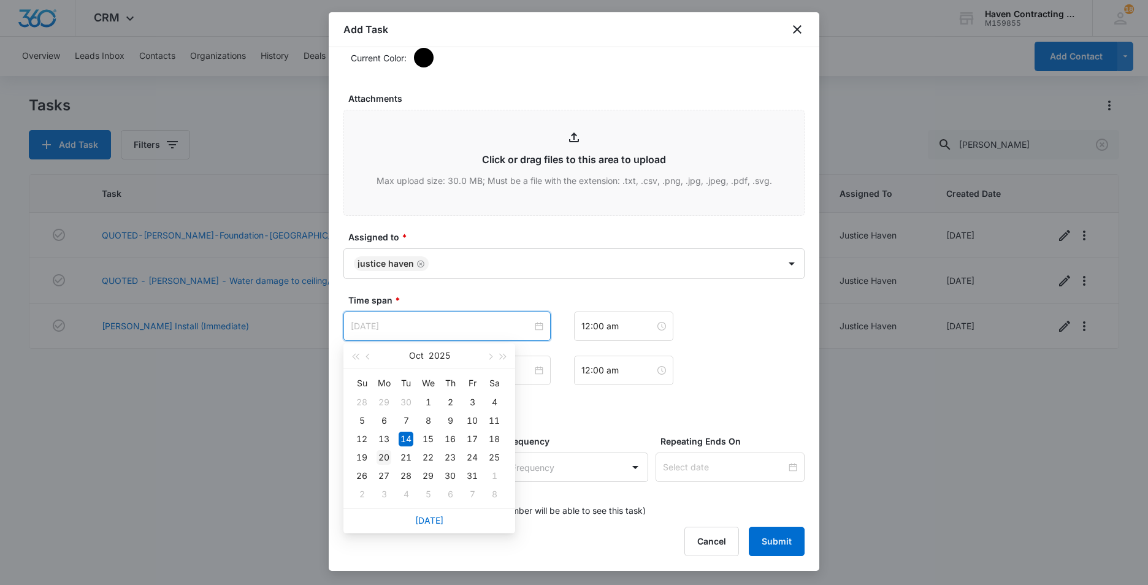
type input "Oct 20, 2025"
click at [383, 458] on div "20" at bounding box center [383, 457] width 15 height 15
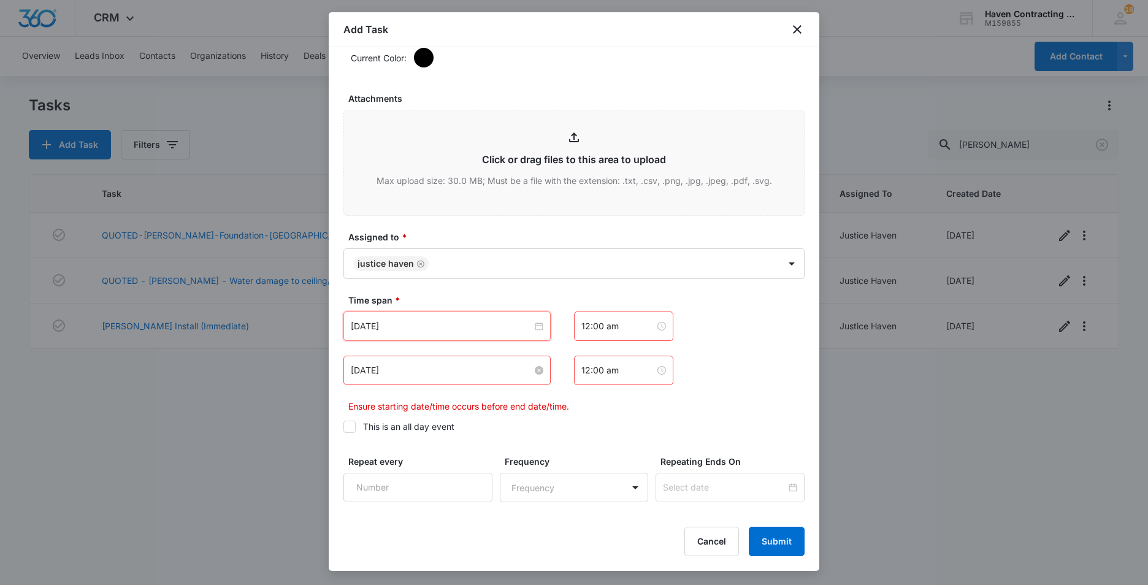
click at [409, 372] on input "Oct 14, 2025" at bounding box center [441, 370] width 181 height 13
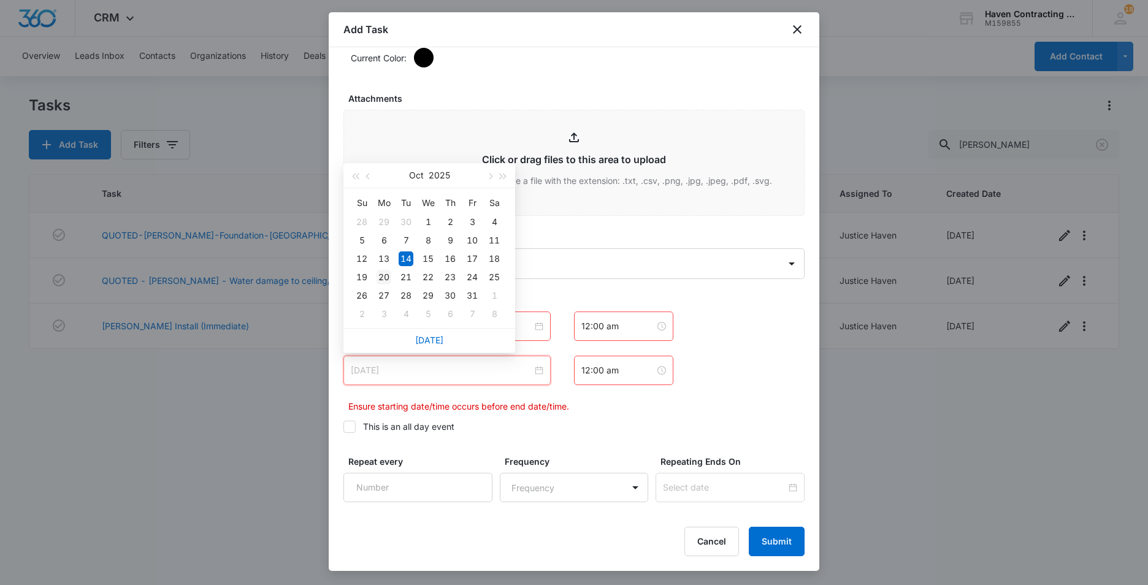
type input "Oct 20, 2025"
drag, startPoint x: 381, startPoint y: 273, endPoint x: 387, endPoint y: 281, distance: 9.2
click at [381, 275] on div "20" at bounding box center [383, 277] width 15 height 15
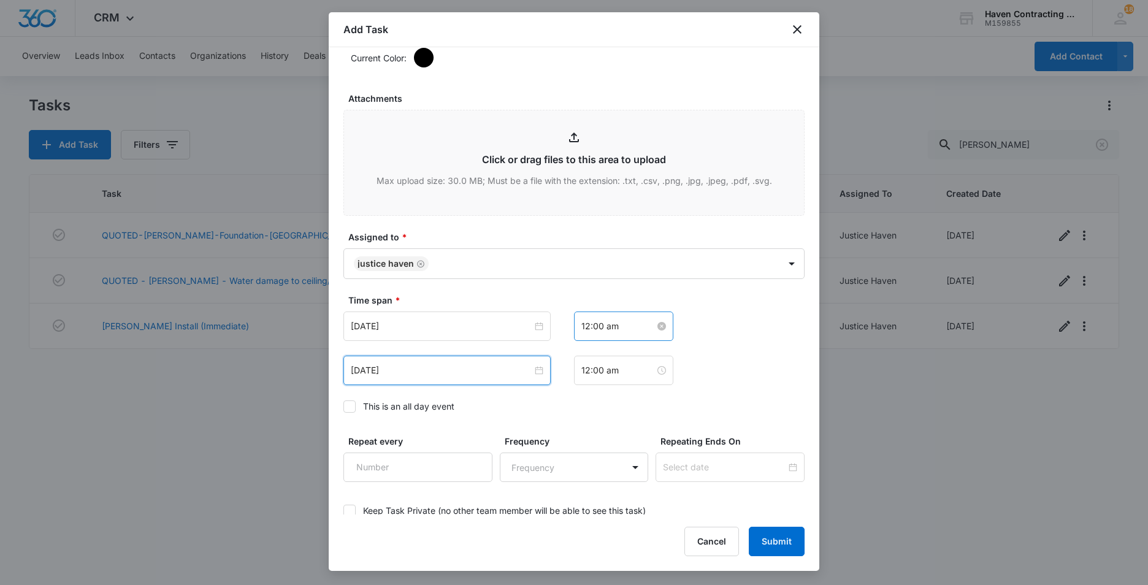
click at [623, 329] on input "12:00 am" at bounding box center [618, 325] width 74 height 13
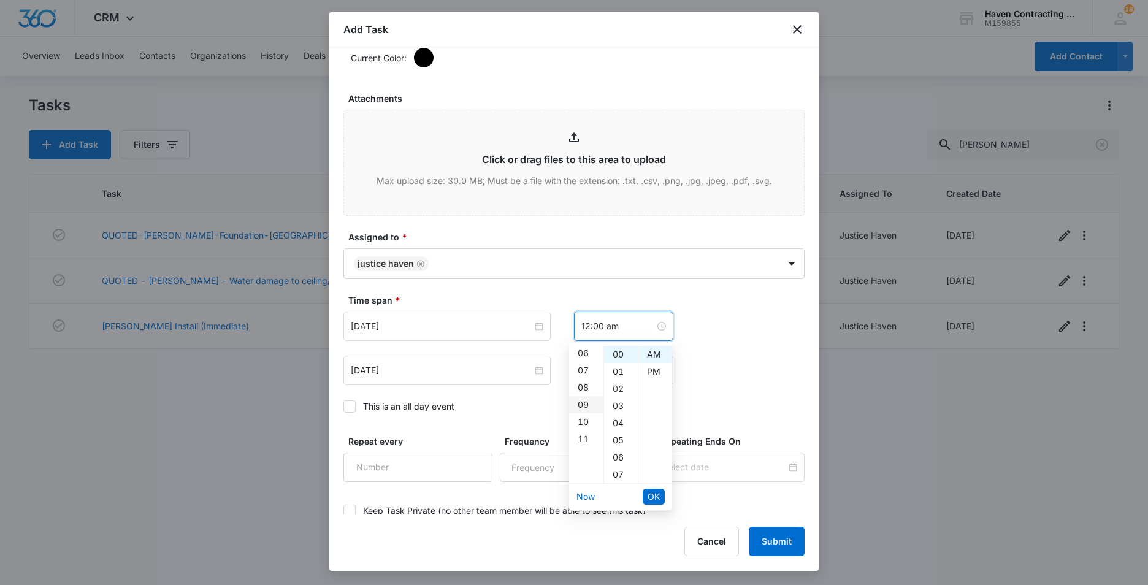
scroll to position [123, 0]
click at [580, 416] on div "11" at bounding box center [586, 420] width 34 height 17
type input "11:00 am"
click at [653, 354] on div "AM" at bounding box center [655, 354] width 34 height 17
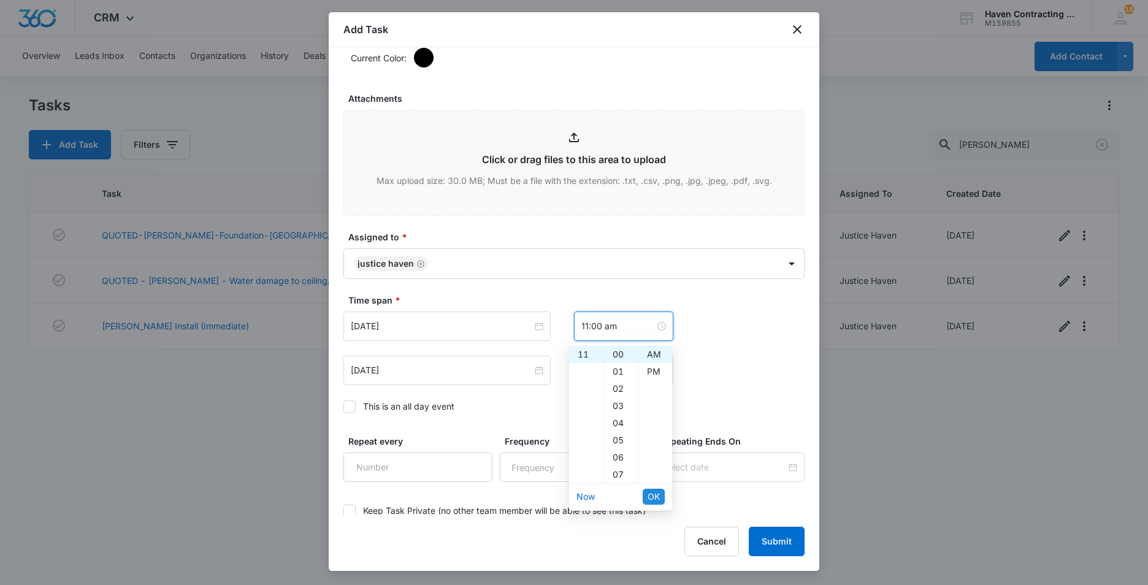
click at [658, 492] on span "OK" at bounding box center [653, 496] width 12 height 13
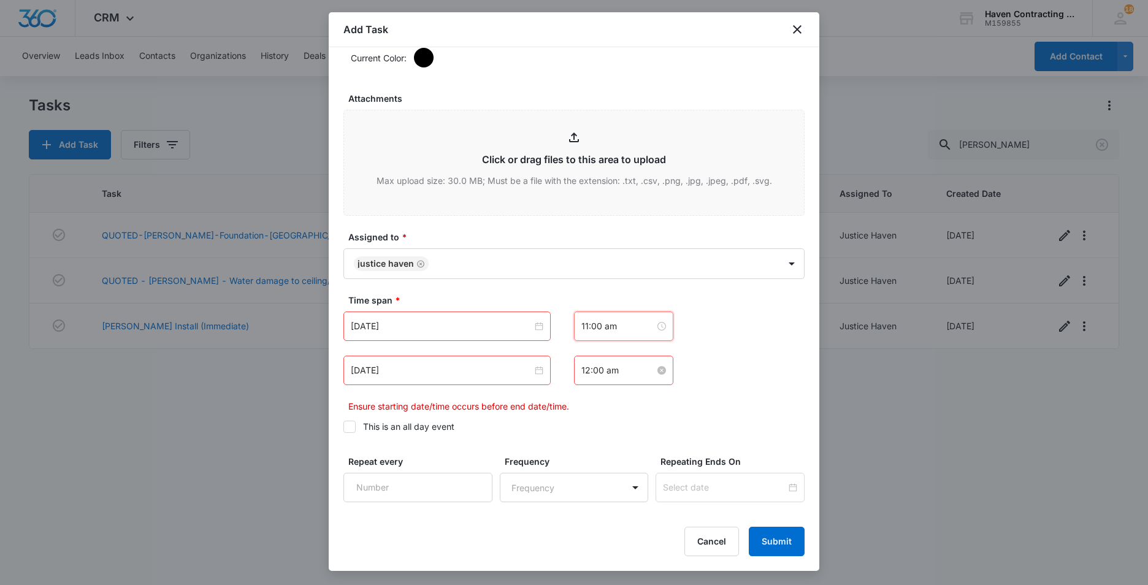
click at [631, 371] on input "12:00 am" at bounding box center [618, 370] width 74 height 13
click at [586, 396] on div "12" at bounding box center [586, 398] width 34 height 17
click at [651, 410] on div "PM" at bounding box center [655, 415] width 34 height 17
type input "12:00 pm"
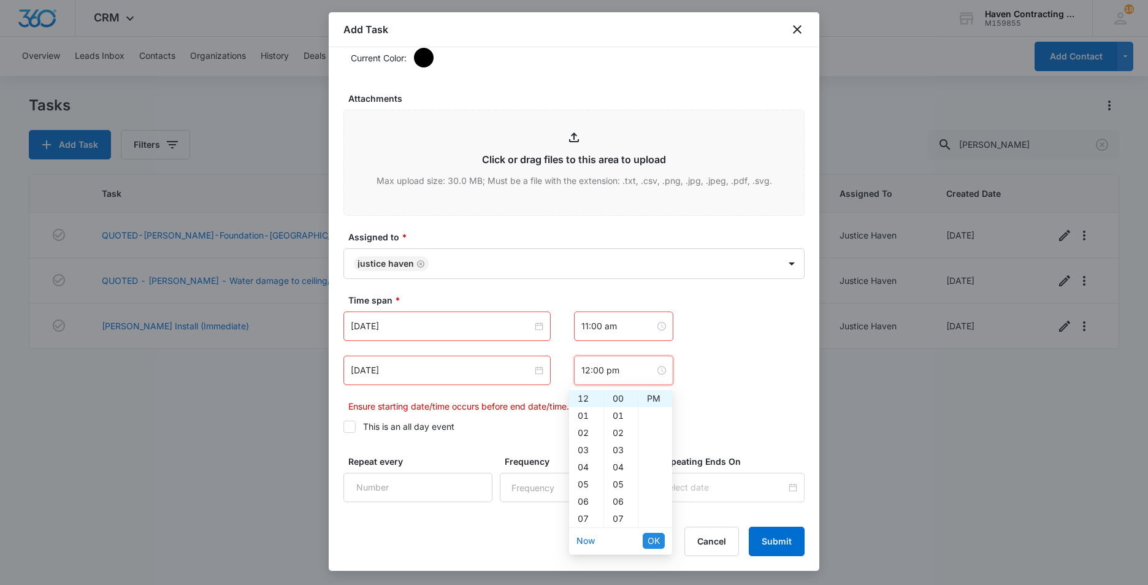
click at [655, 539] on span "OK" at bounding box center [653, 540] width 12 height 13
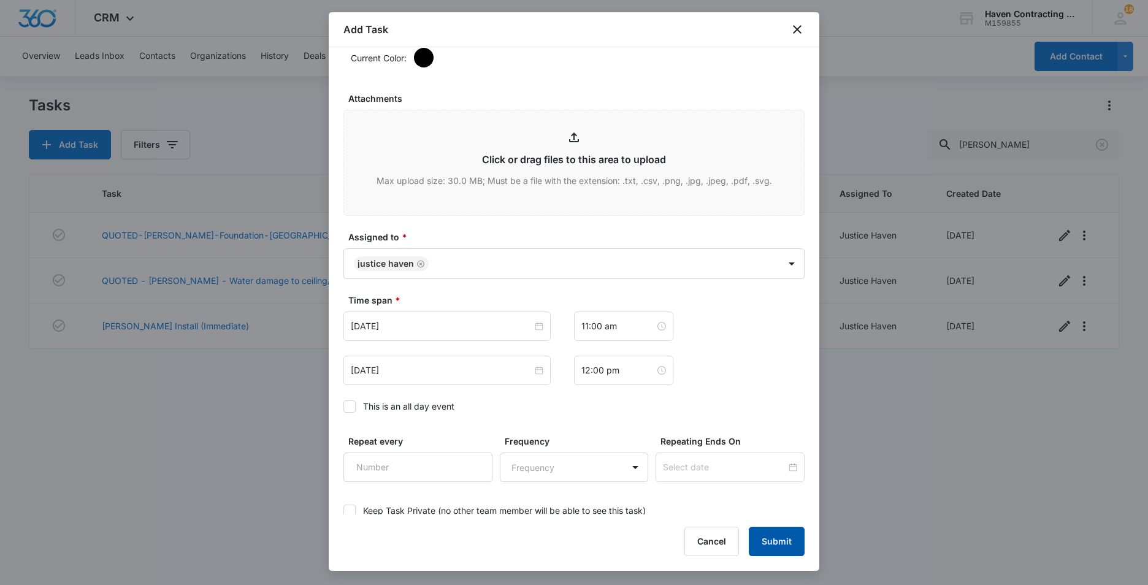
click at [765, 539] on button "Submit" at bounding box center [777, 541] width 56 height 29
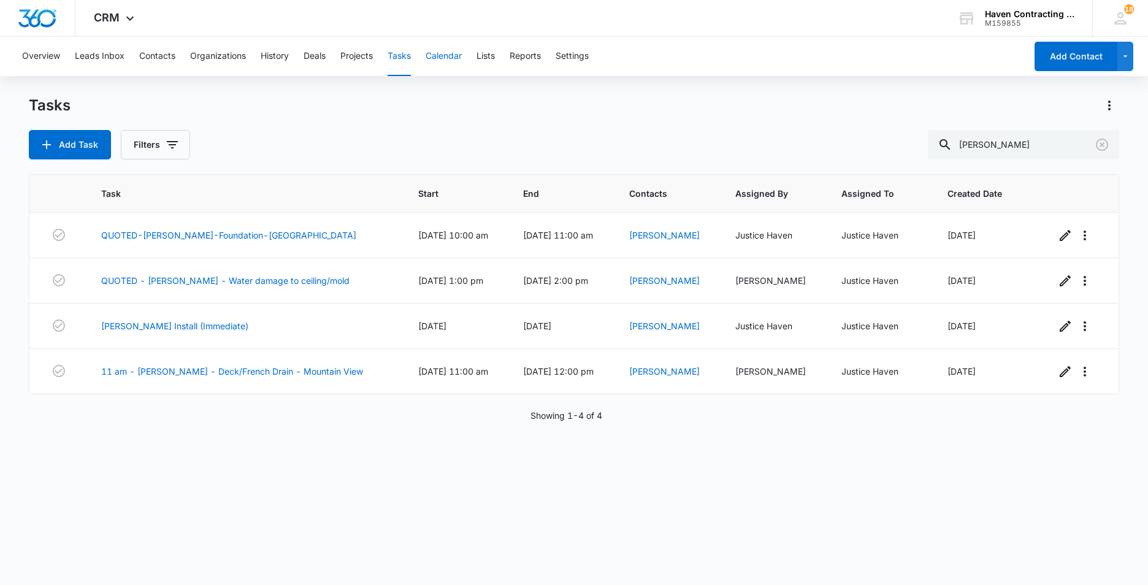
click at [444, 57] on button "Calendar" at bounding box center [443, 56] width 36 height 39
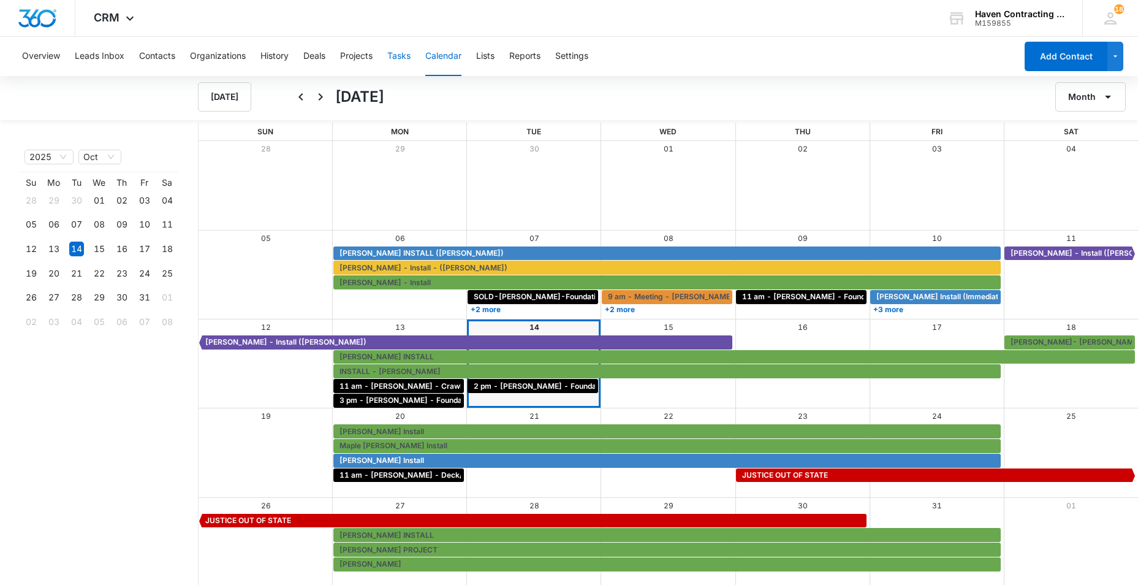
click at [404, 54] on button "Tasks" at bounding box center [398, 56] width 23 height 39
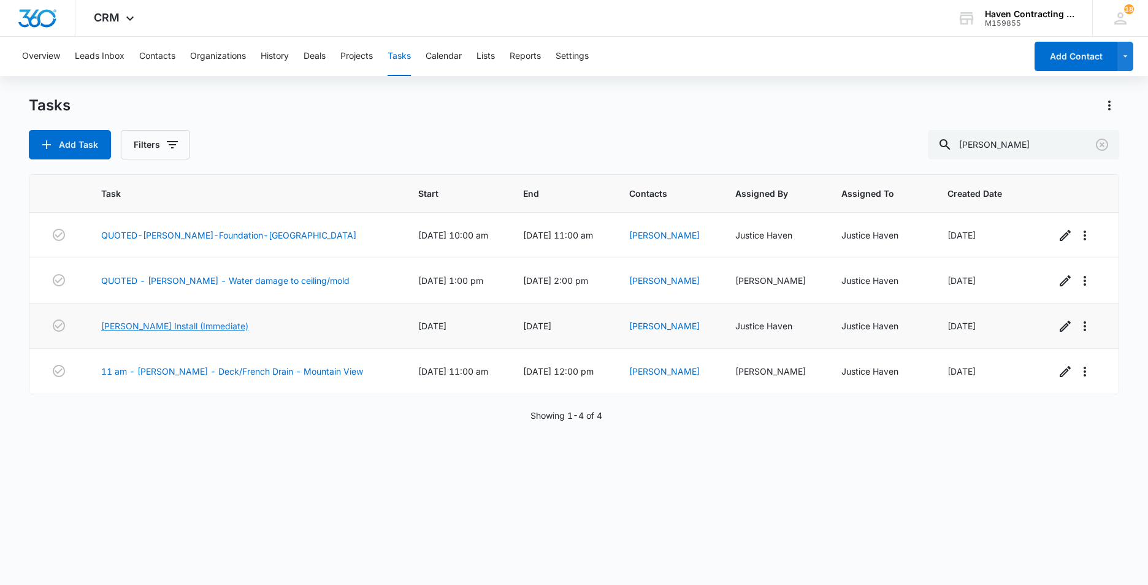
click at [150, 324] on link "[PERSON_NAME] Install (Immediate)" at bounding box center [174, 325] width 147 height 13
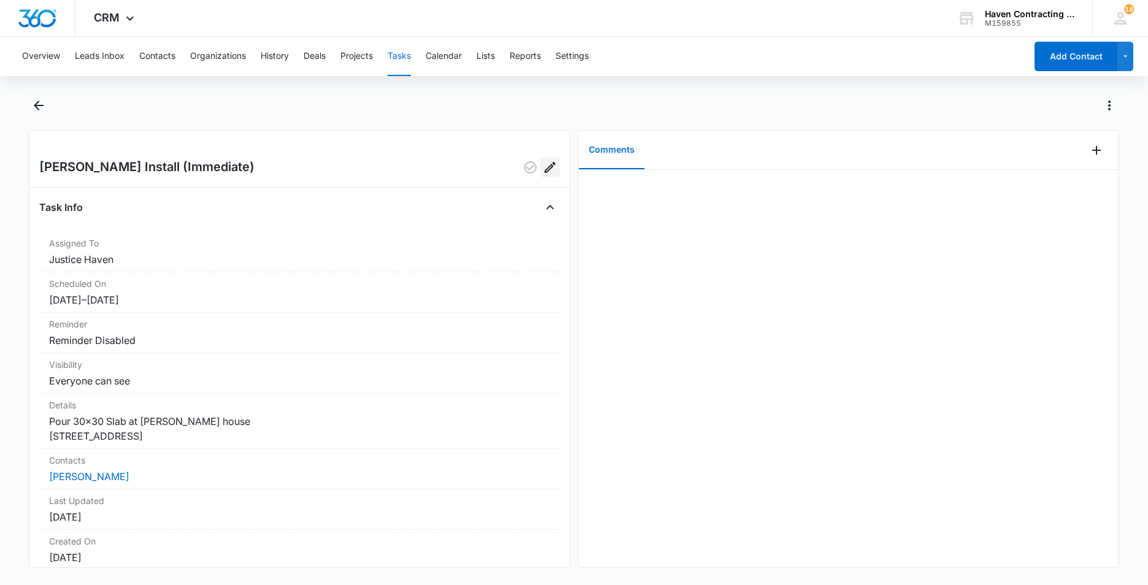
click at [543, 164] on icon "Edit" at bounding box center [550, 167] width 15 height 15
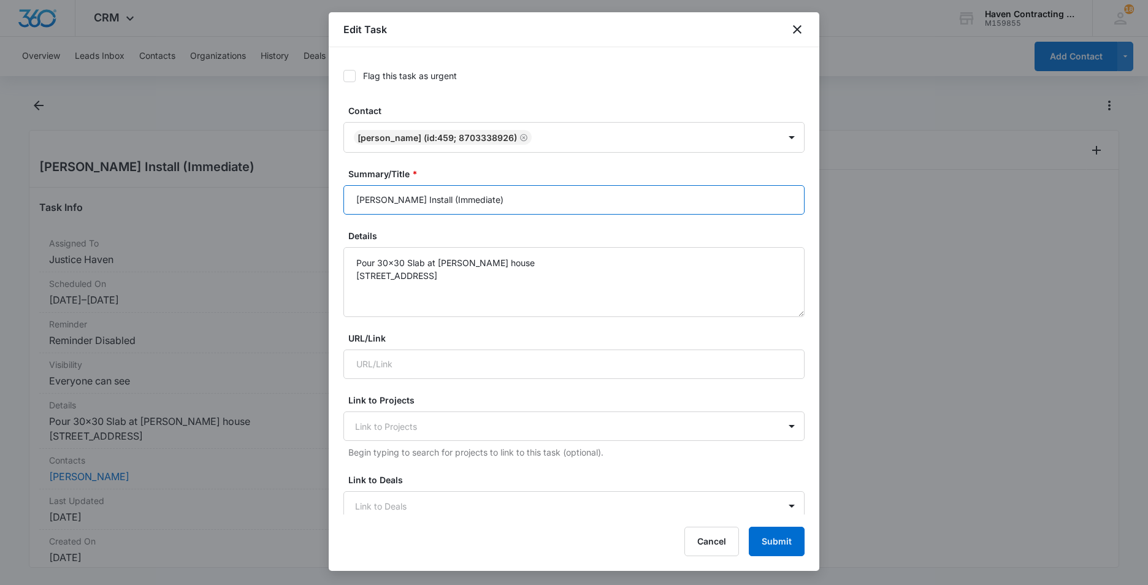
click at [505, 201] on input "[PERSON_NAME] Install (Immediate)" at bounding box center [573, 199] width 461 height 29
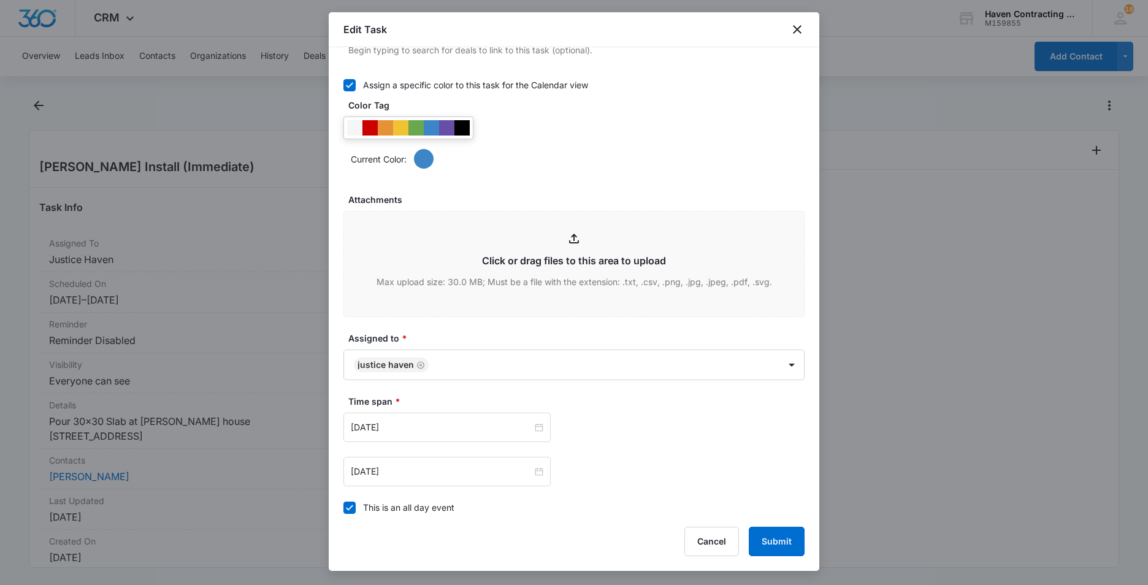
scroll to position [490, 0]
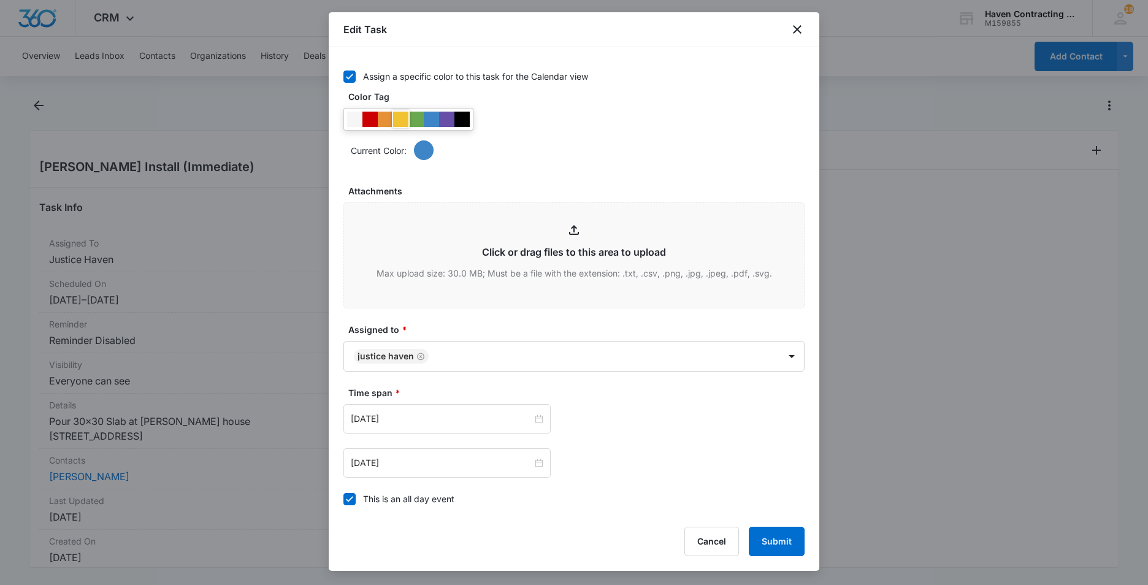
type input "Jesse Wilson Install (Immediate) (Chris)"
click at [399, 120] on div at bounding box center [400, 119] width 15 height 15
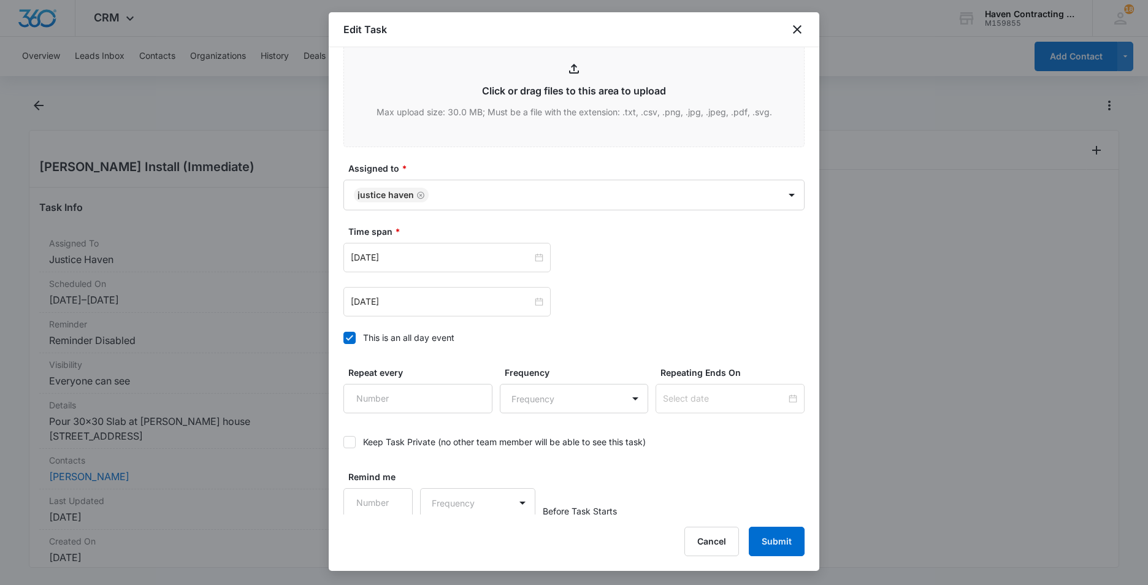
scroll to position [655, 0]
click at [725, 541] on button "Cancel" at bounding box center [711, 541] width 55 height 29
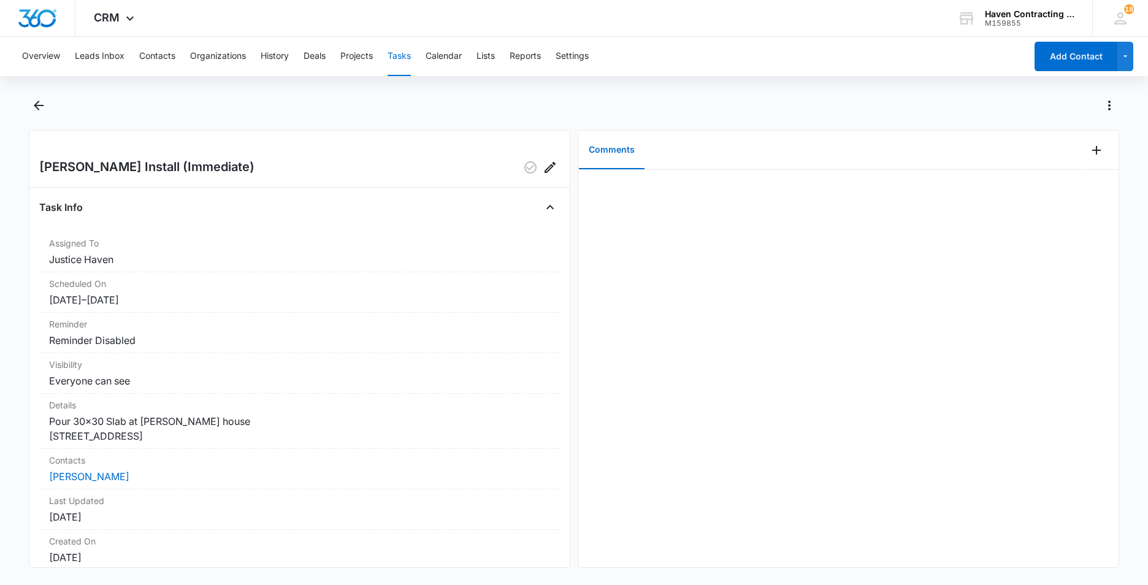
click at [398, 55] on button "Tasks" at bounding box center [398, 56] width 23 height 39
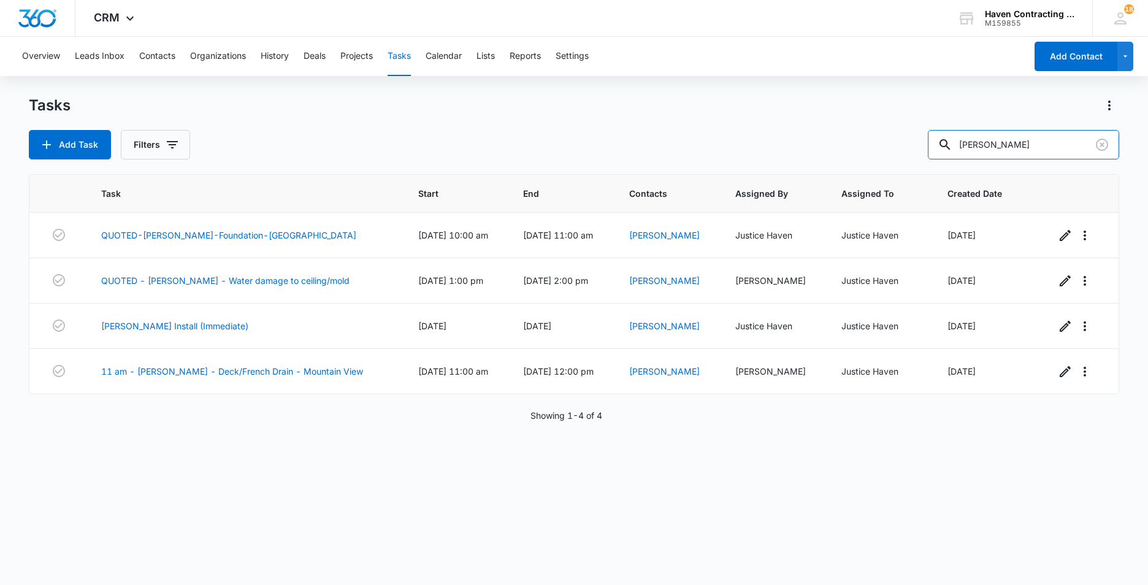
drag, startPoint x: 1004, startPoint y: 143, endPoint x: 669, endPoint y: 187, distance: 337.6
click at [750, 170] on div "Tasks Add Task Filters wilson Task Start End Contacts Assigned By Assigned To C…" at bounding box center [574, 340] width 1090 height 488
type input "martin"
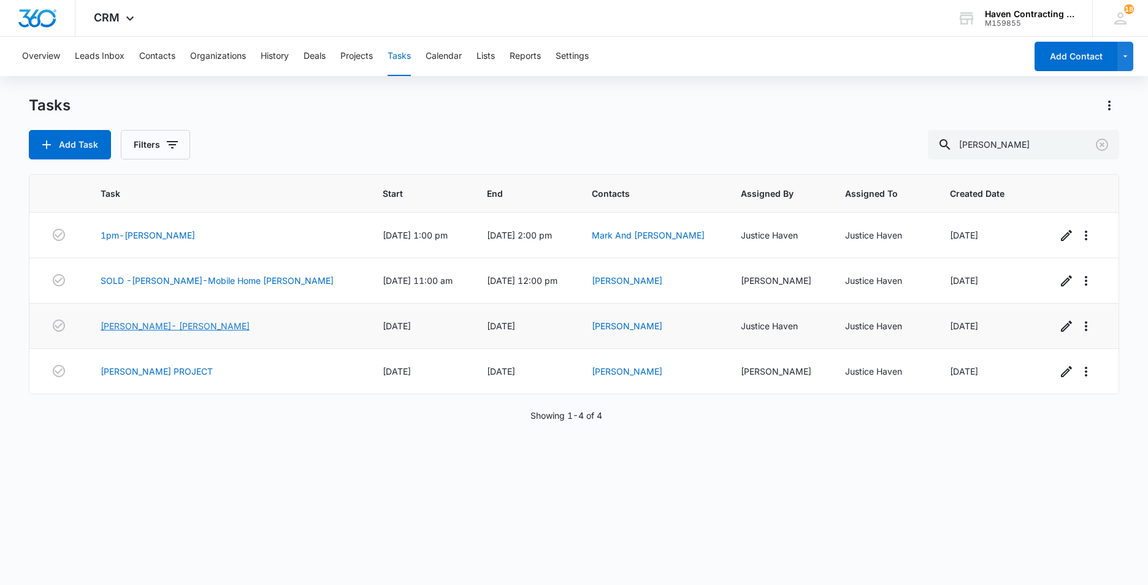
click at [128, 327] on link "[PERSON_NAME]- [PERSON_NAME]" at bounding box center [175, 325] width 149 height 13
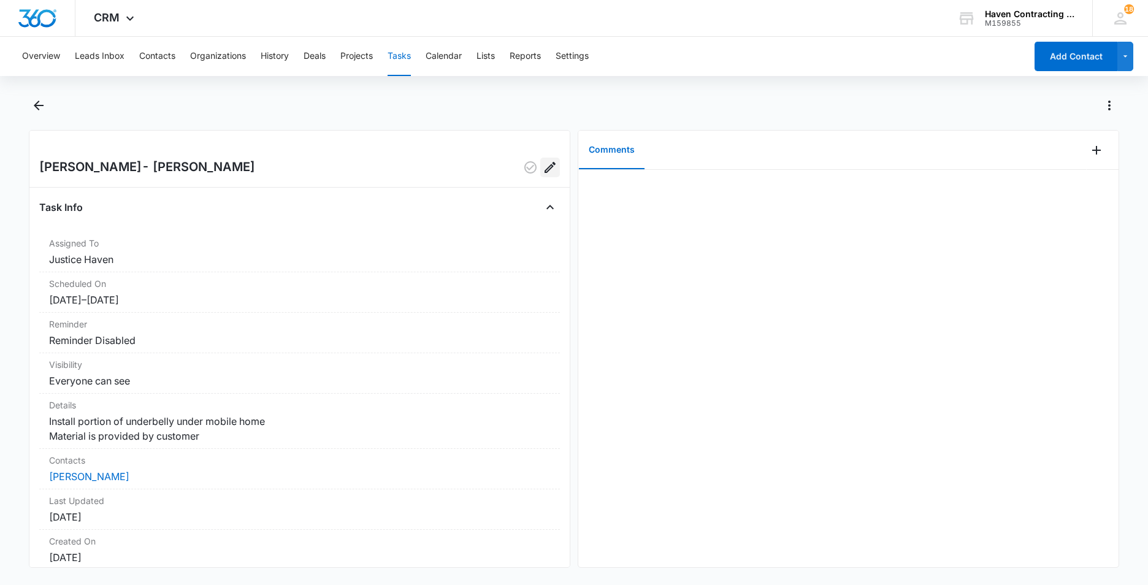
click at [540, 168] on button "Edit" at bounding box center [550, 168] width 20 height 20
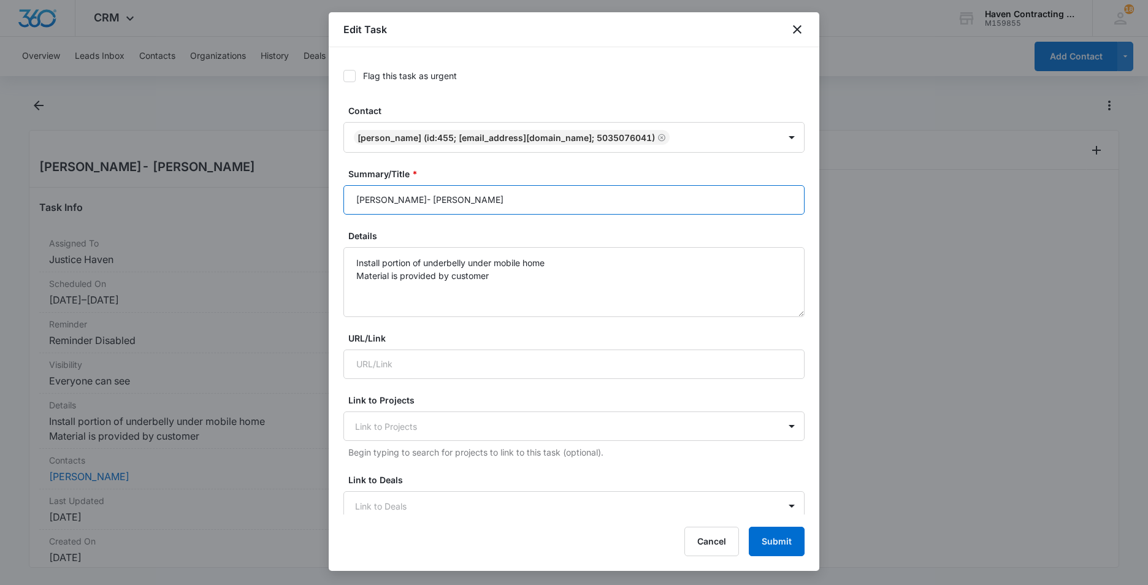
click at [441, 199] on input "[PERSON_NAME]- [PERSON_NAME]" at bounding box center [573, 199] width 461 height 29
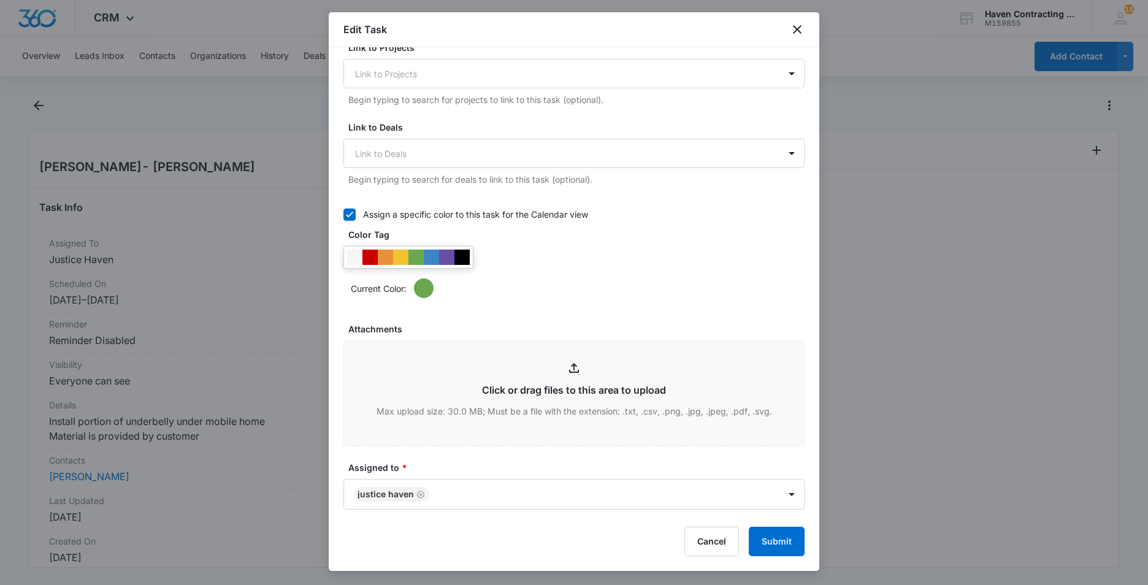
scroll to position [429, 0]
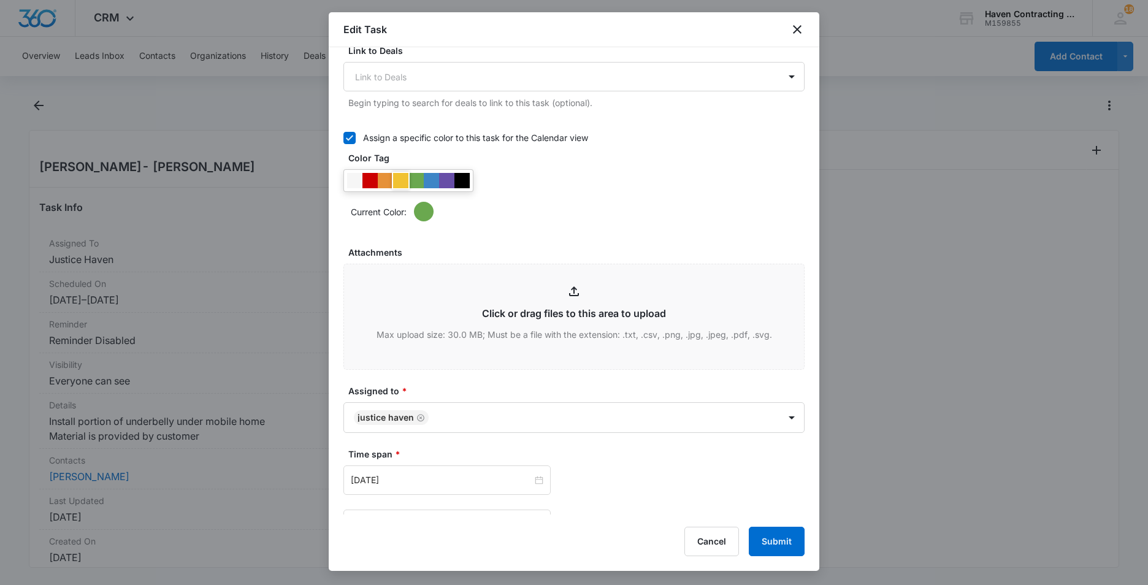
type input "[PERSON_NAME]- ([PERSON_NAME])"
click at [397, 178] on div at bounding box center [400, 180] width 15 height 15
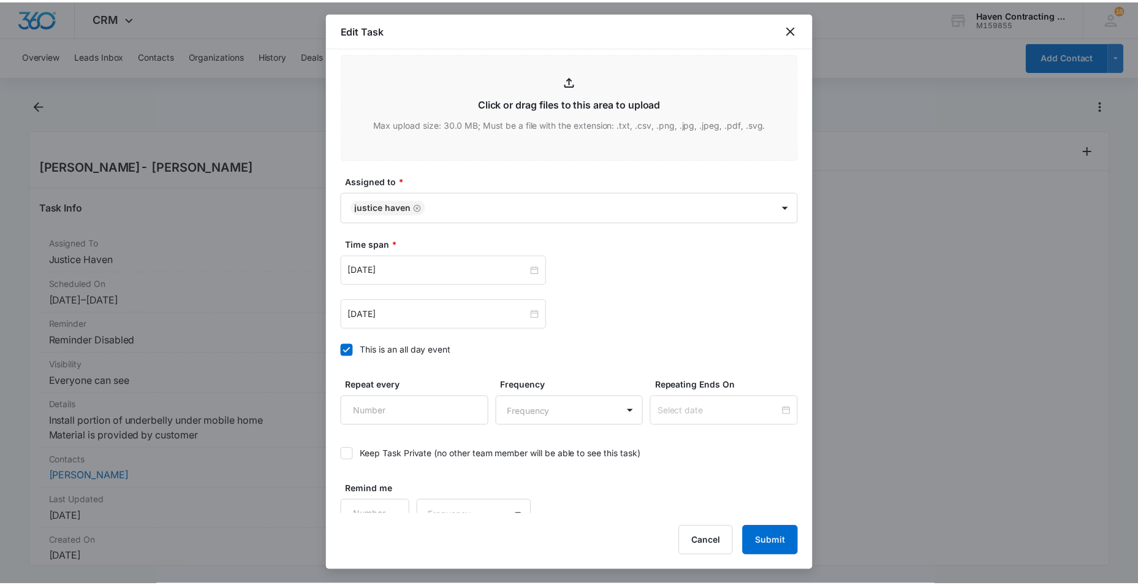
scroll to position [655, 0]
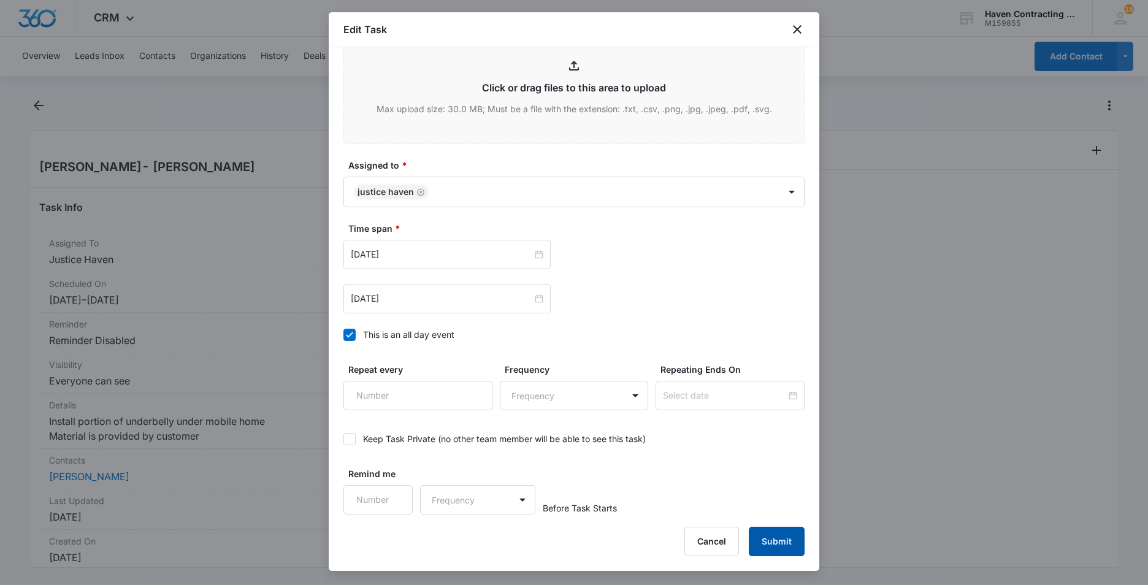
click at [769, 537] on button "Submit" at bounding box center [777, 541] width 56 height 29
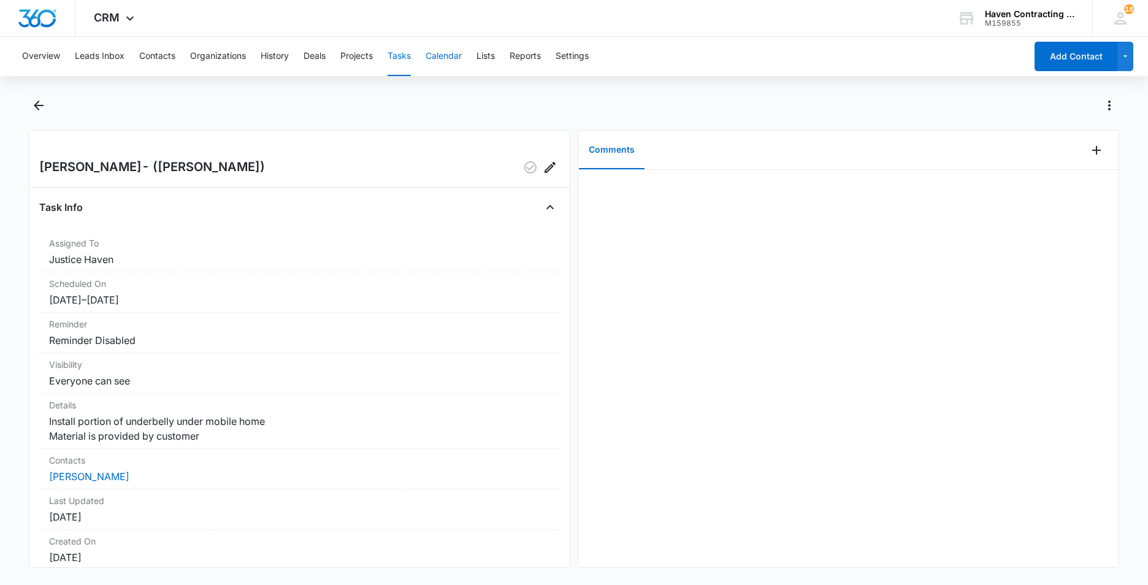
click at [444, 56] on button "Calendar" at bounding box center [443, 56] width 36 height 39
